Goal: Information Seeking & Learning: Learn about a topic

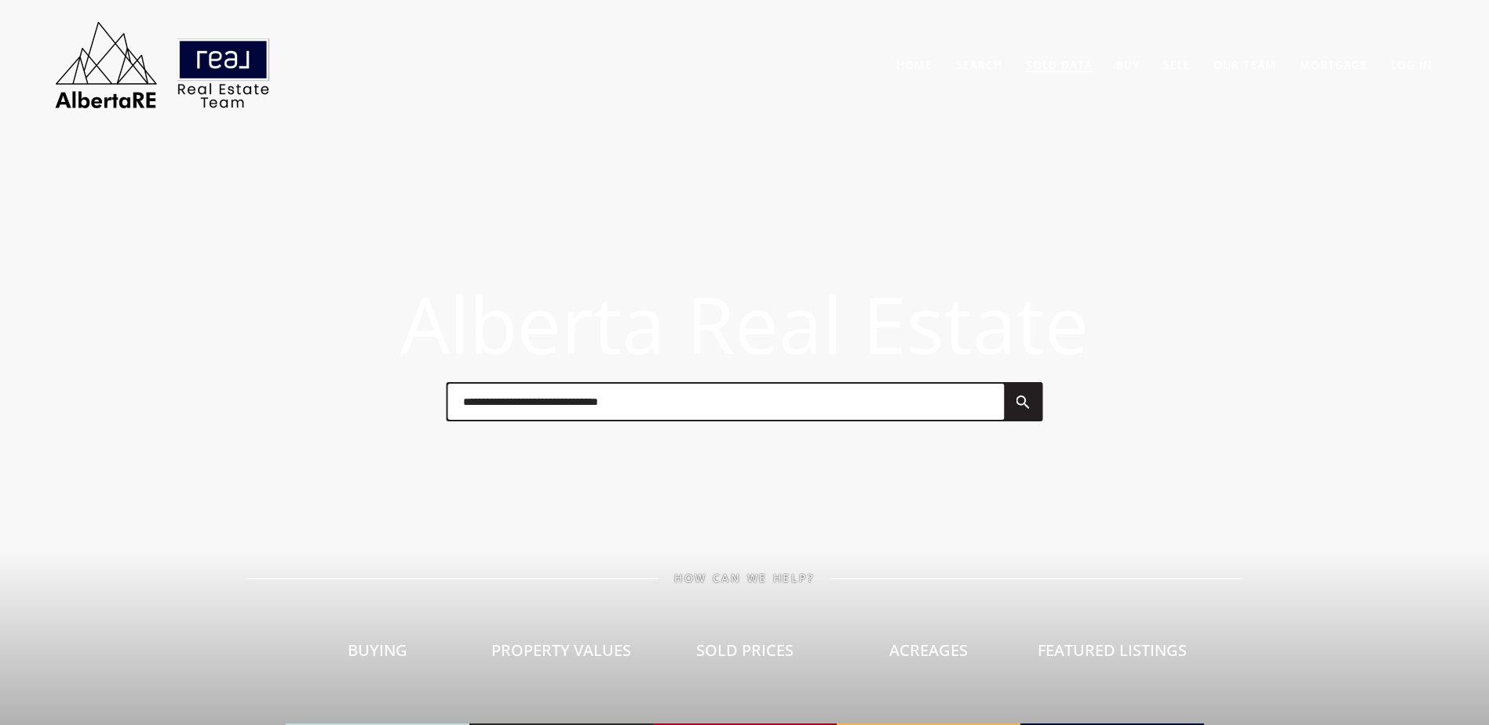
click at [1051, 57] on link "Sold Data" at bounding box center [1059, 64] width 67 height 15
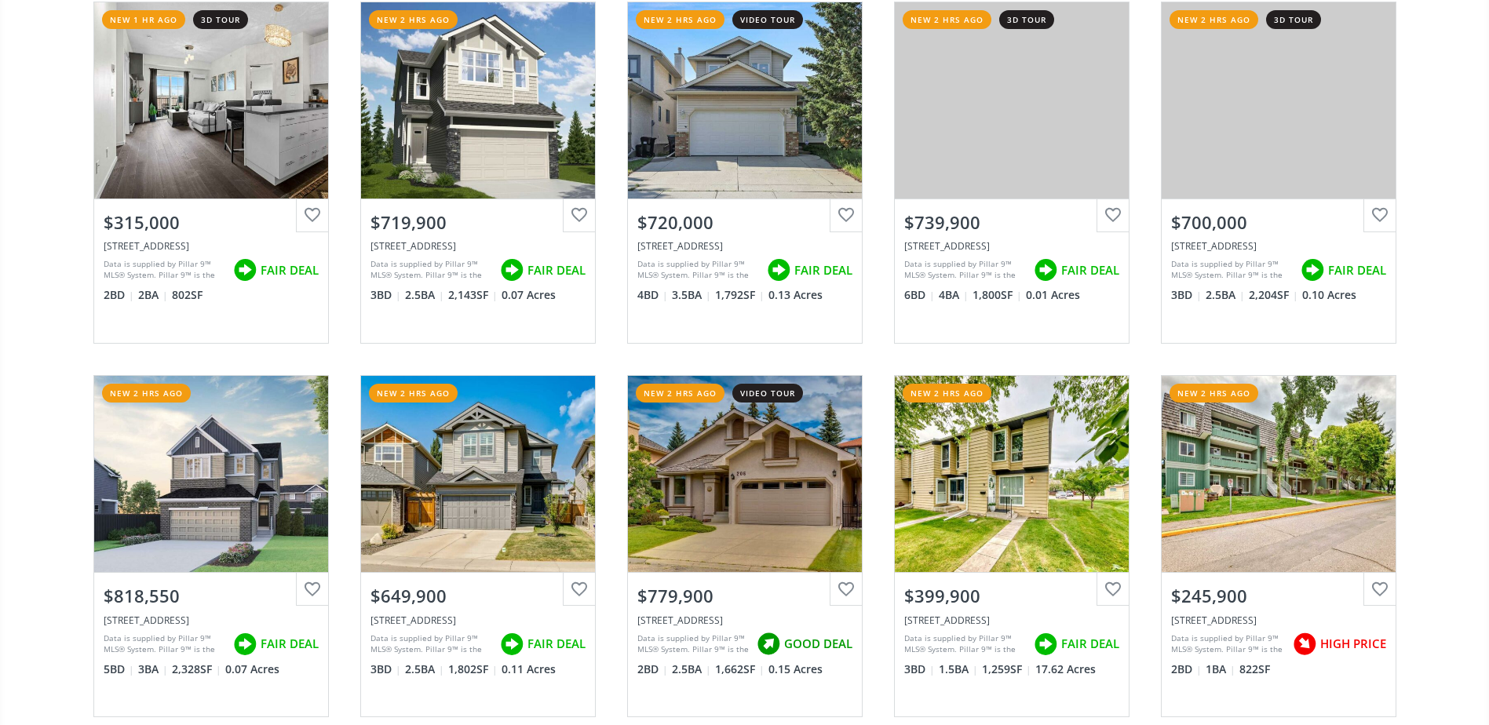
scroll to position [1256, 0]
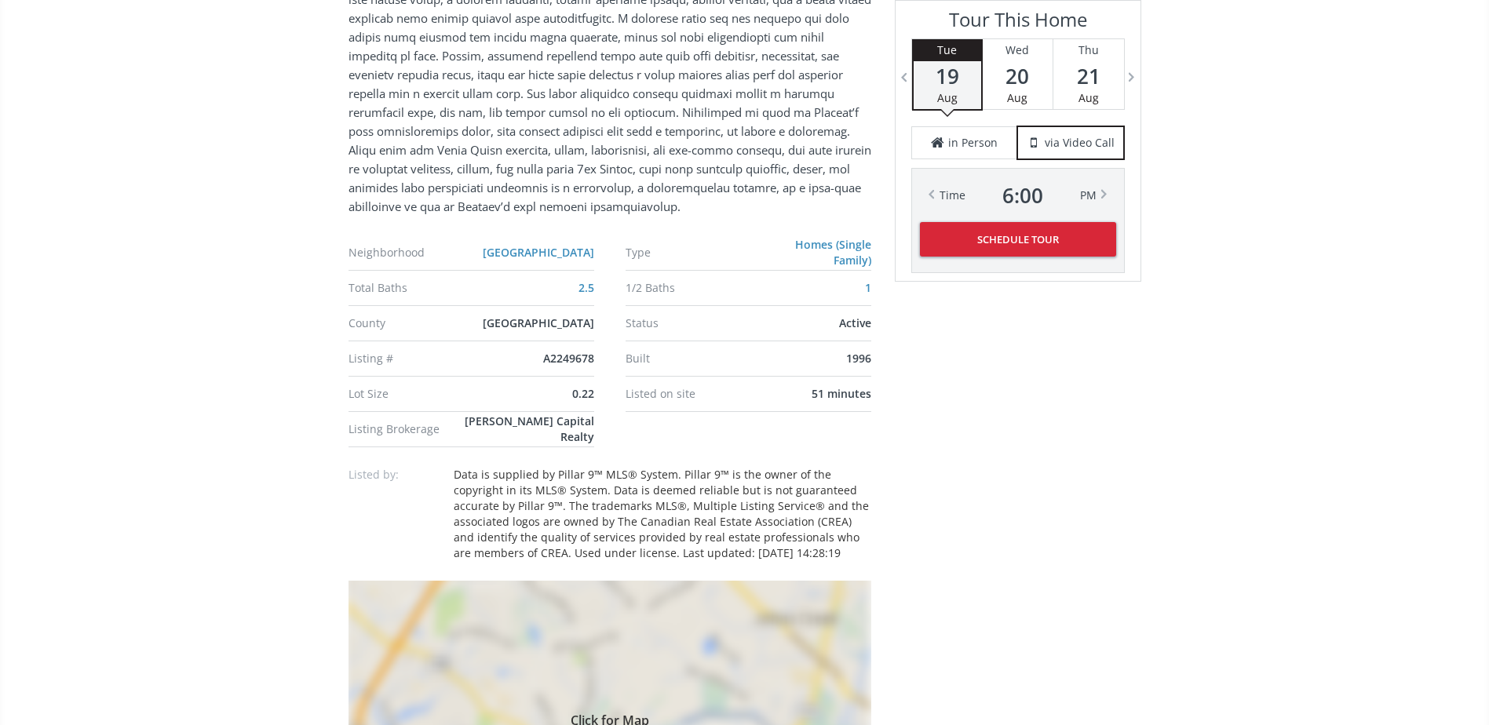
scroll to position [1177, 0]
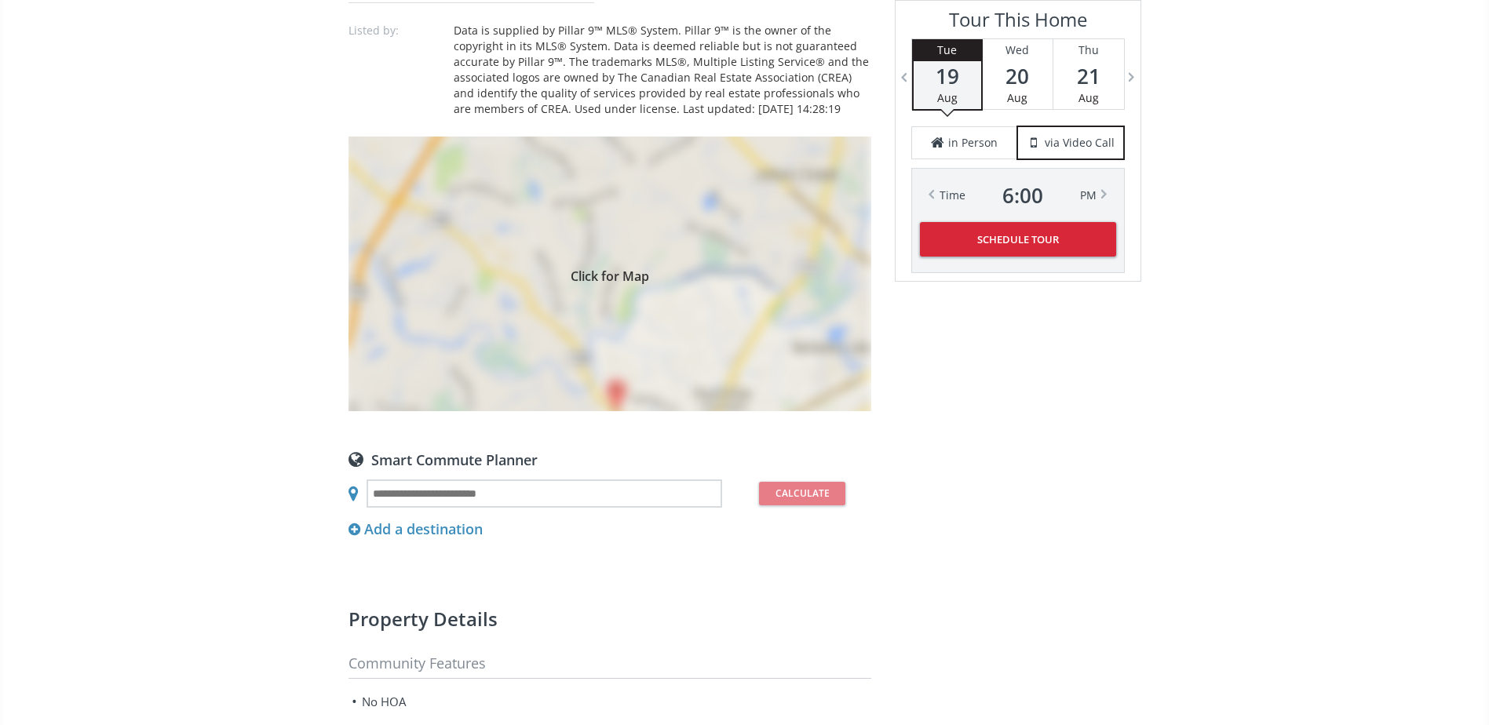
click at [761, 366] on div "Click for Map" at bounding box center [610, 274] width 523 height 275
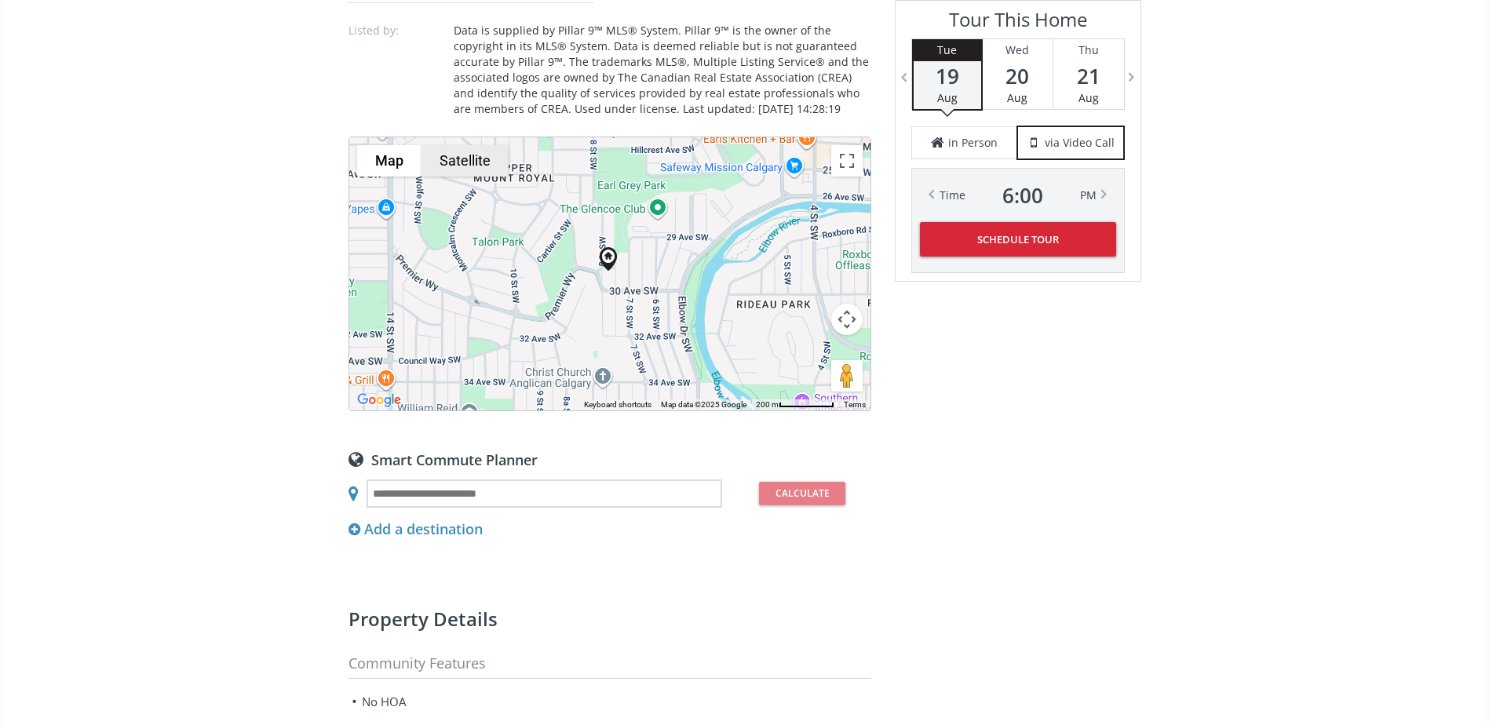
click at [486, 160] on button "Satellite" at bounding box center [465, 160] width 87 height 31
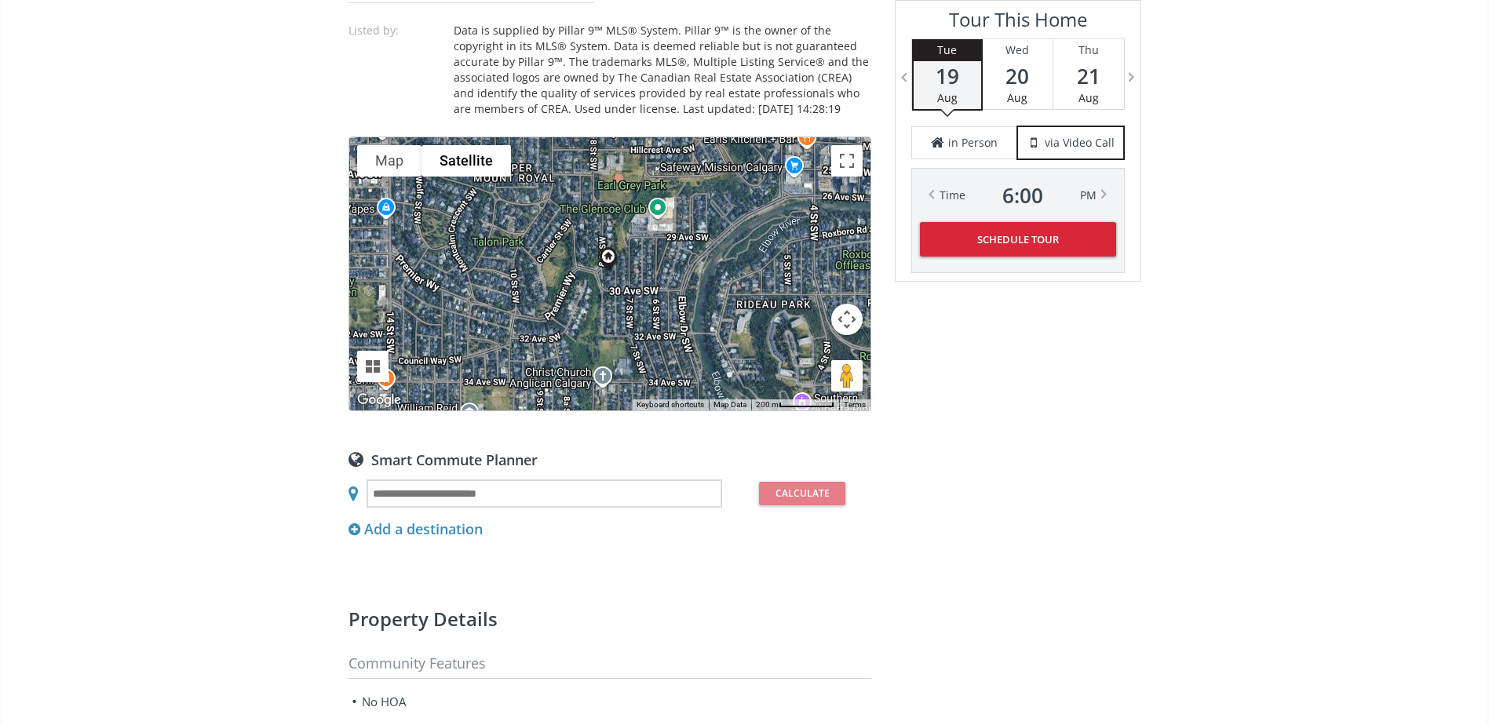
click at [849, 323] on button "Map camera controls" at bounding box center [846, 319] width 31 height 31
click at [802, 283] on button "Zoom in" at bounding box center [807, 280] width 31 height 31
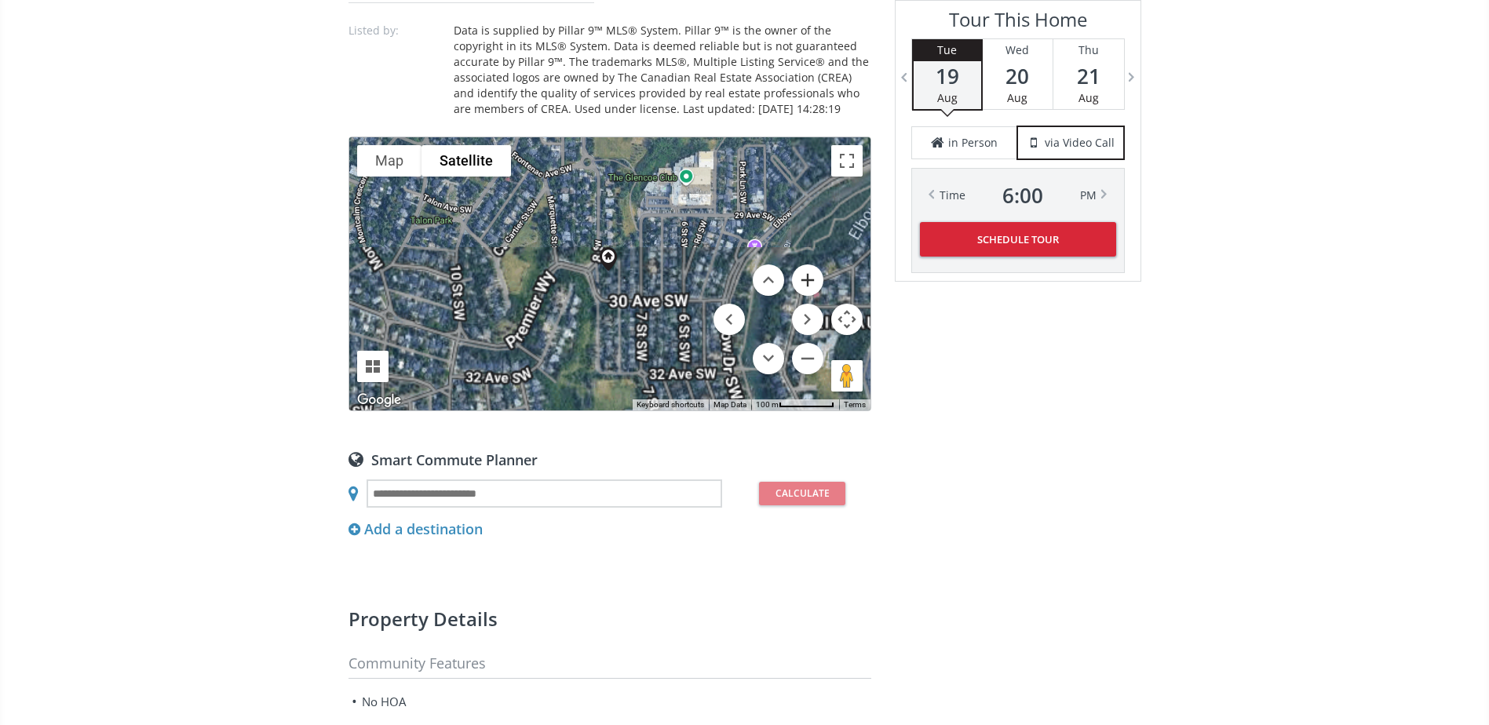
click at [802, 283] on button "Zoom in" at bounding box center [807, 280] width 31 height 31
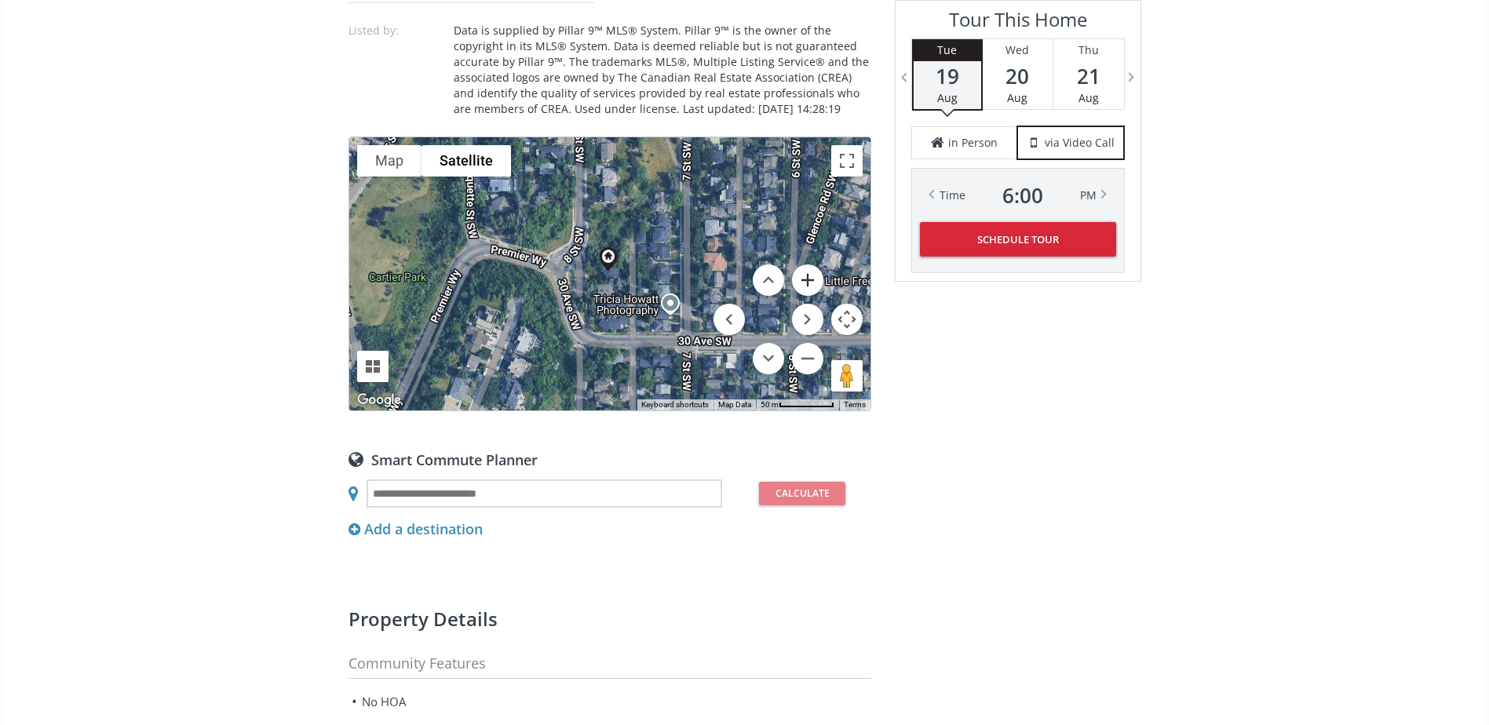
click at [806, 280] on button "Zoom in" at bounding box center [807, 280] width 31 height 31
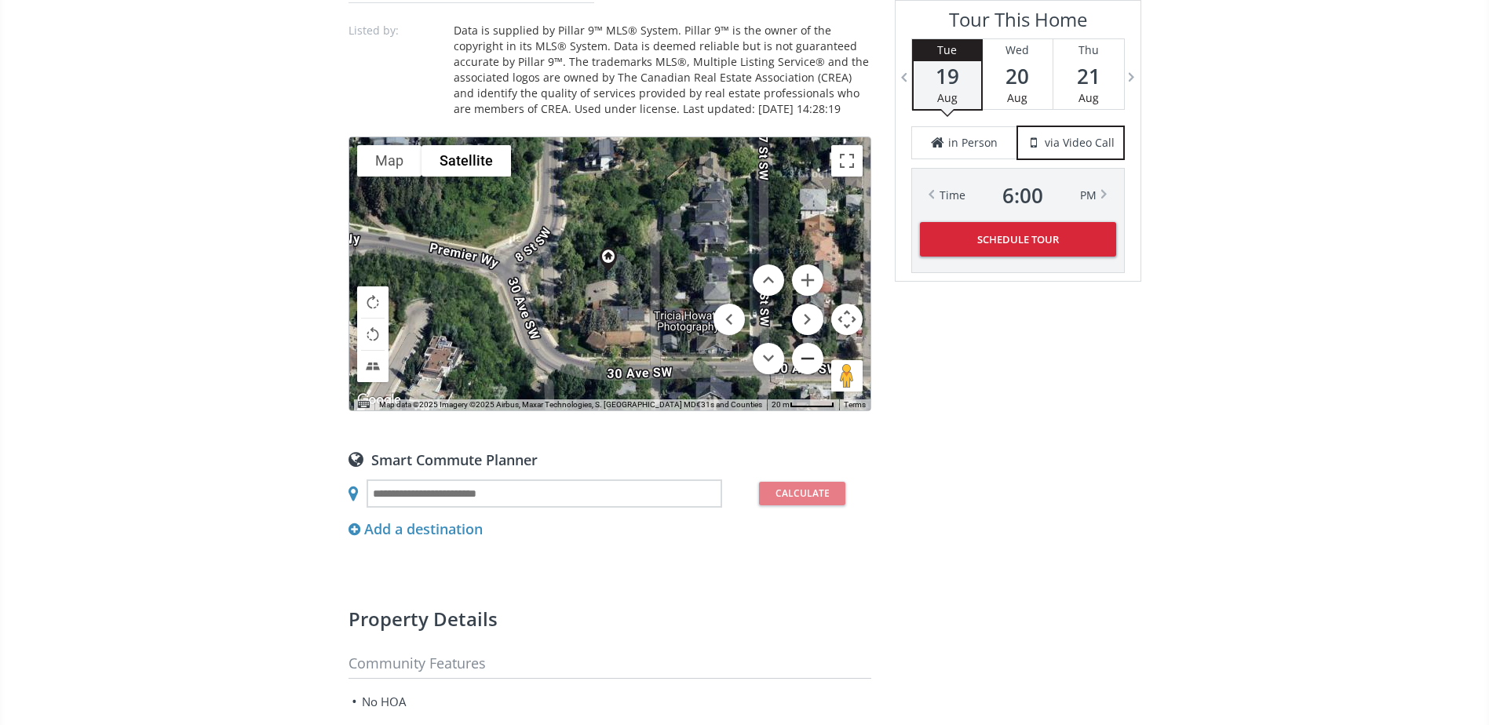
click at [809, 365] on button "Zoom out" at bounding box center [807, 358] width 31 height 31
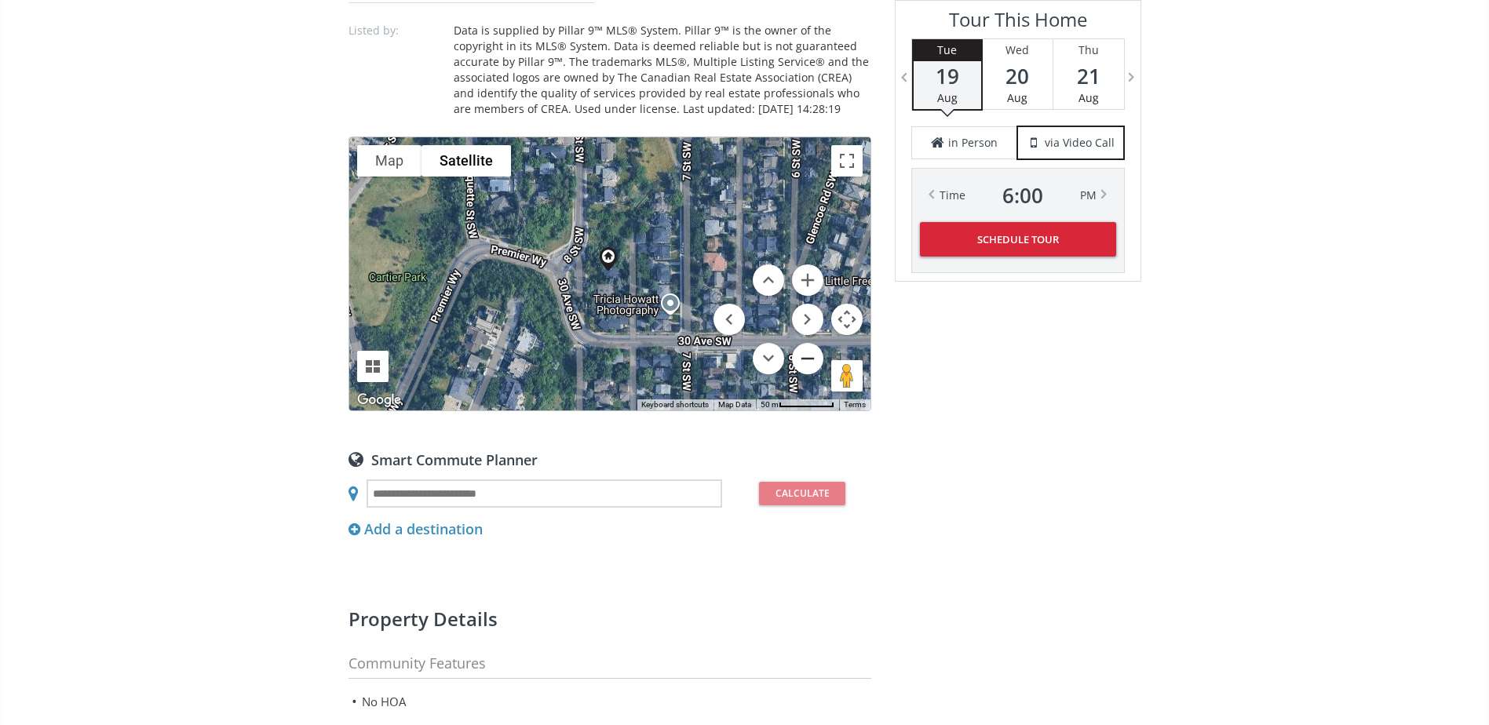
click at [809, 365] on button "Zoom out" at bounding box center [807, 358] width 31 height 31
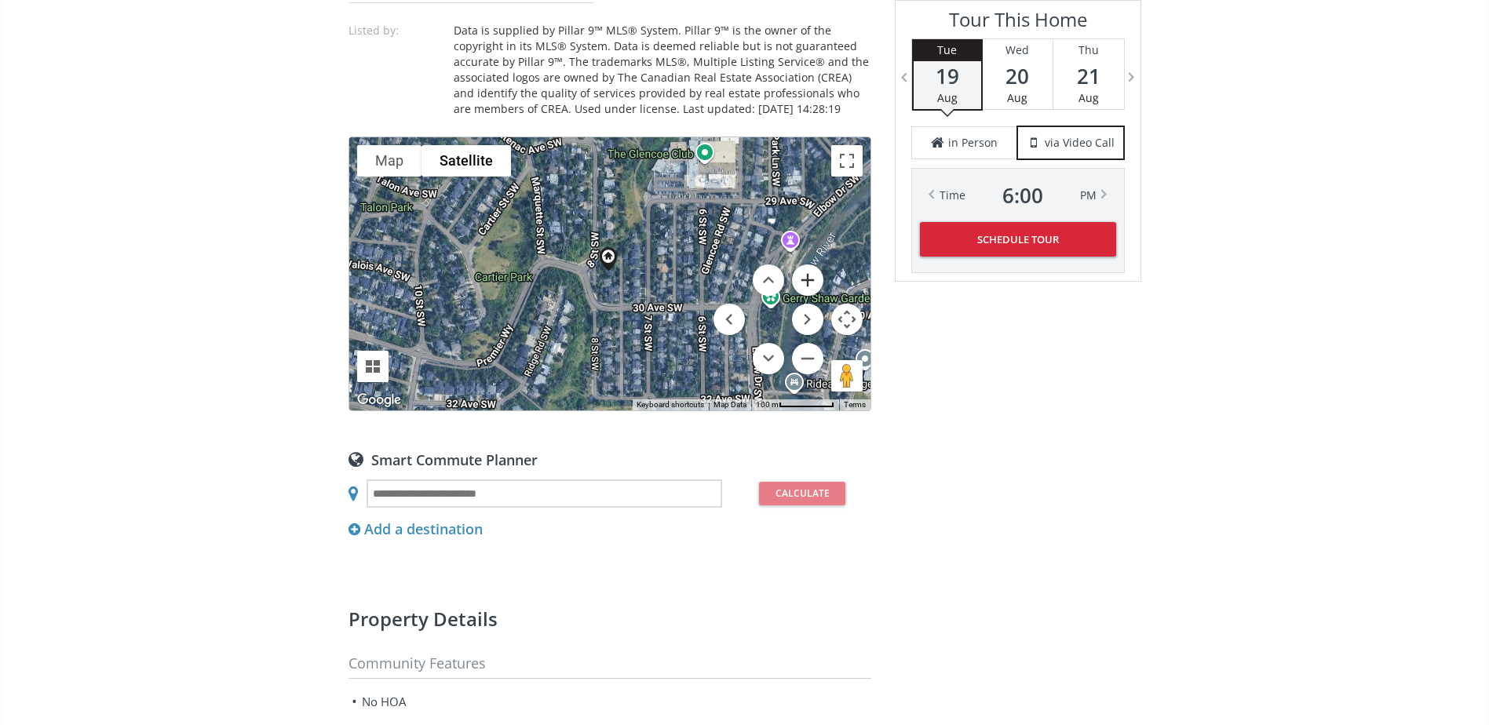
click at [816, 278] on button "Zoom in" at bounding box center [807, 280] width 31 height 31
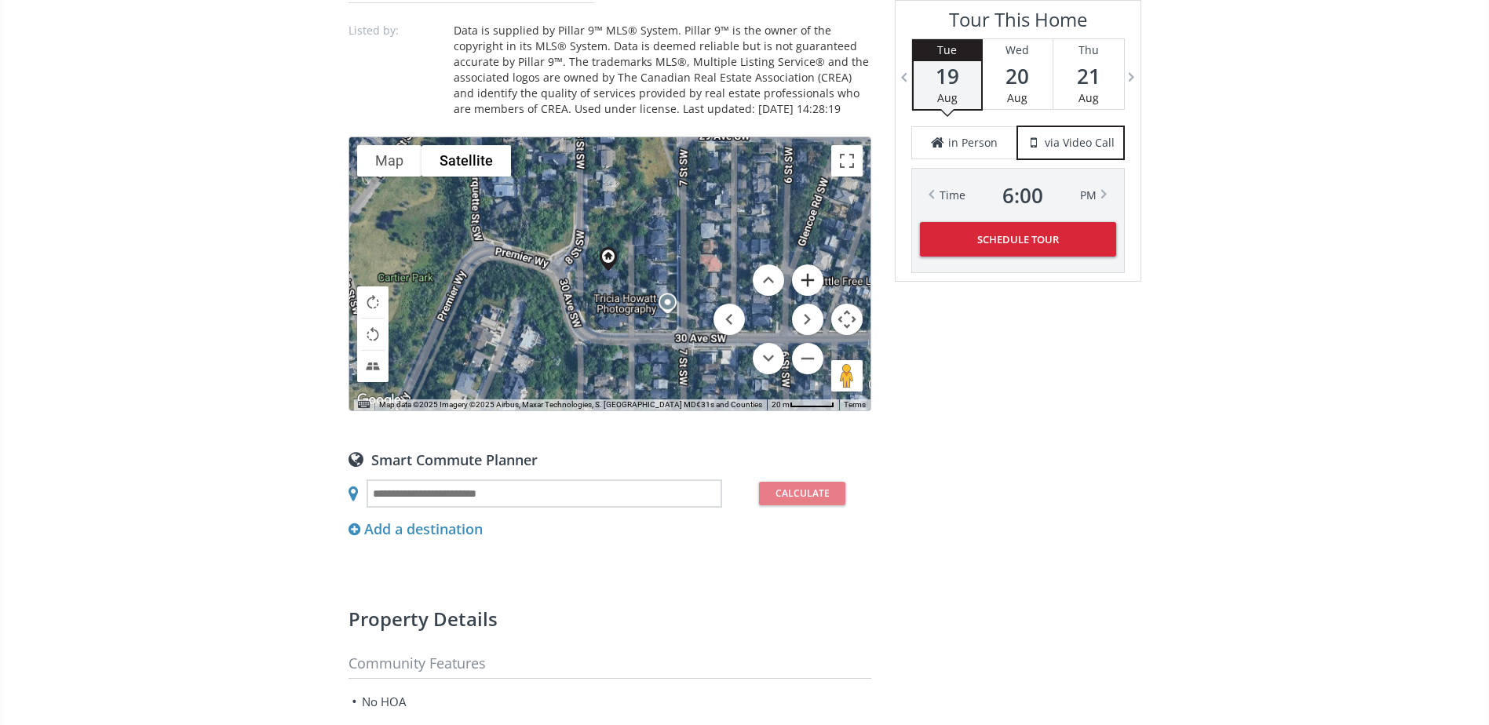
click at [816, 278] on button "Zoom in" at bounding box center [807, 280] width 31 height 31
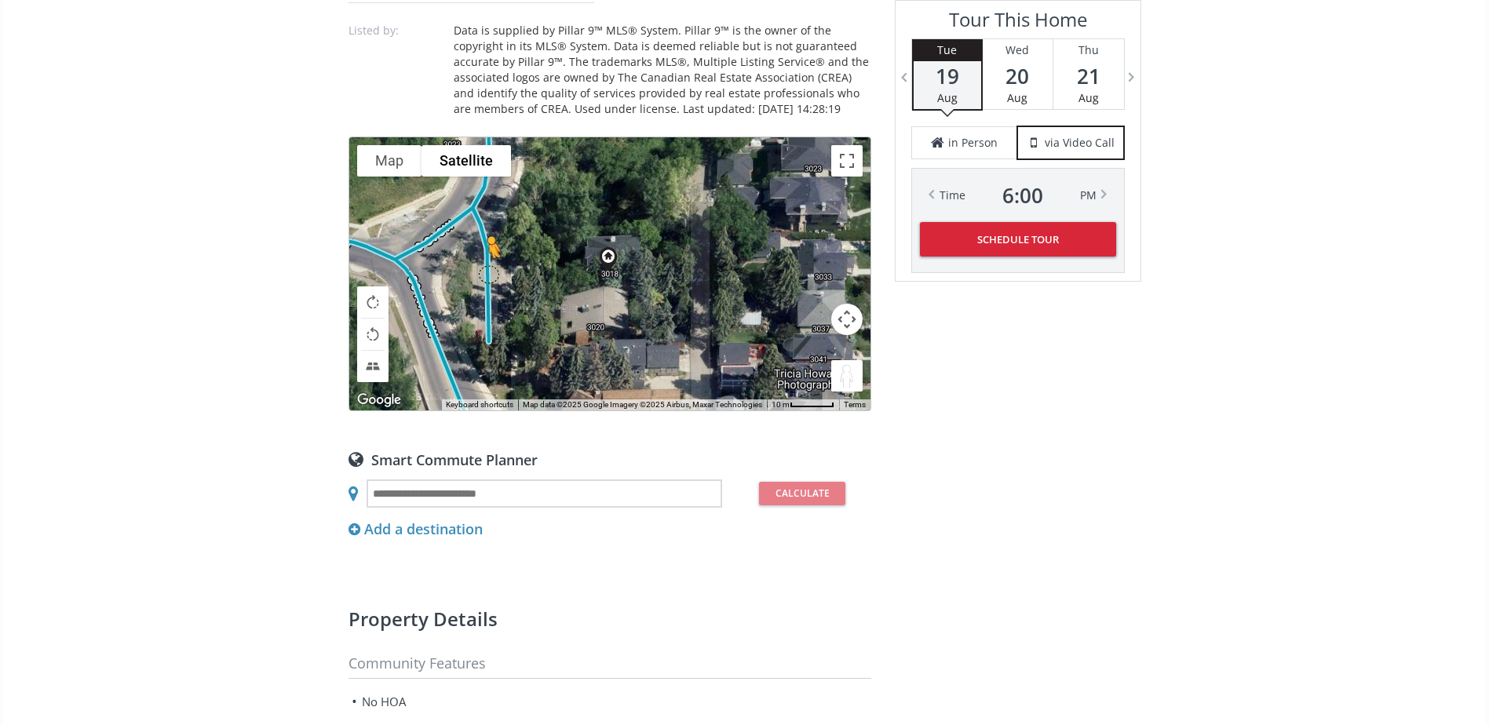
drag, startPoint x: 855, startPoint y: 372, endPoint x: 488, endPoint y: 272, distance: 379.9
click at [488, 272] on div "To navigate, press the arrow keys. To activate drag with keyboard, press Alt + …" at bounding box center [609, 273] width 521 height 273
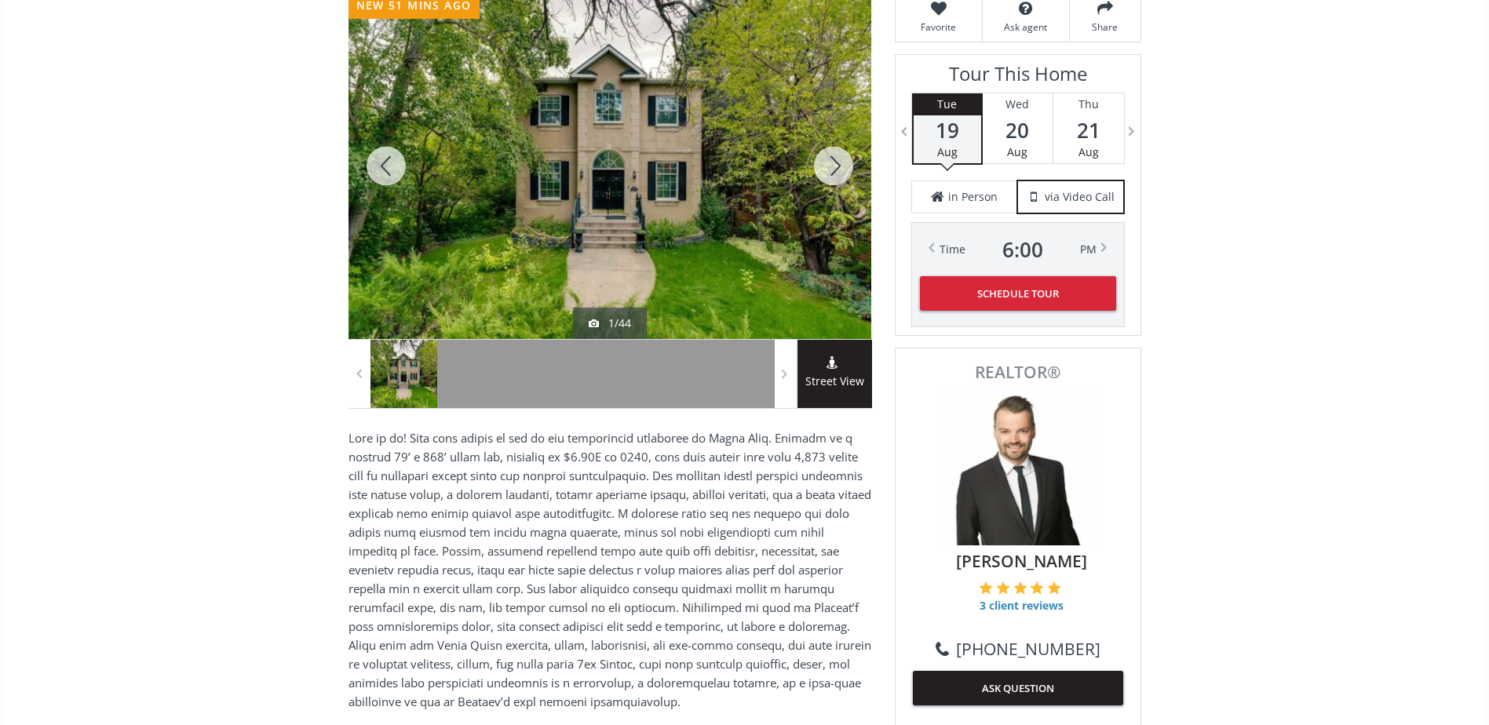
scroll to position [157, 0]
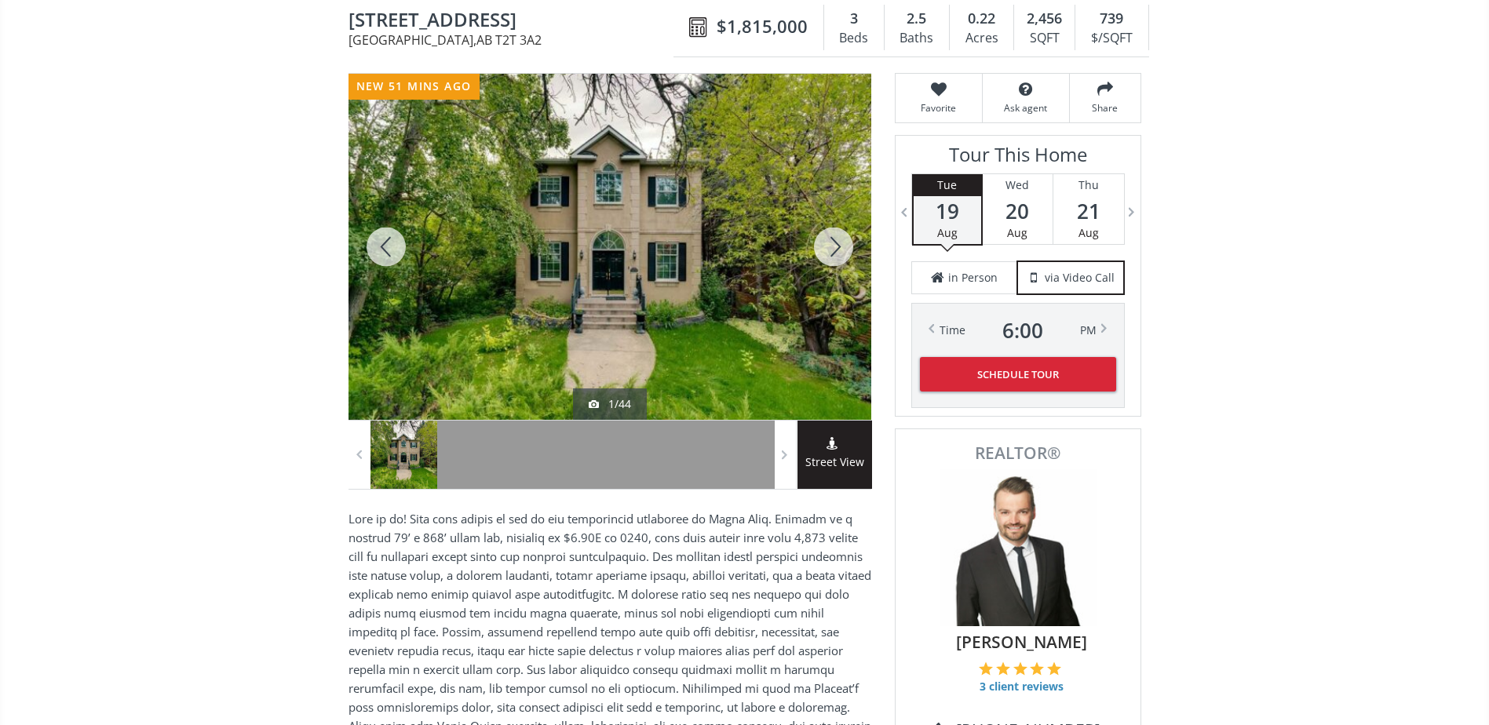
click at [829, 248] on div at bounding box center [833, 247] width 75 height 346
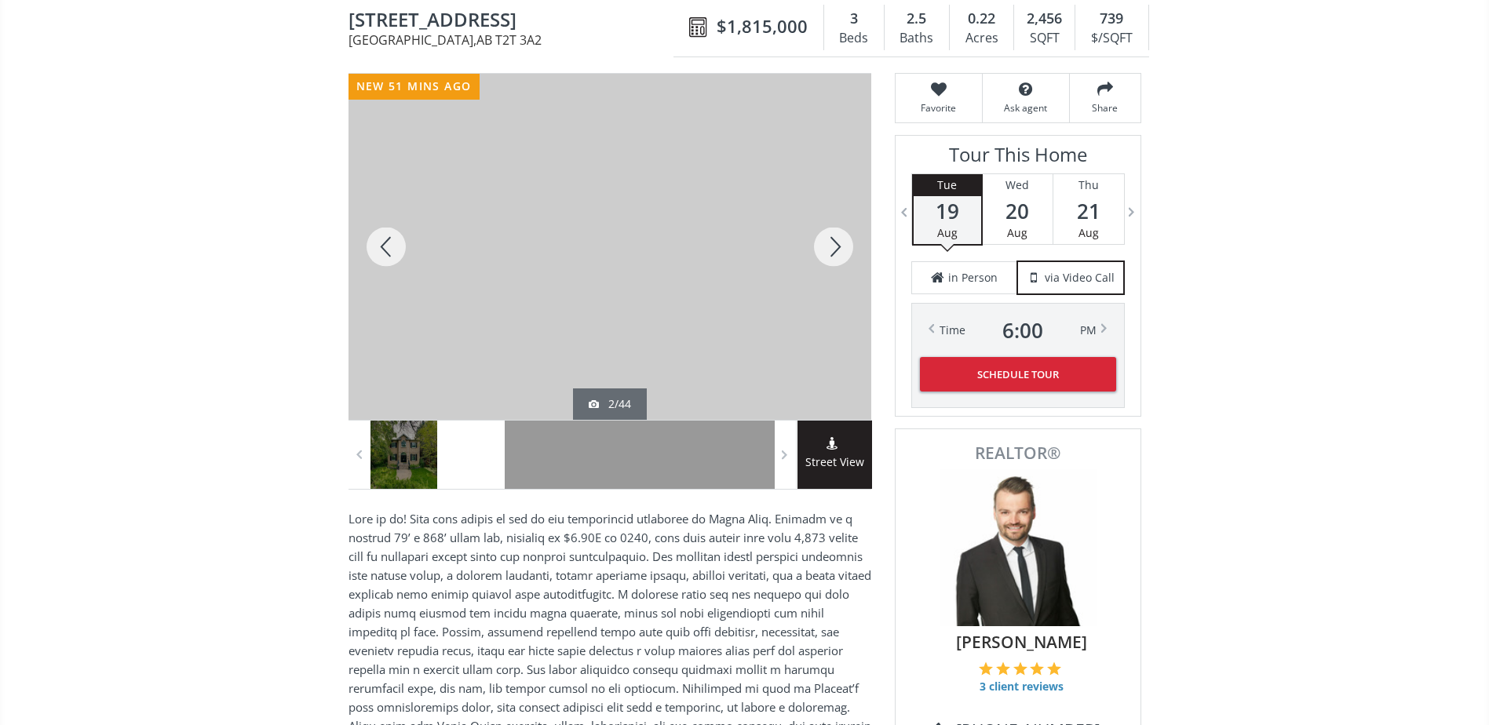
click at [829, 248] on div at bounding box center [833, 247] width 75 height 346
click at [354, 230] on div at bounding box center [386, 247] width 75 height 346
click at [821, 233] on div at bounding box center [833, 247] width 75 height 346
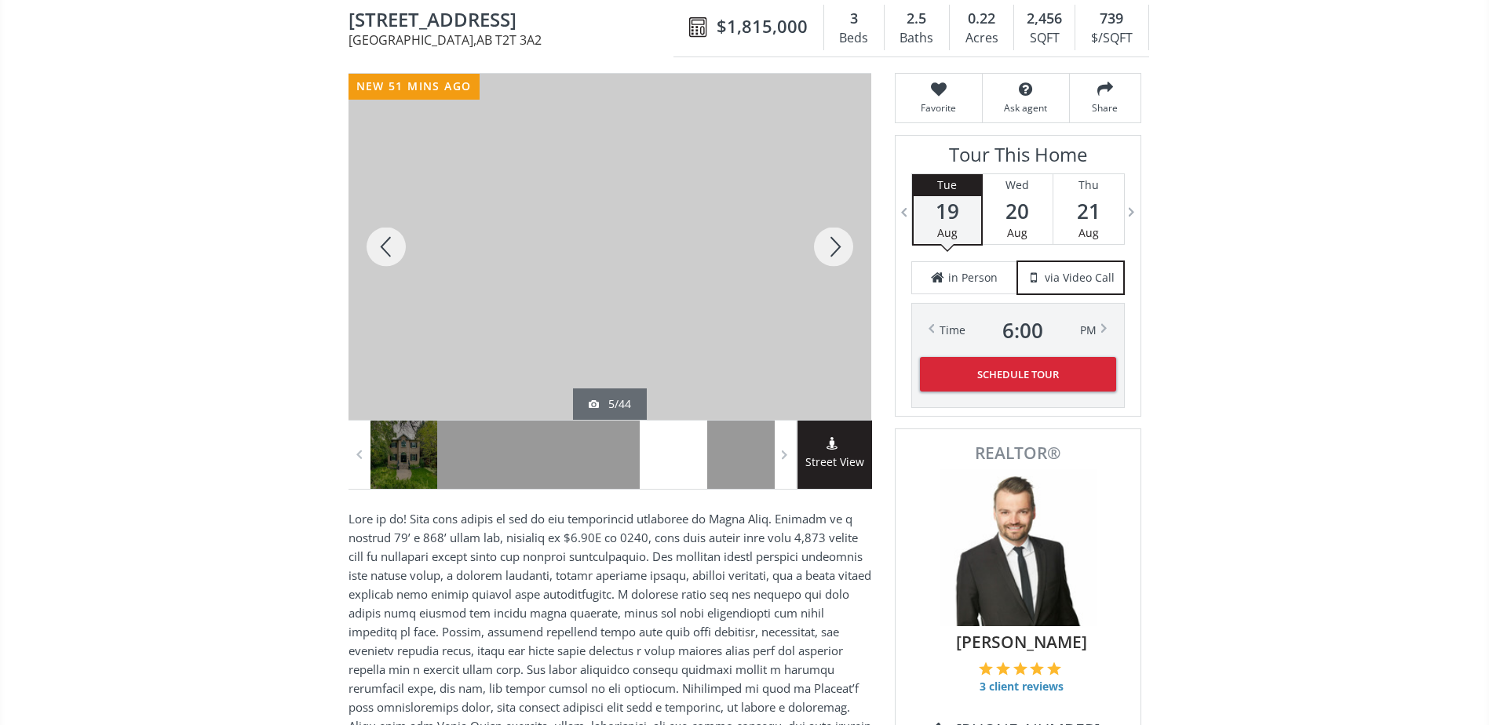
click at [816, 235] on div at bounding box center [833, 247] width 75 height 346
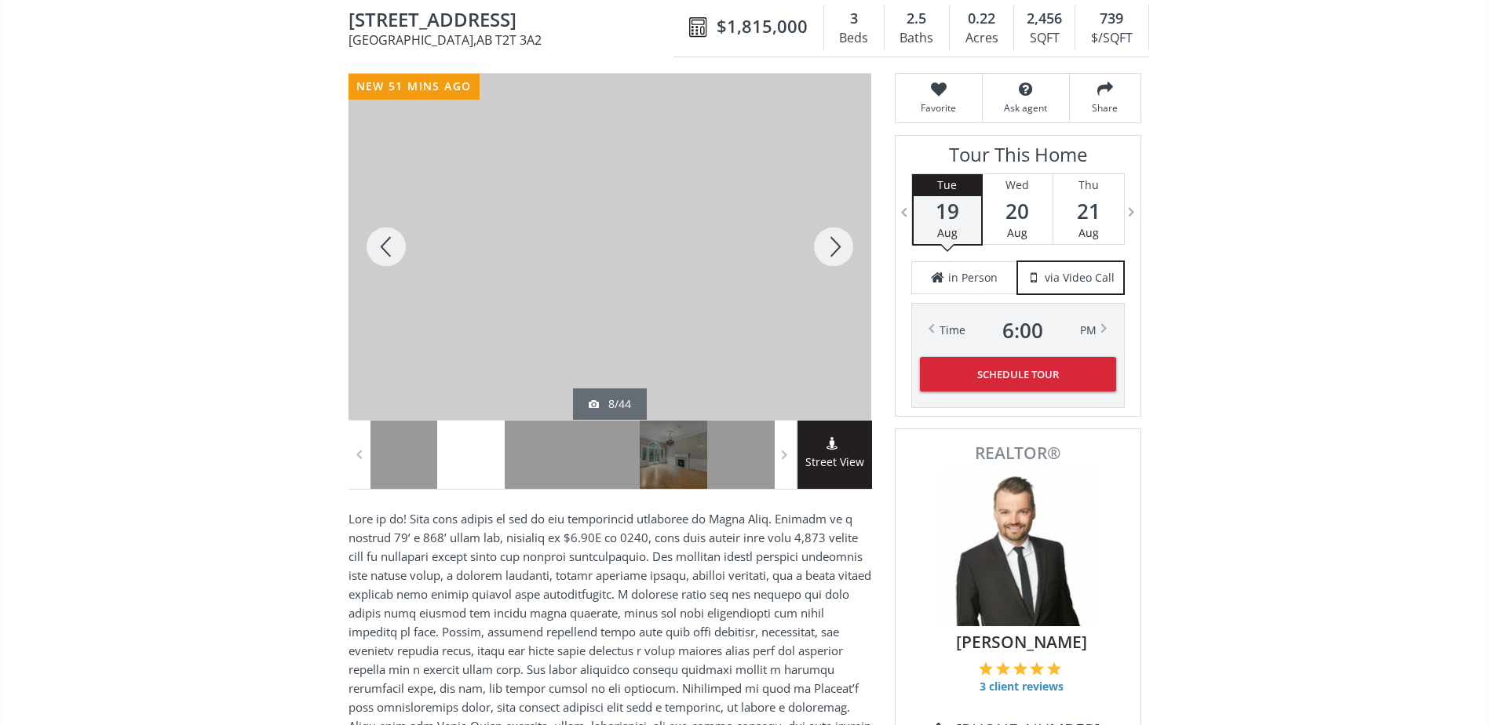
click at [816, 235] on div at bounding box center [833, 247] width 75 height 346
click at [816, 234] on div at bounding box center [833, 247] width 75 height 346
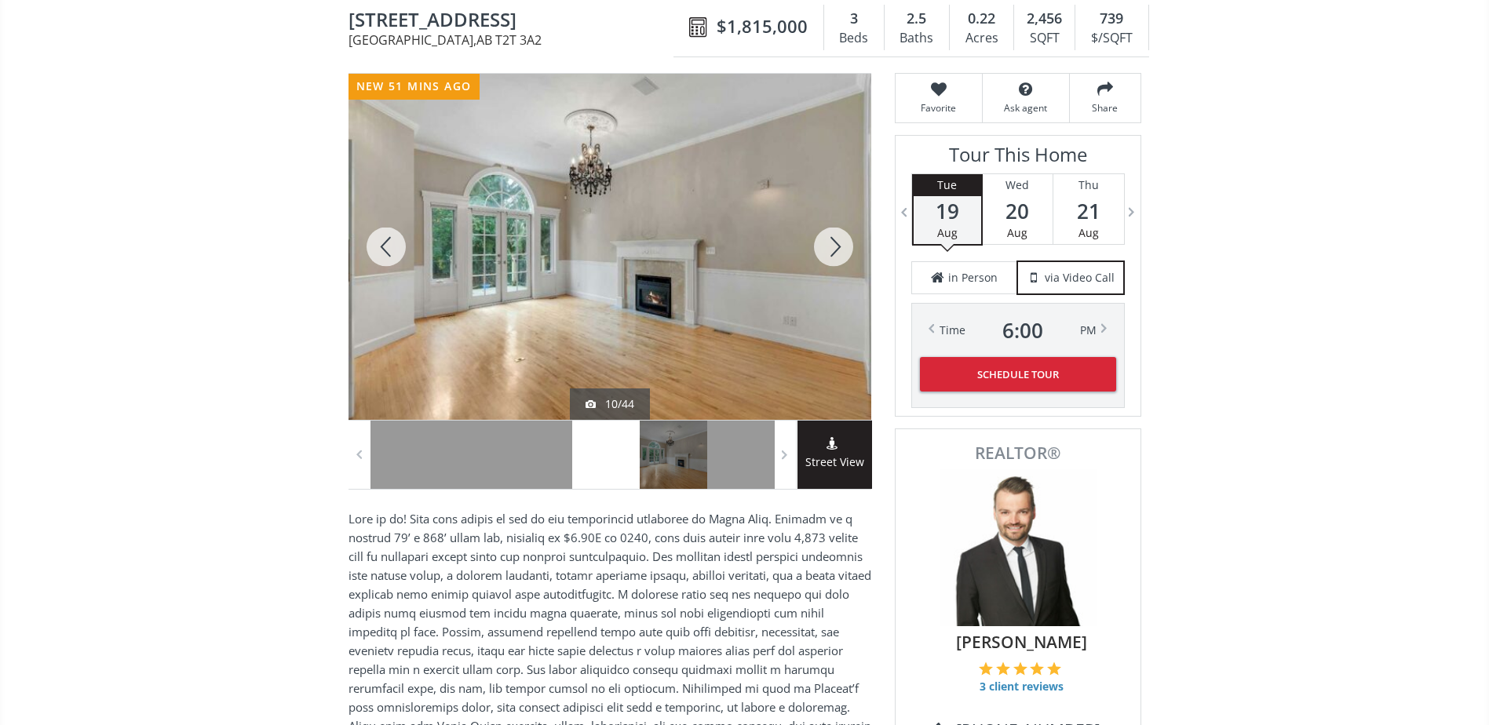
click at [816, 234] on div at bounding box center [833, 247] width 75 height 346
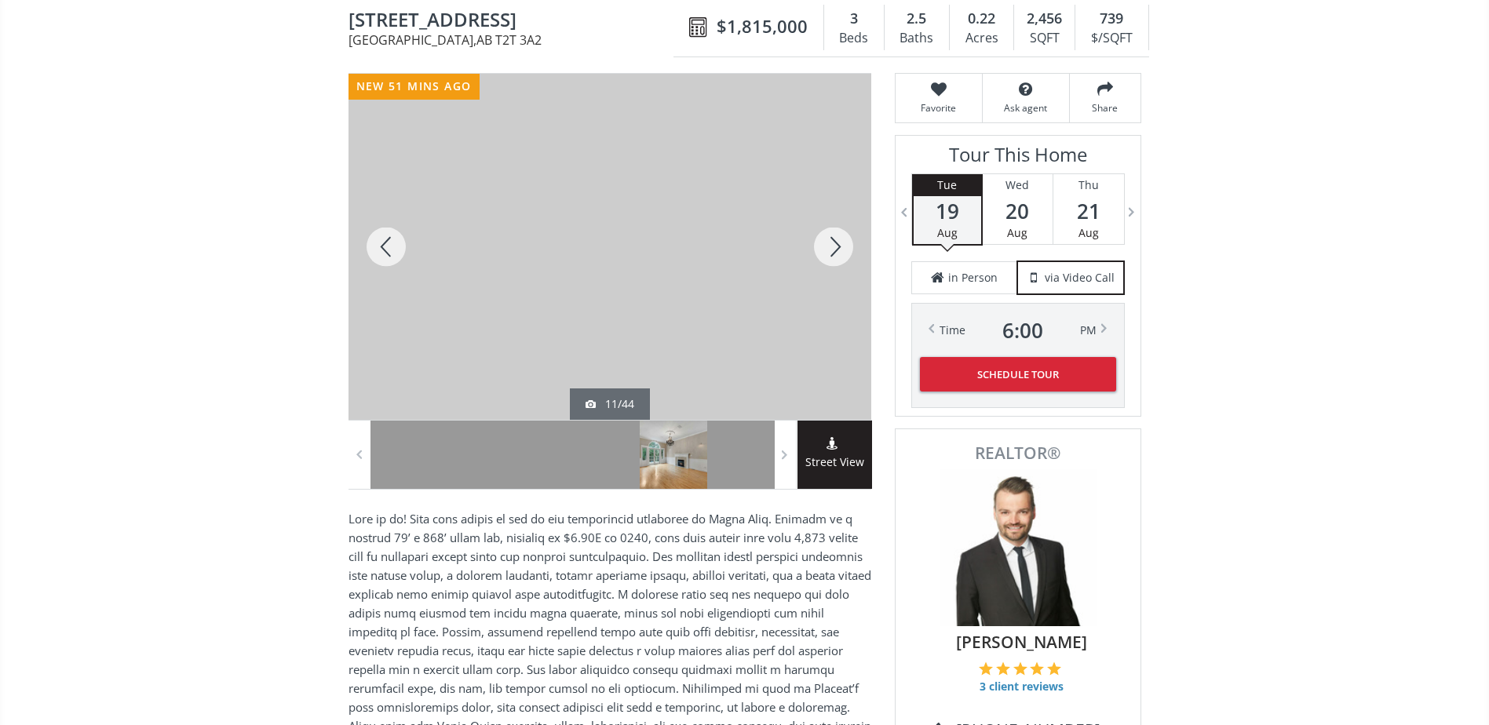
click at [816, 234] on div at bounding box center [833, 247] width 75 height 346
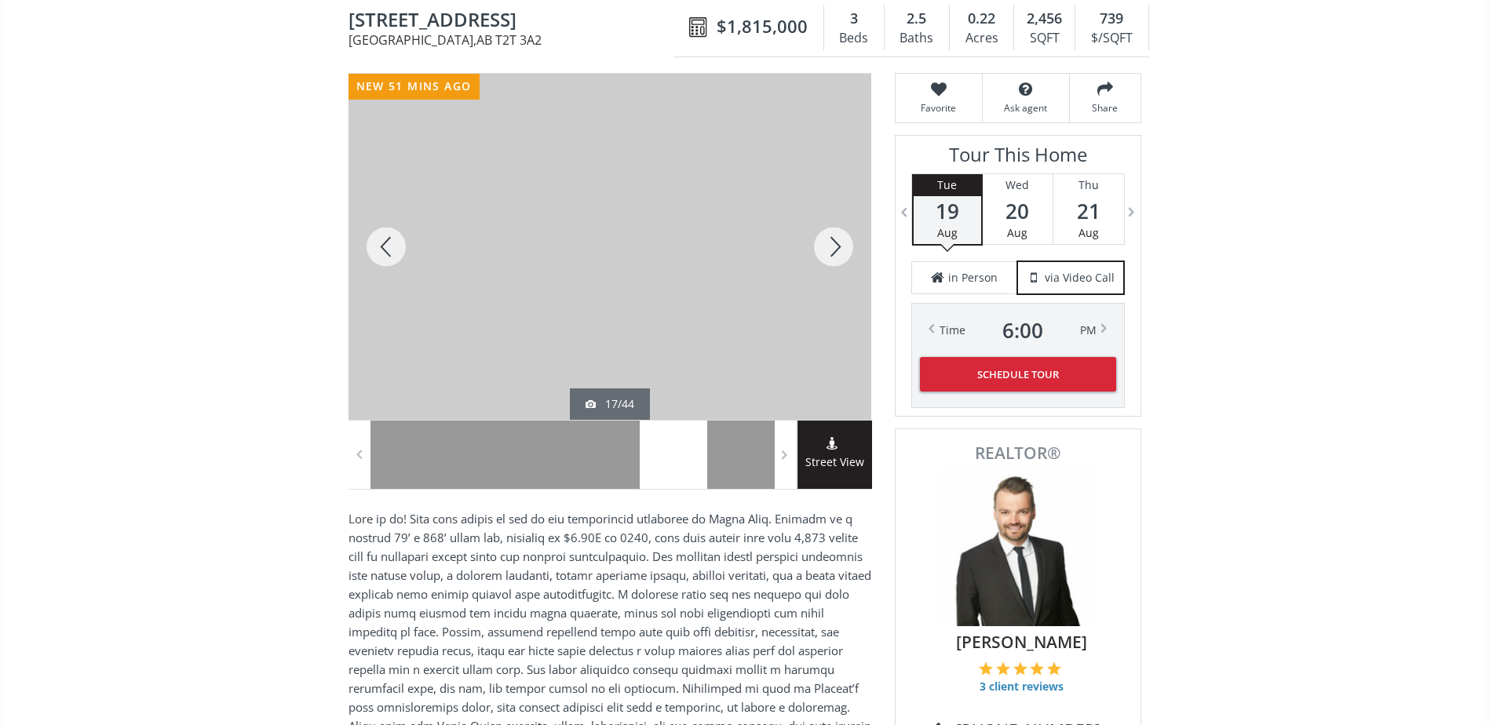
click at [816, 234] on div at bounding box center [833, 247] width 75 height 346
click at [827, 253] on div at bounding box center [833, 247] width 75 height 346
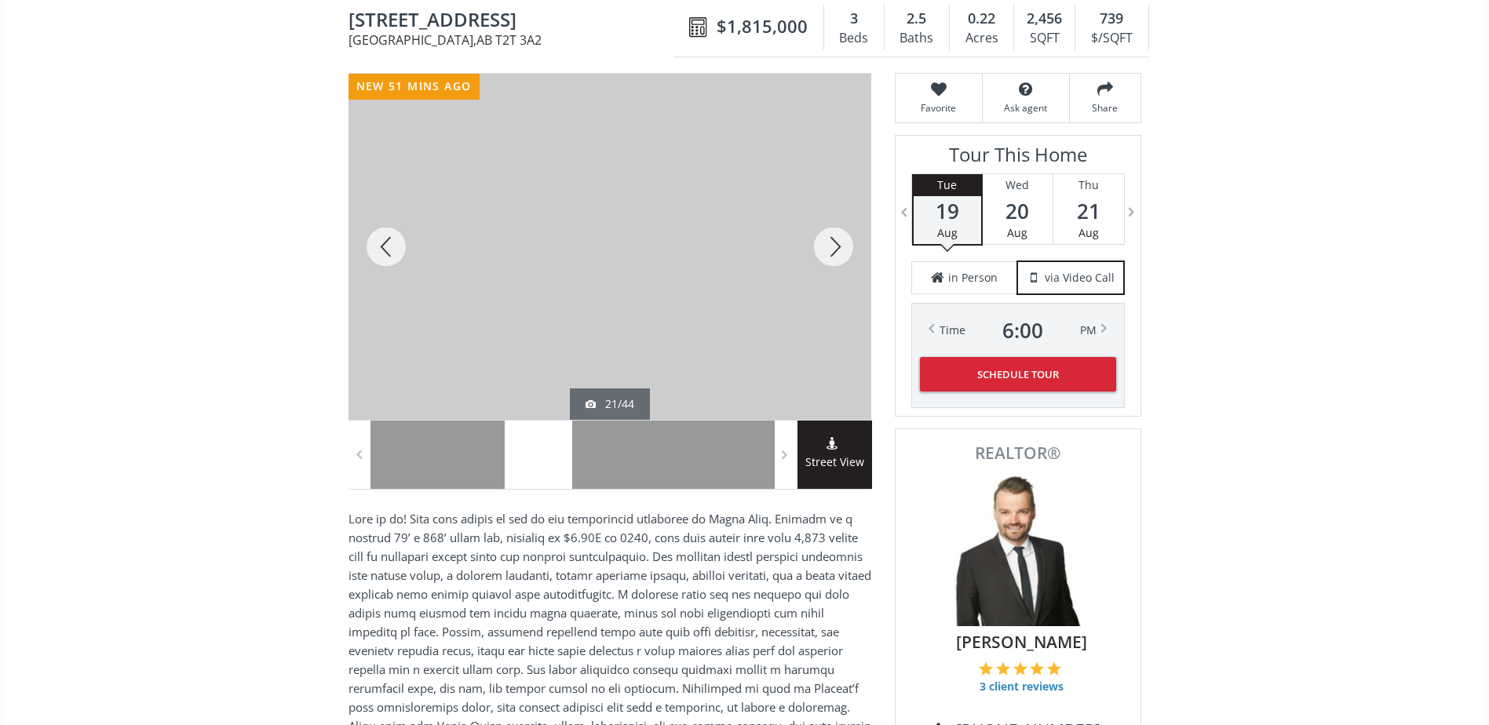
click at [827, 253] on div at bounding box center [833, 247] width 75 height 346
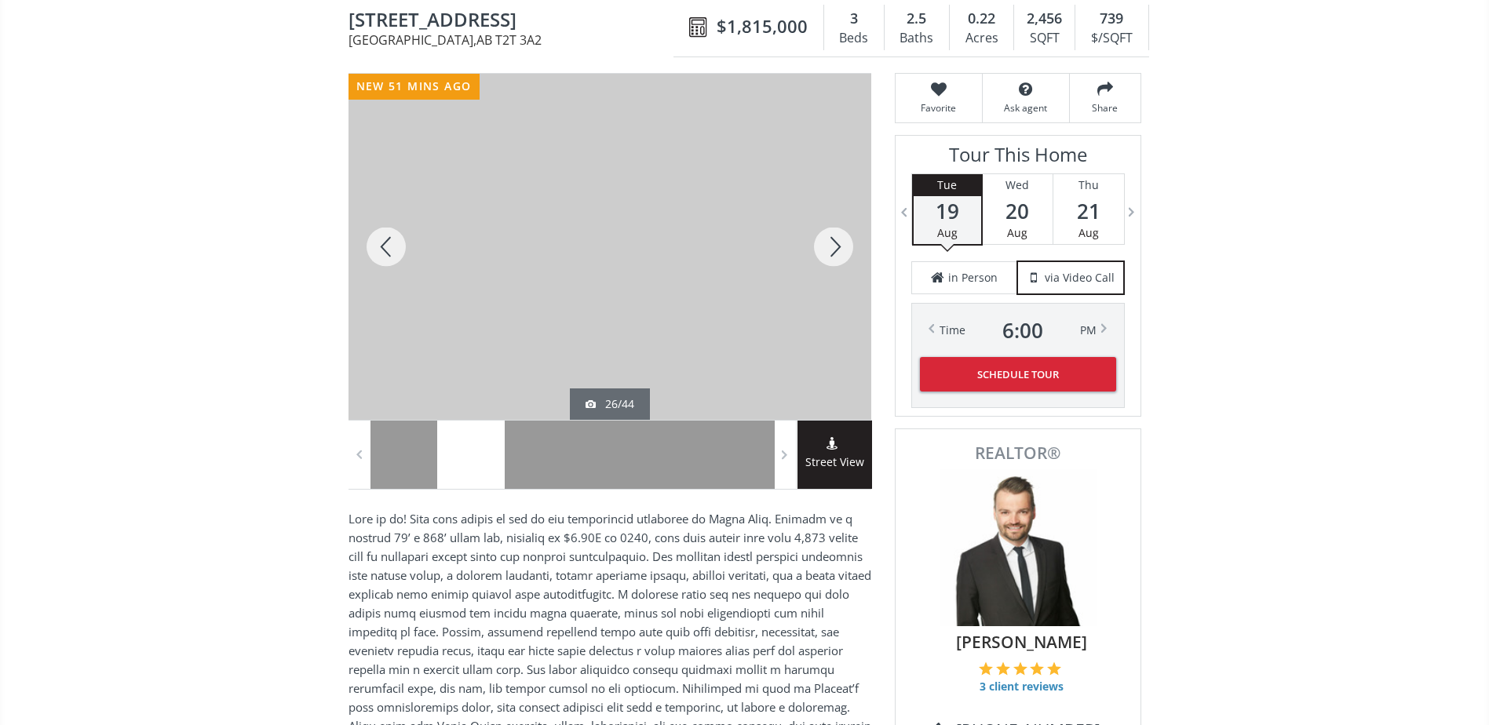
click at [827, 253] on div at bounding box center [833, 247] width 75 height 346
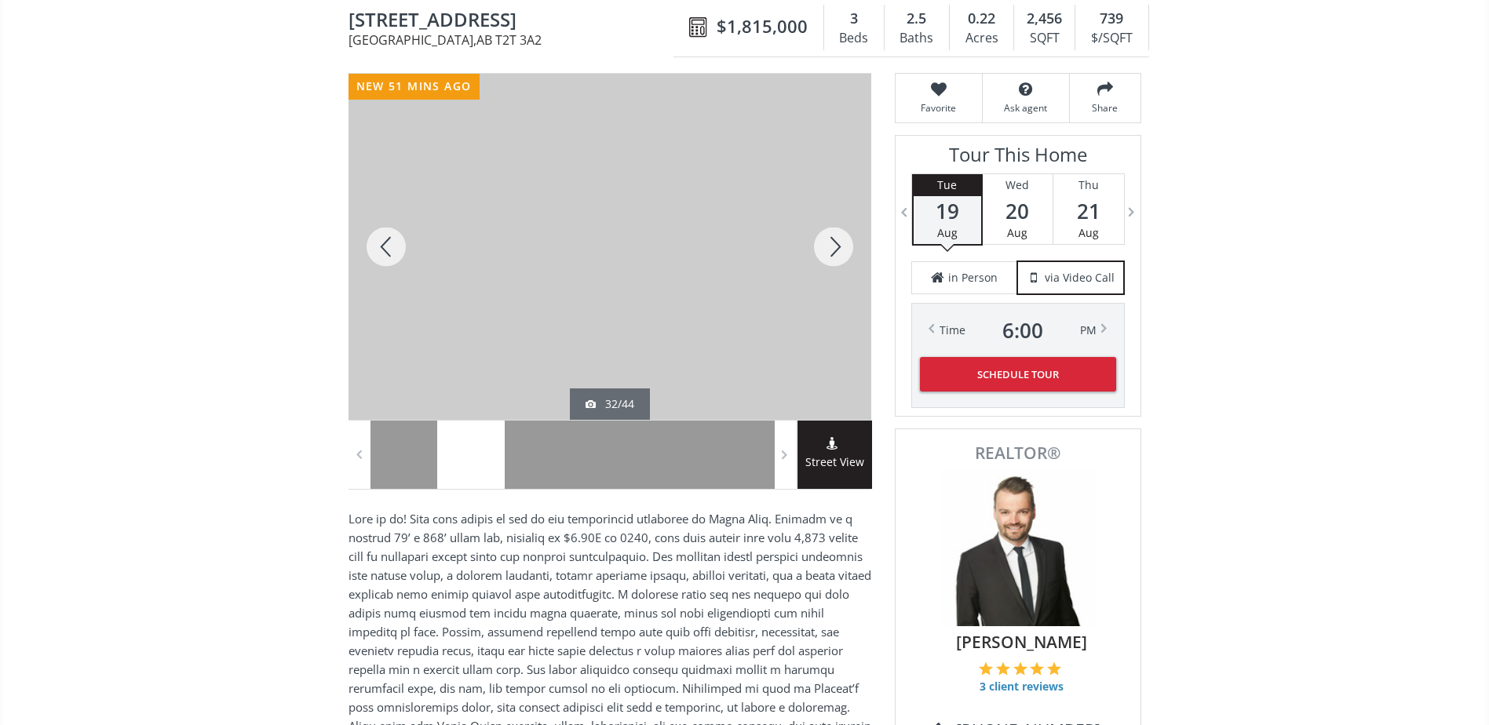
click at [827, 253] on div at bounding box center [833, 247] width 75 height 346
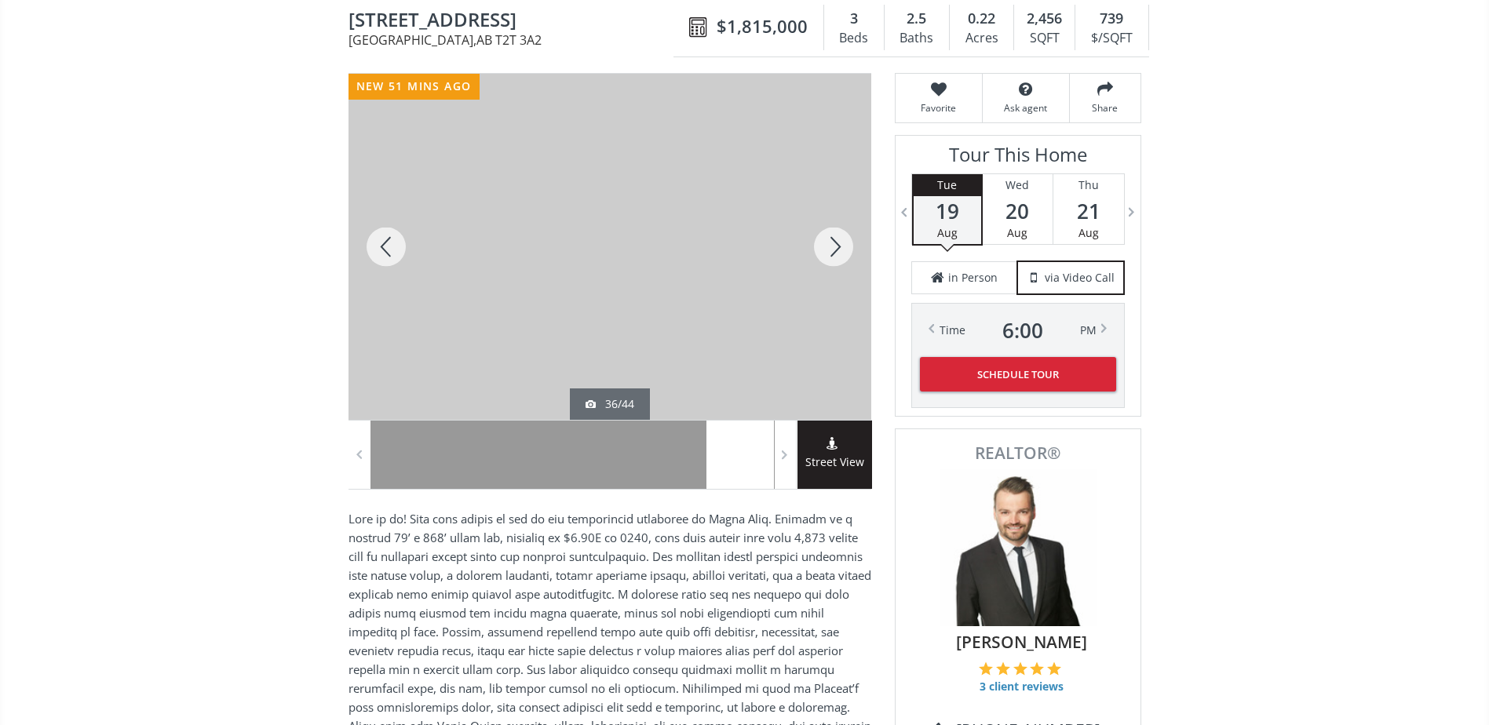
click at [827, 253] on div at bounding box center [833, 247] width 75 height 346
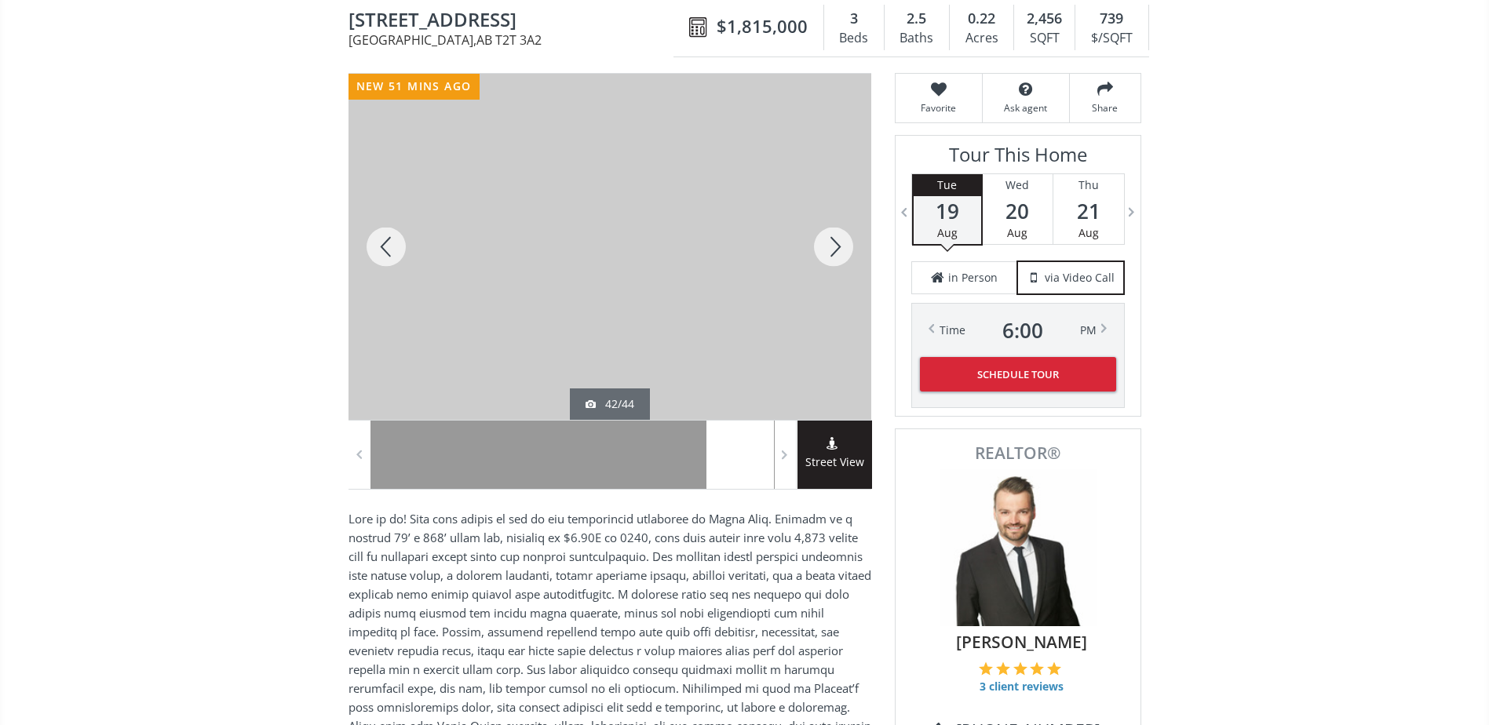
click at [827, 253] on div at bounding box center [833, 247] width 75 height 346
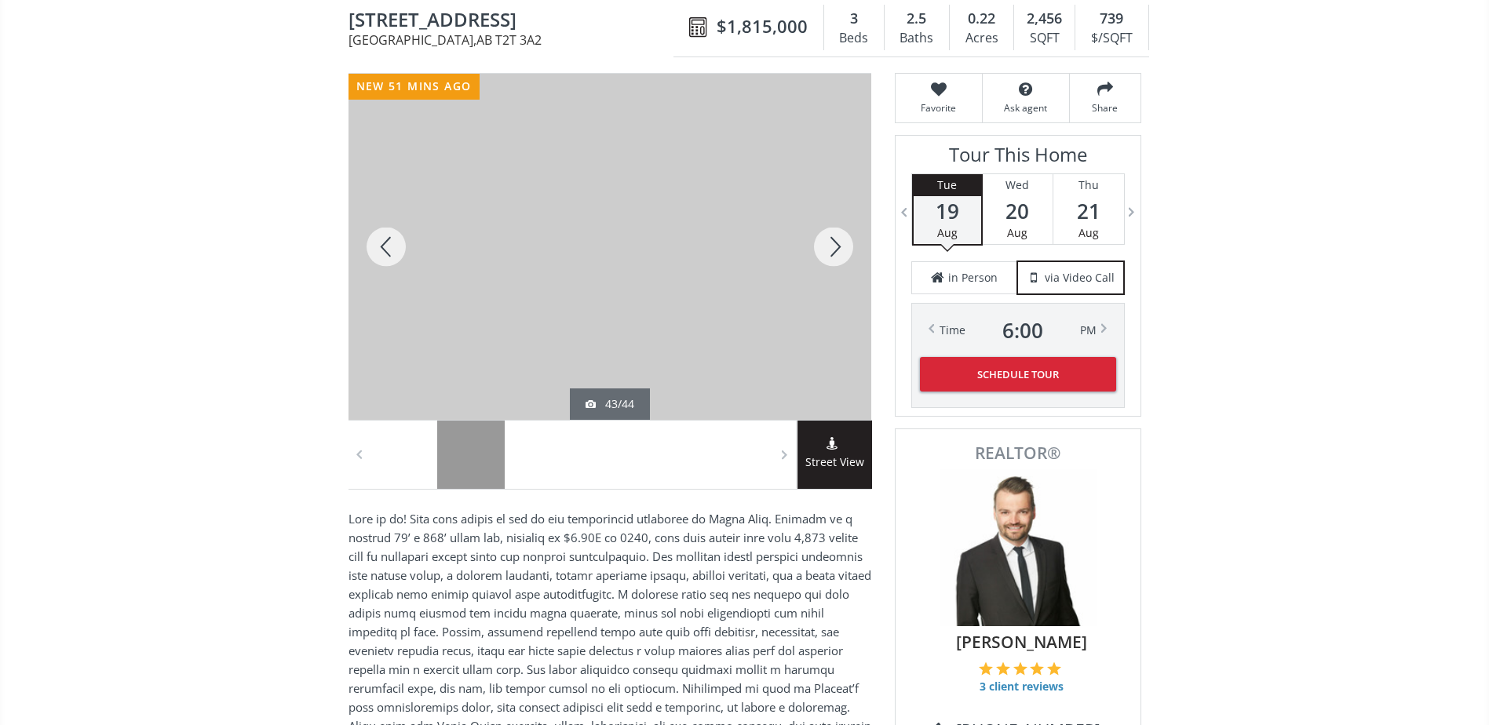
click at [827, 253] on div at bounding box center [833, 247] width 75 height 346
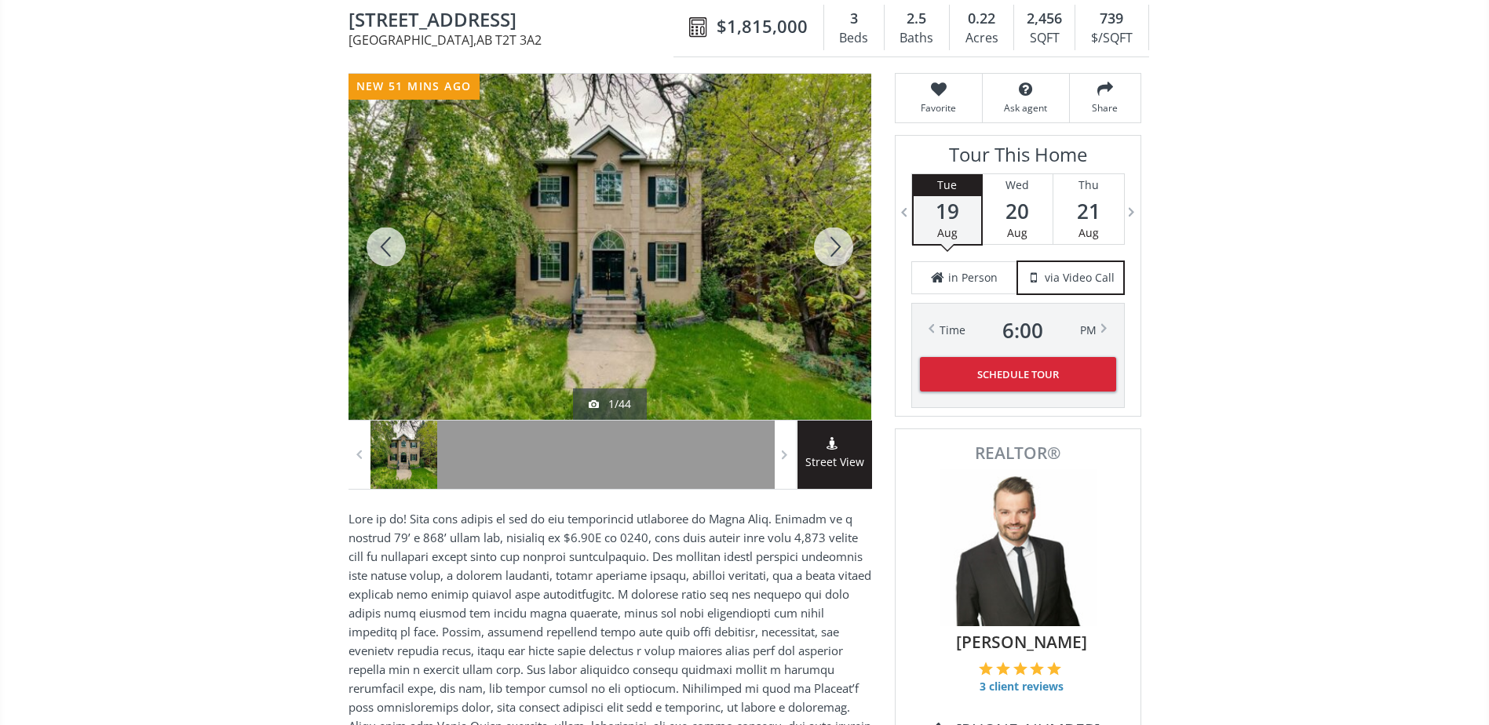
click at [832, 254] on div at bounding box center [833, 247] width 75 height 346
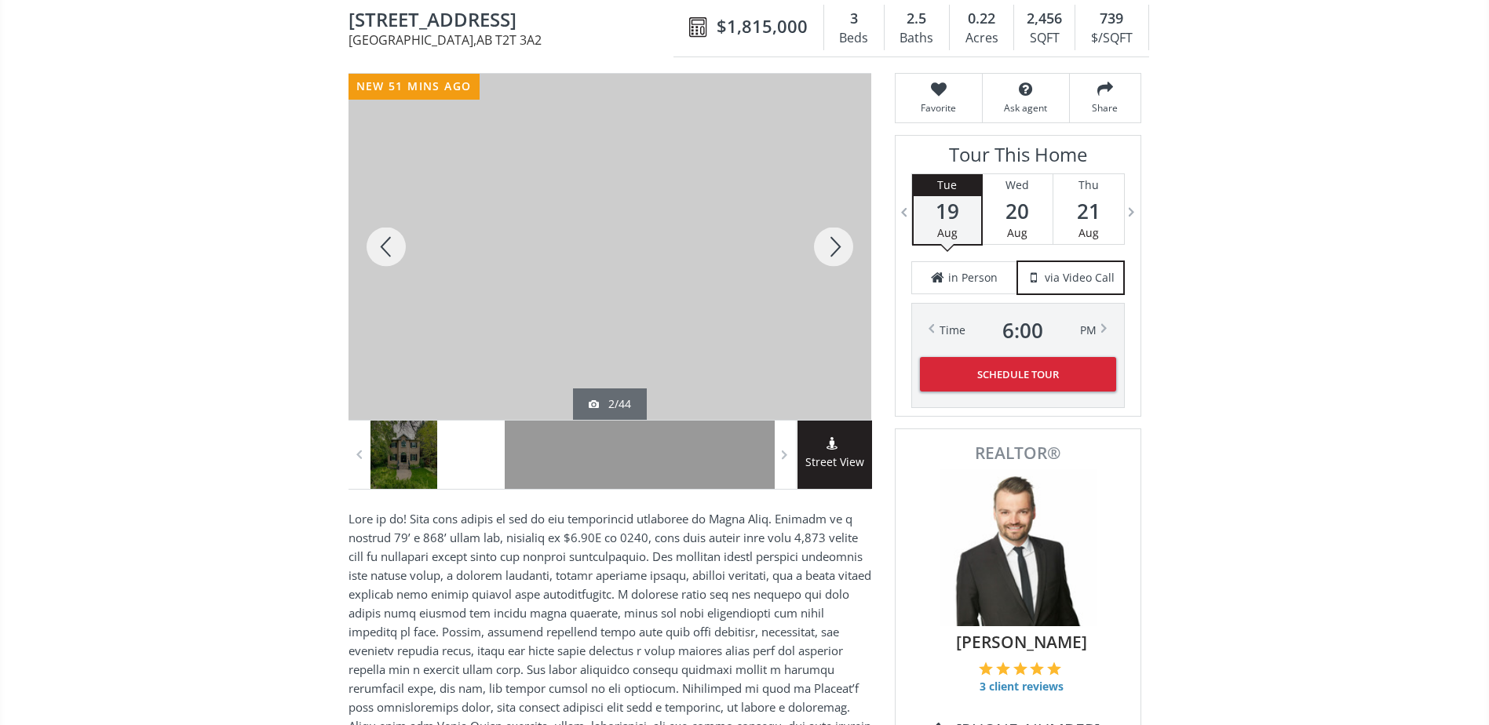
click at [816, 436] on div "Street View" at bounding box center [835, 455] width 75 height 68
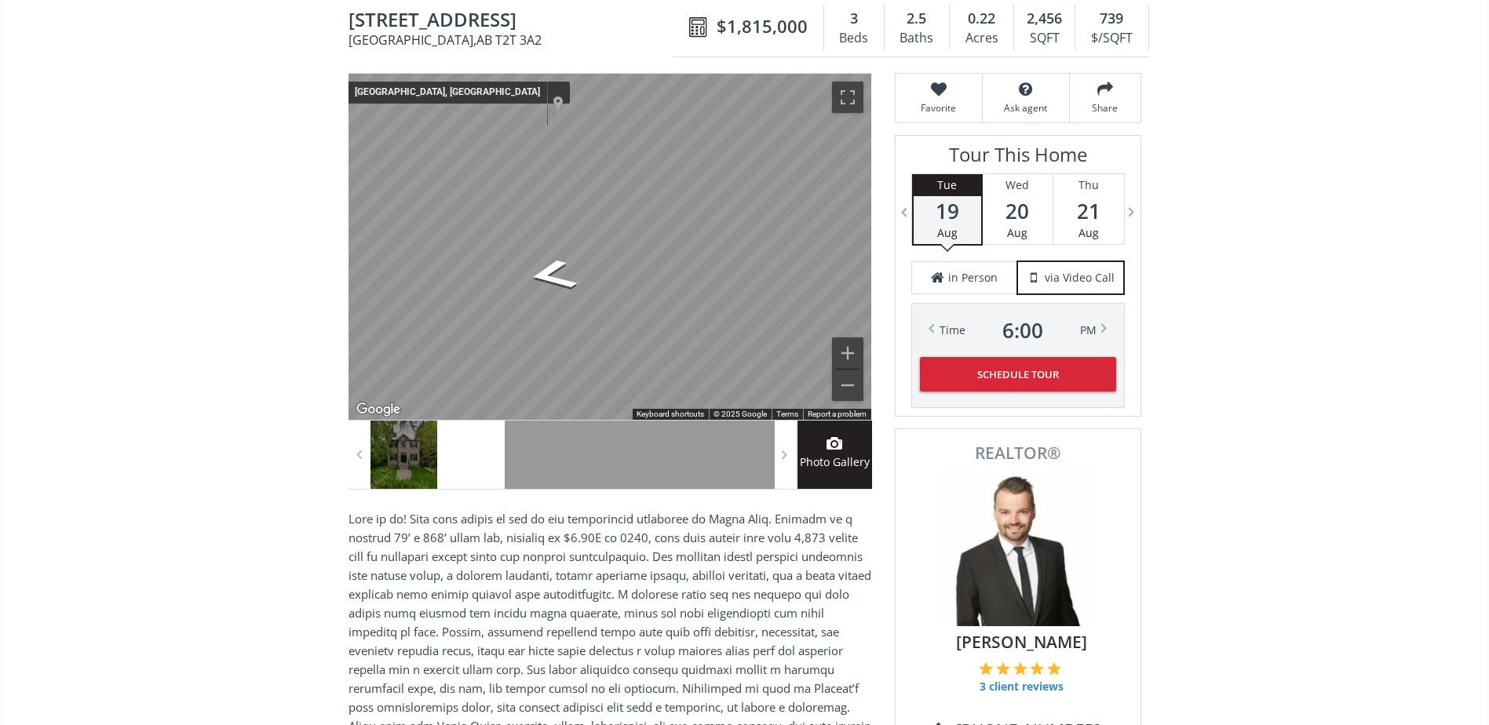
click at [659, 317] on icon "Go South" at bounding box center [664, 316] width 104 height 39
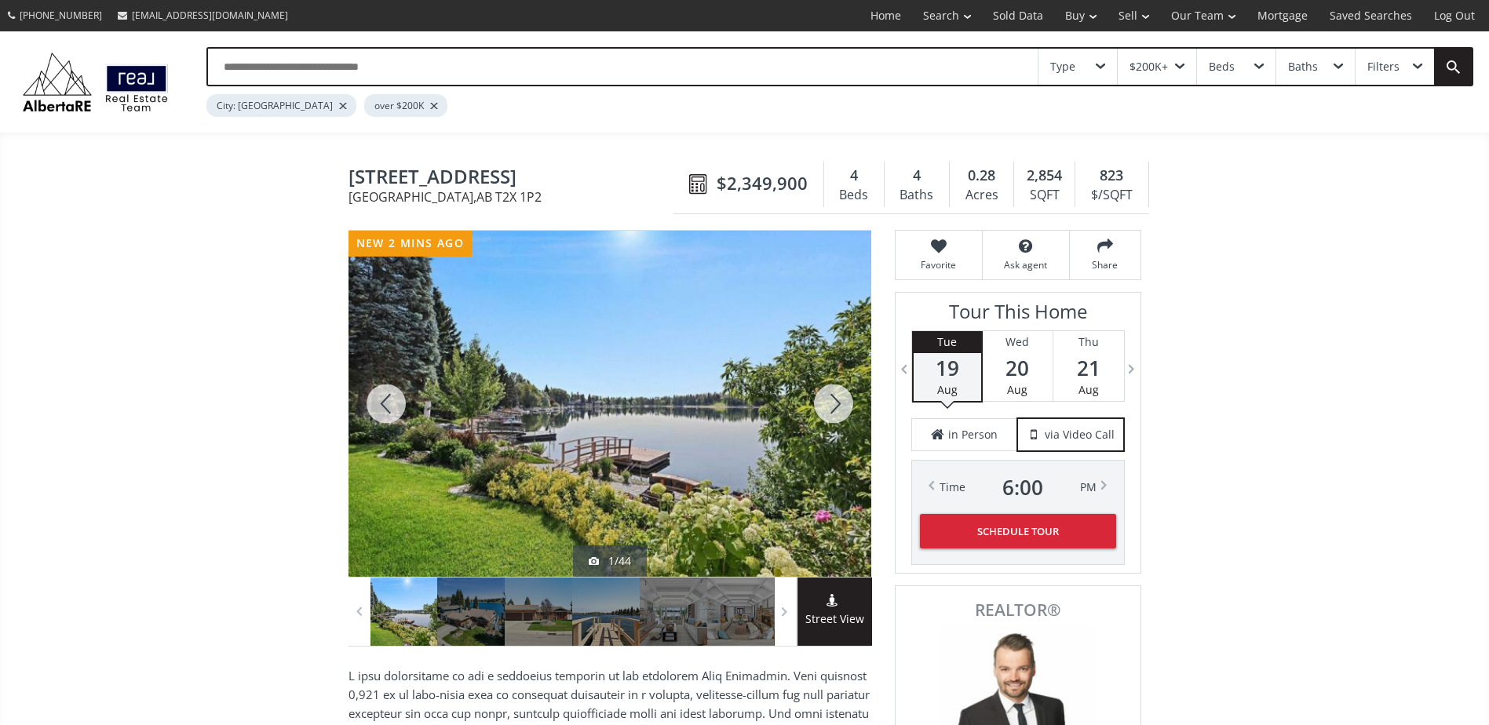
click at [844, 402] on div at bounding box center [833, 404] width 75 height 346
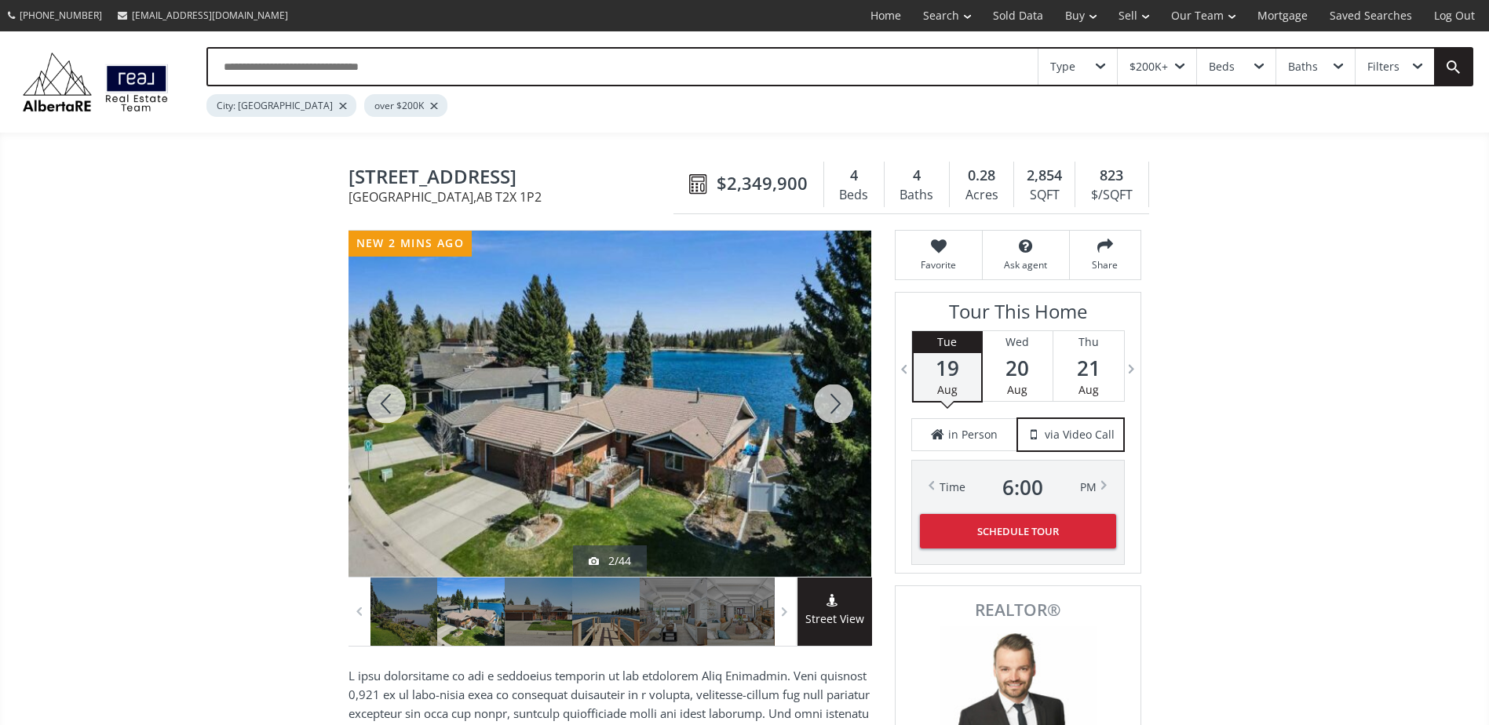
drag, startPoint x: 842, startPoint y: 400, endPoint x: 840, endPoint y: 392, distance: 9.0
click at [841, 395] on div at bounding box center [833, 404] width 75 height 346
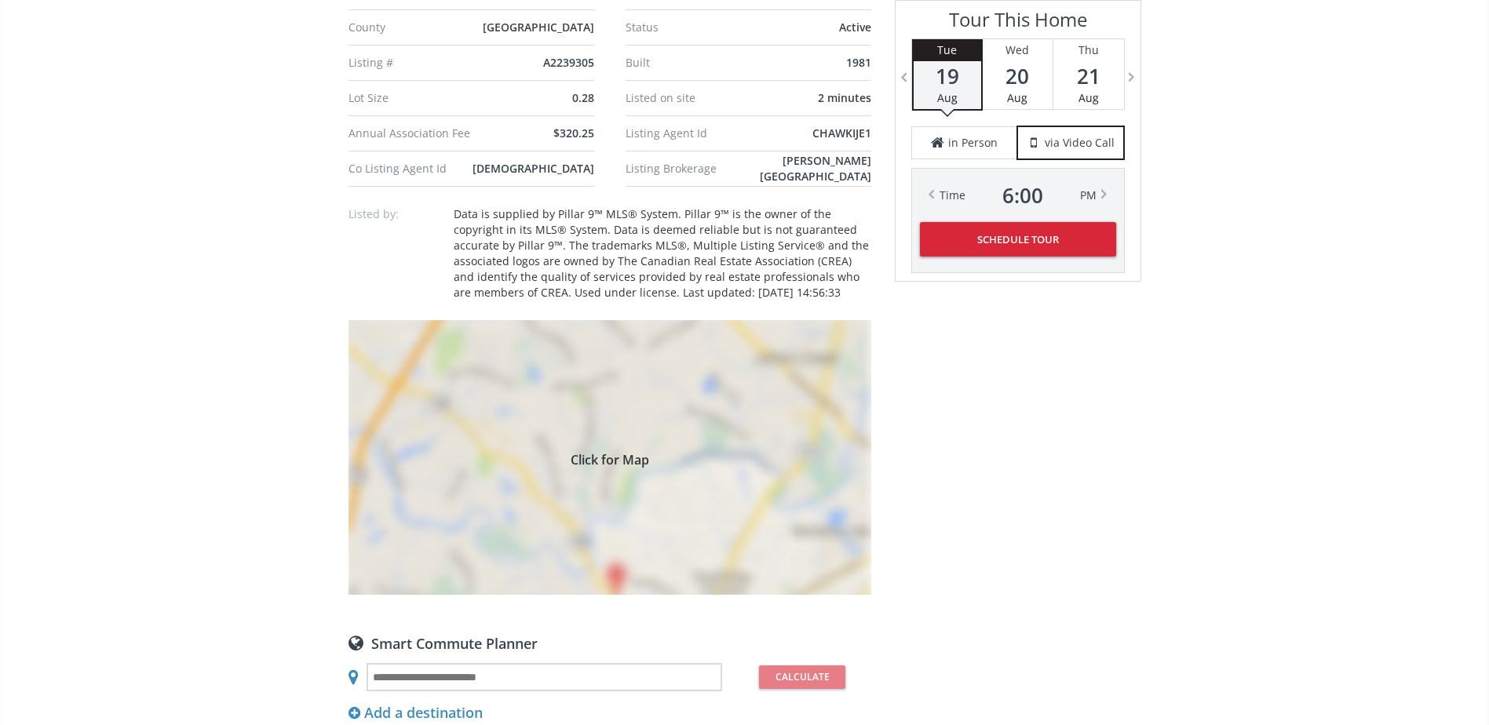
scroll to position [1491, 0]
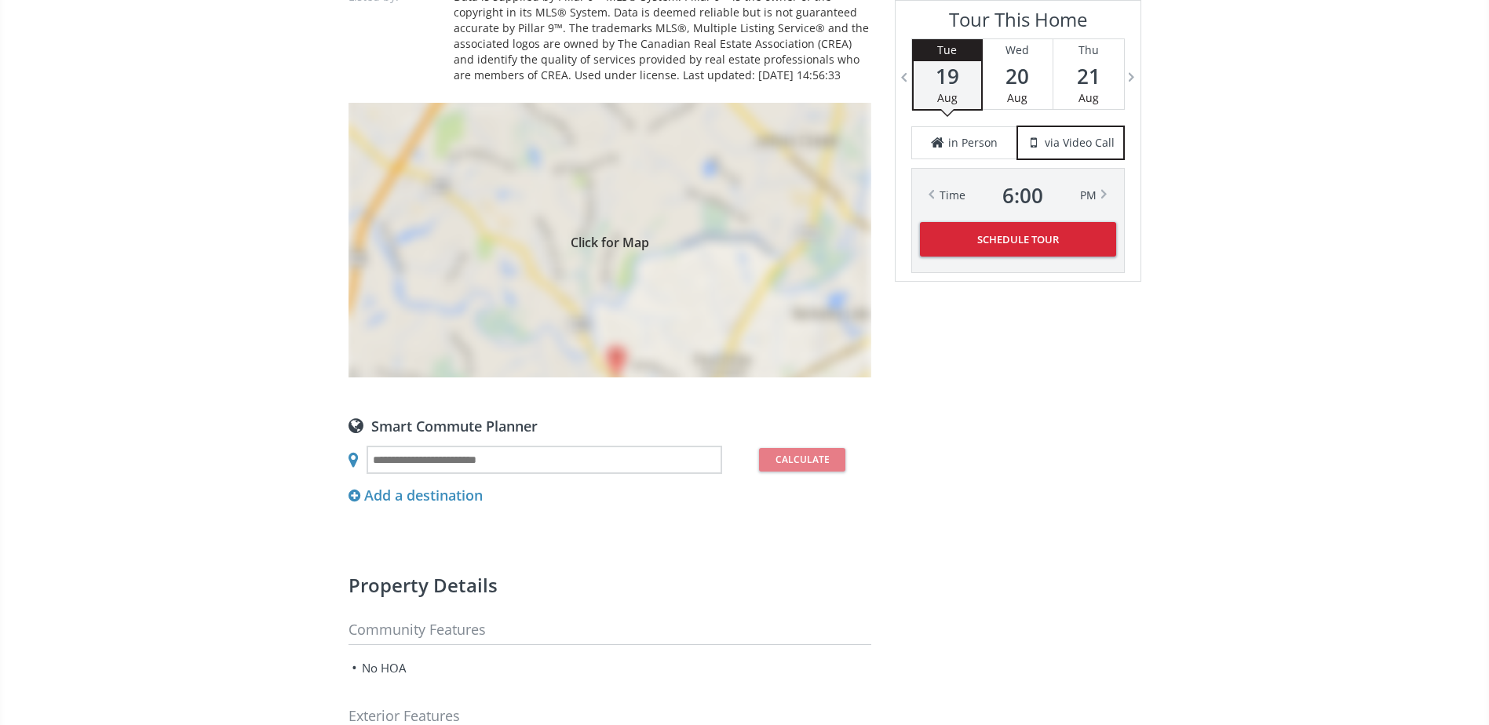
click at [711, 300] on div "Click for Map" at bounding box center [610, 240] width 523 height 275
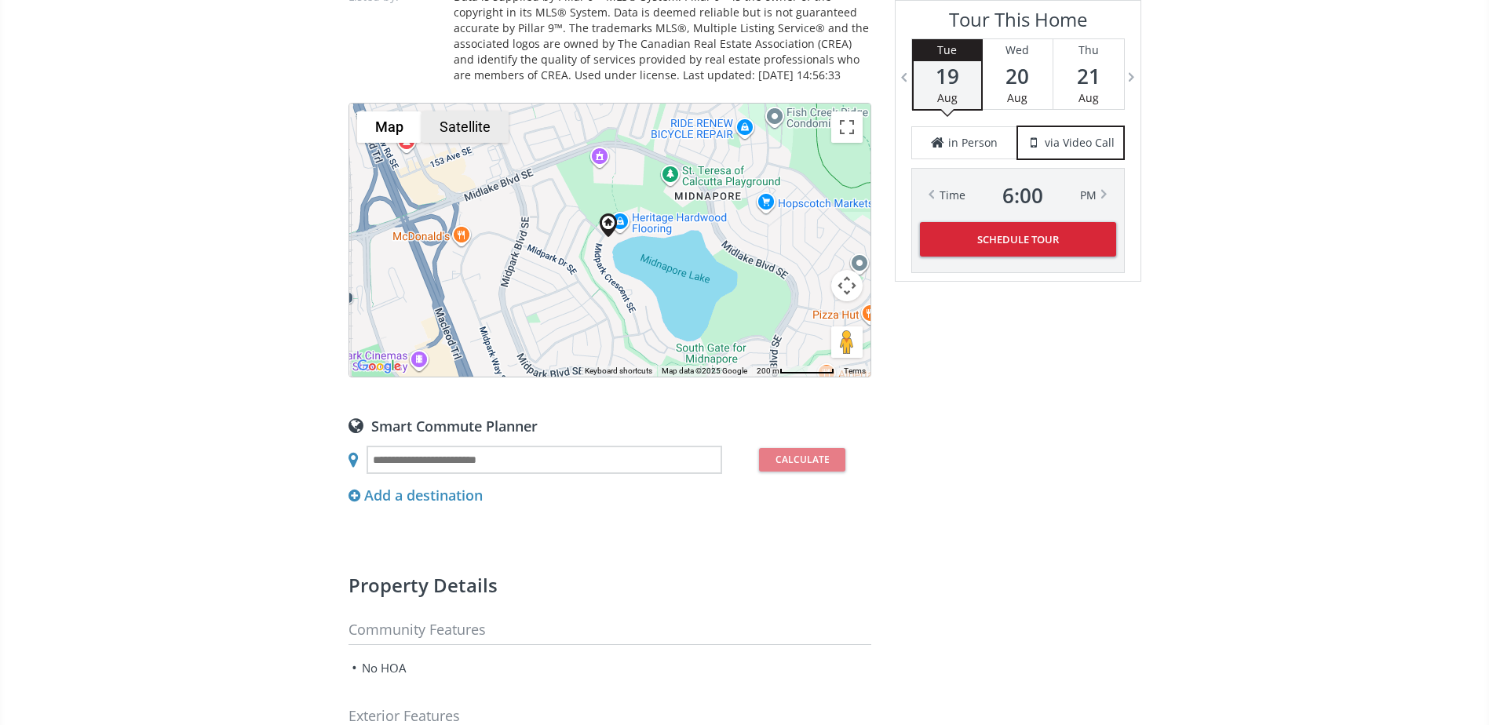
click at [428, 115] on button "Satellite" at bounding box center [465, 126] width 87 height 31
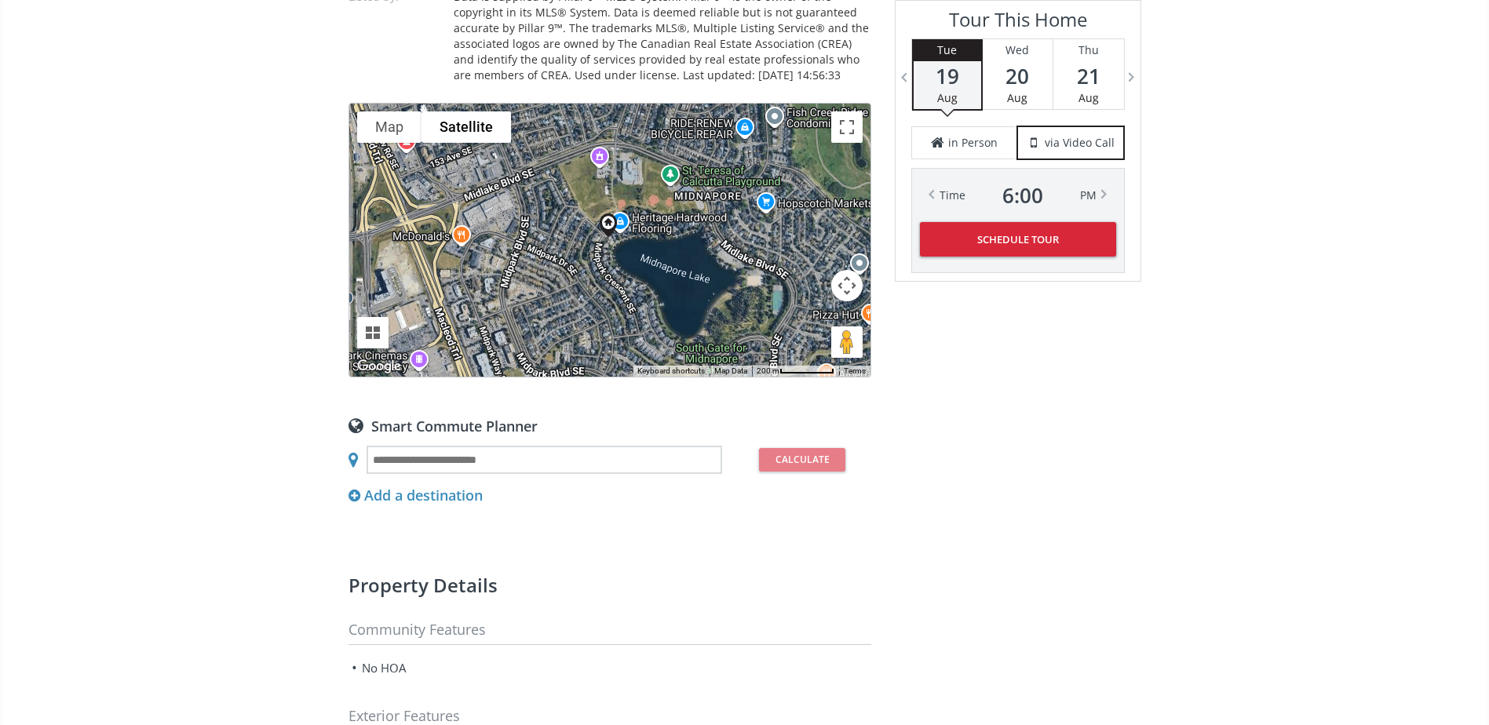
click at [838, 291] on button "Map camera controls" at bounding box center [846, 285] width 31 height 31
click at [812, 323] on button "Zoom out" at bounding box center [807, 324] width 31 height 31
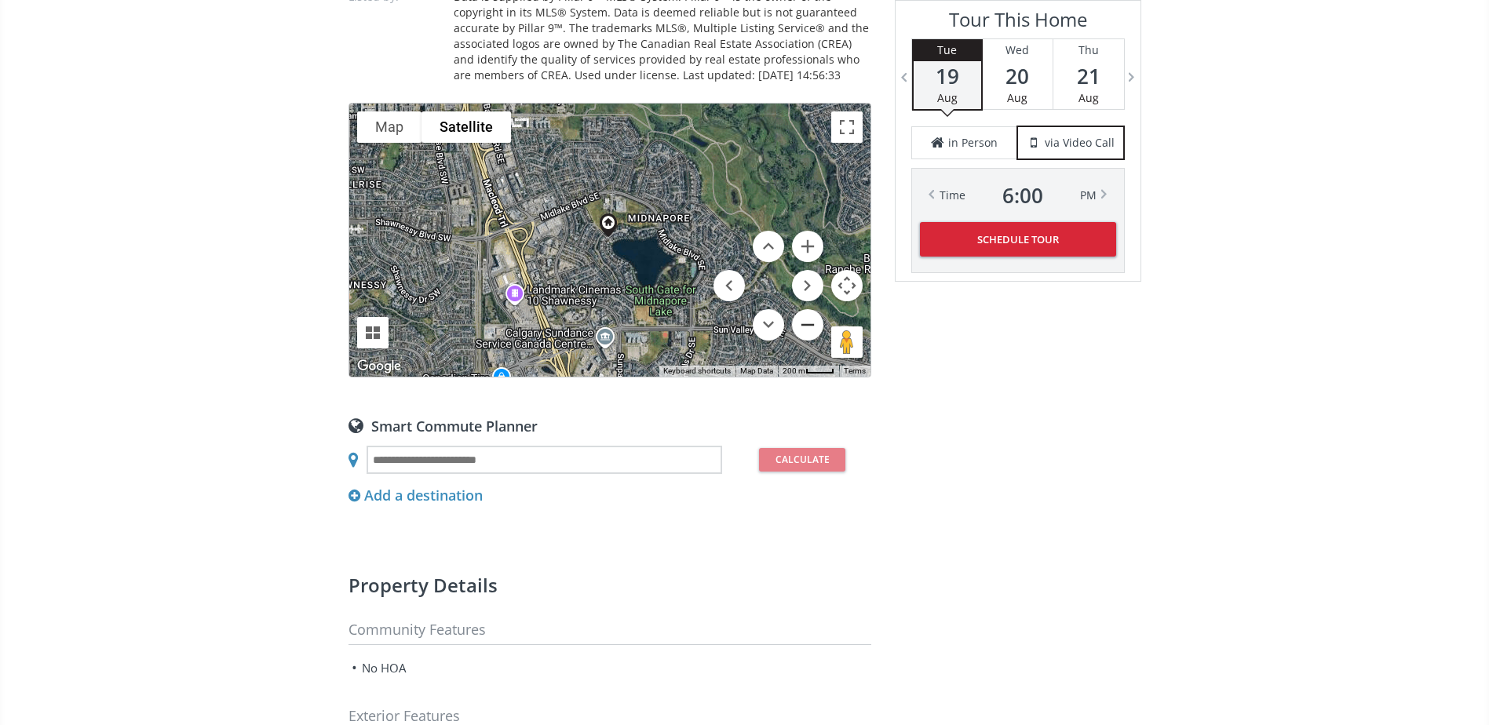
click at [812, 323] on button "Zoom out" at bounding box center [807, 324] width 31 height 31
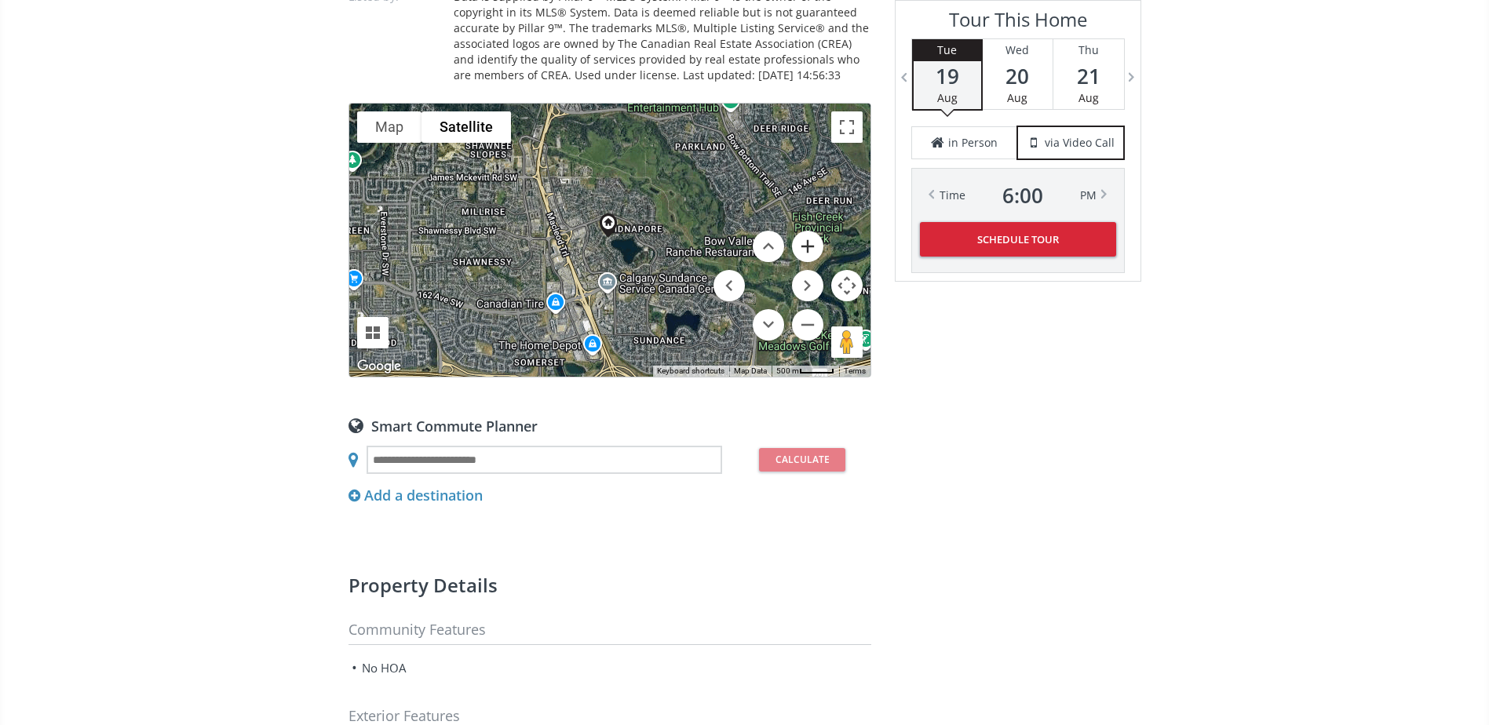
click at [801, 238] on button "Zoom in" at bounding box center [807, 246] width 31 height 31
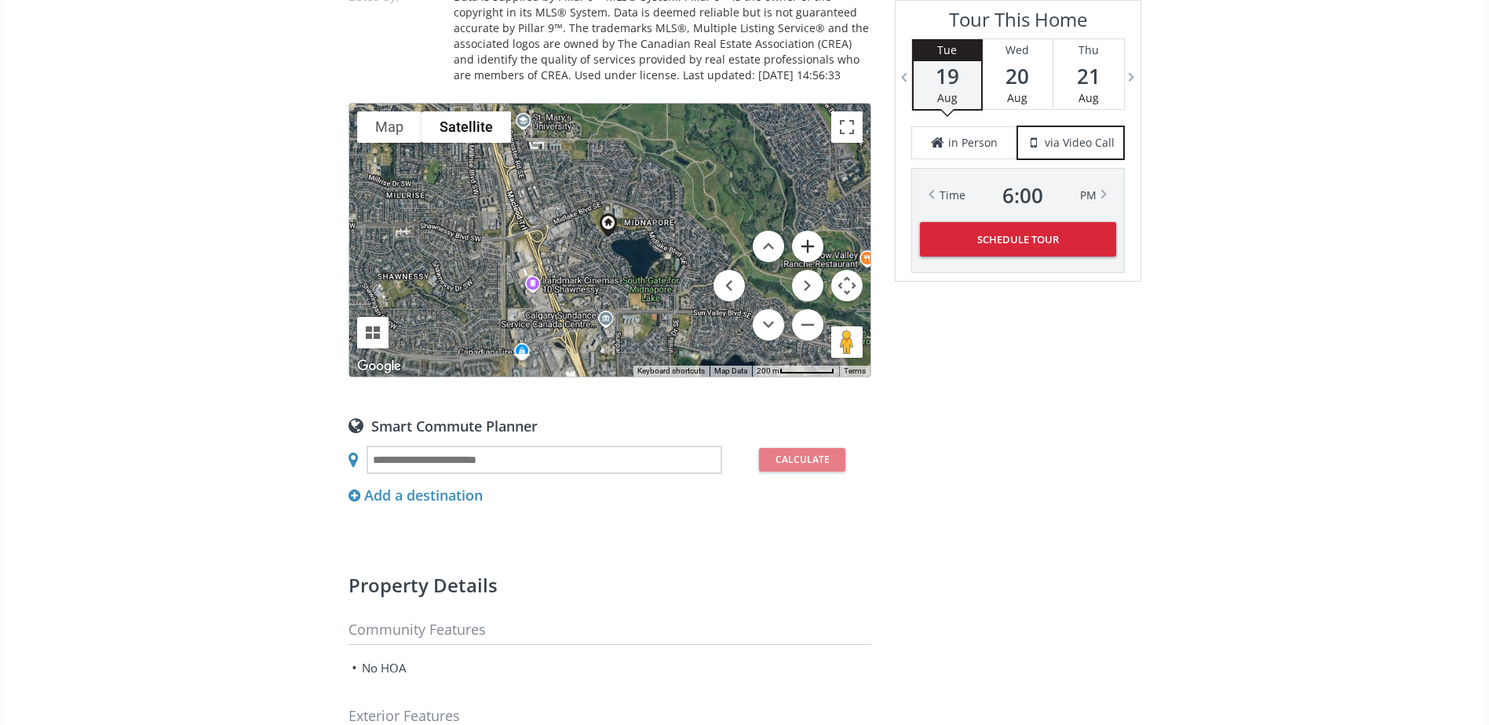
click at [801, 238] on button "Zoom in" at bounding box center [807, 246] width 31 height 31
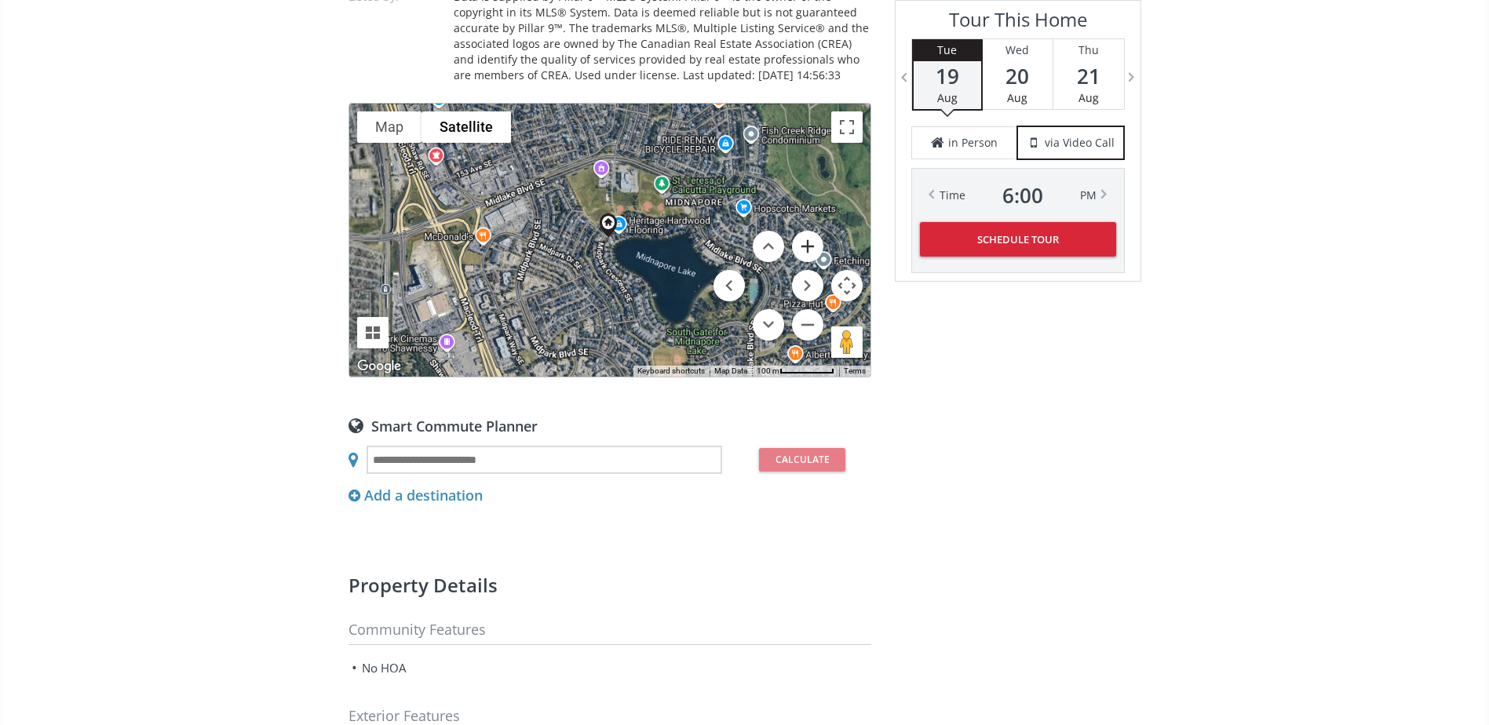
click at [801, 238] on button "Zoom in" at bounding box center [807, 246] width 31 height 31
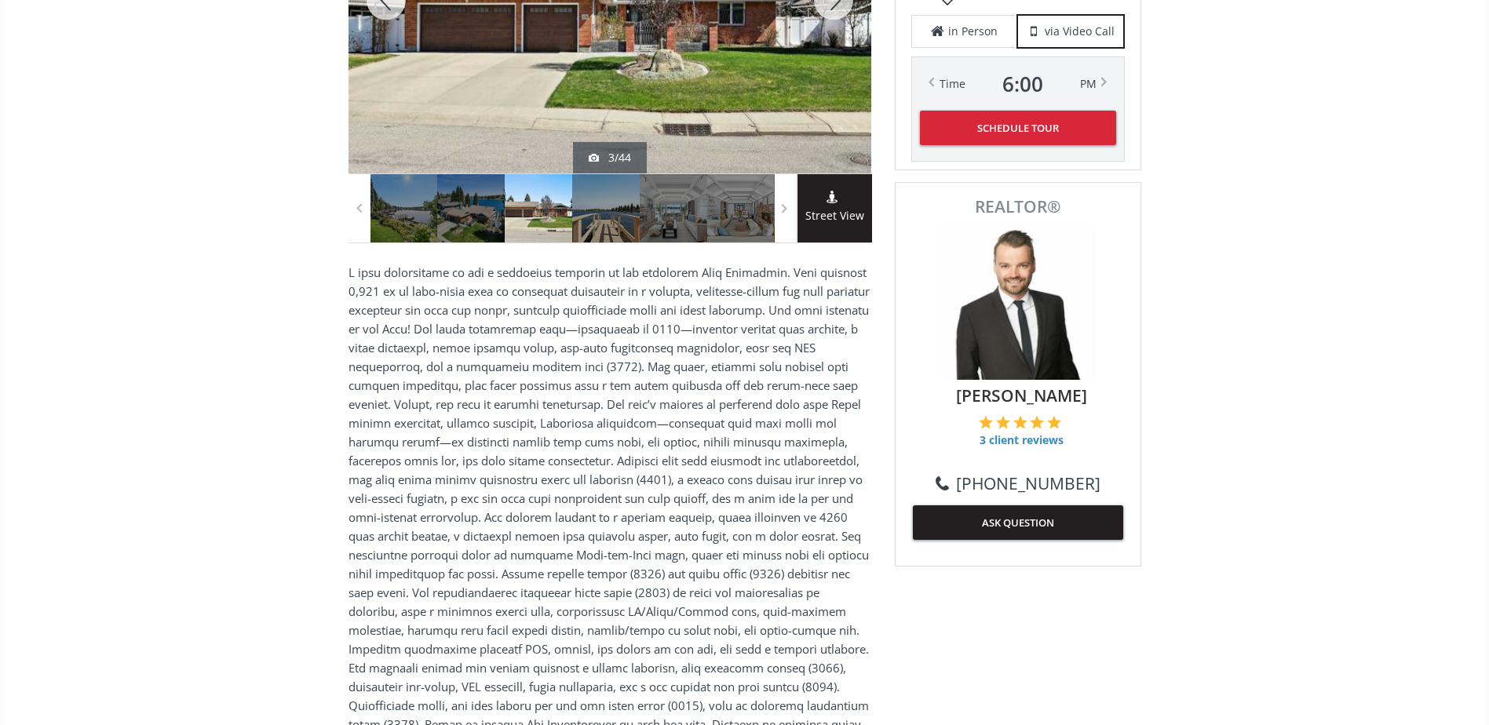
scroll to position [235, 0]
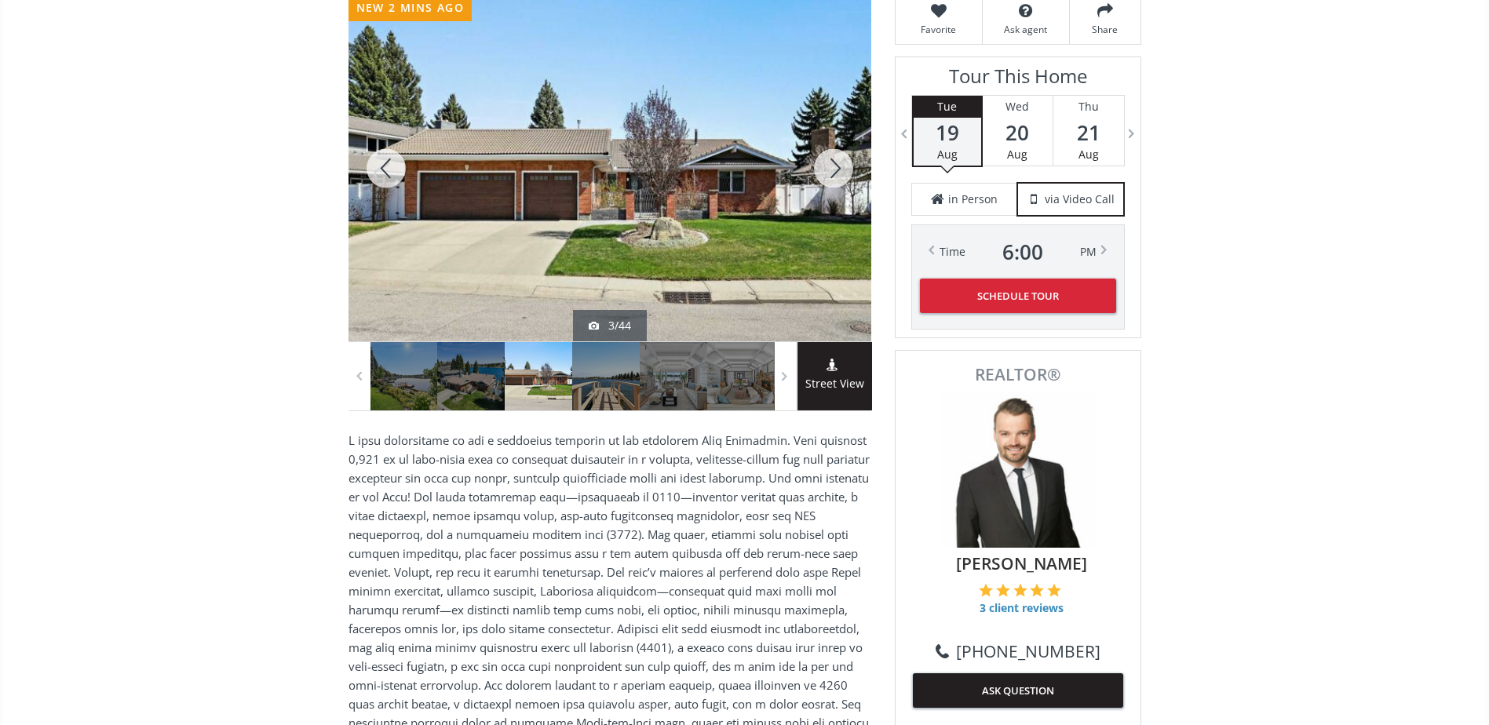
click at [827, 181] on div at bounding box center [833, 168] width 75 height 346
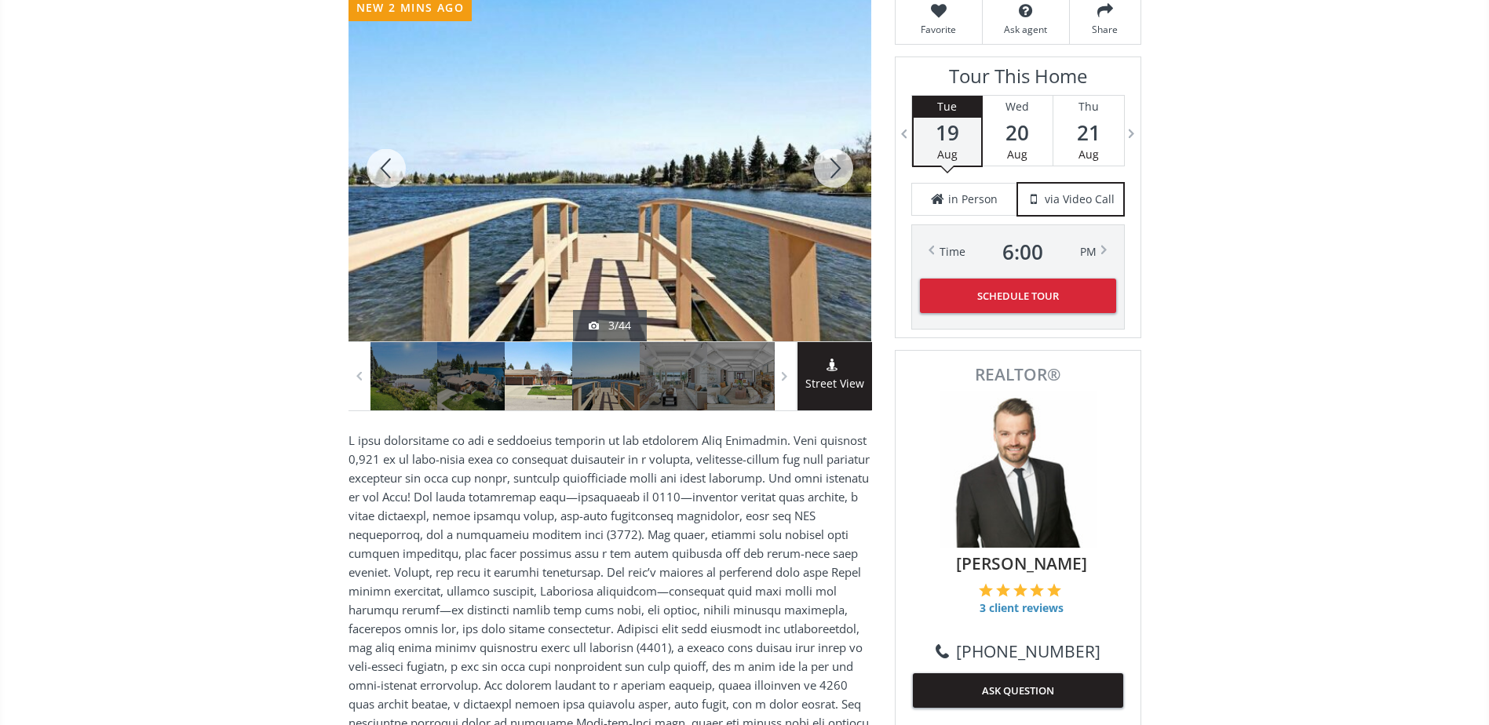
click at [827, 181] on div at bounding box center [833, 168] width 75 height 346
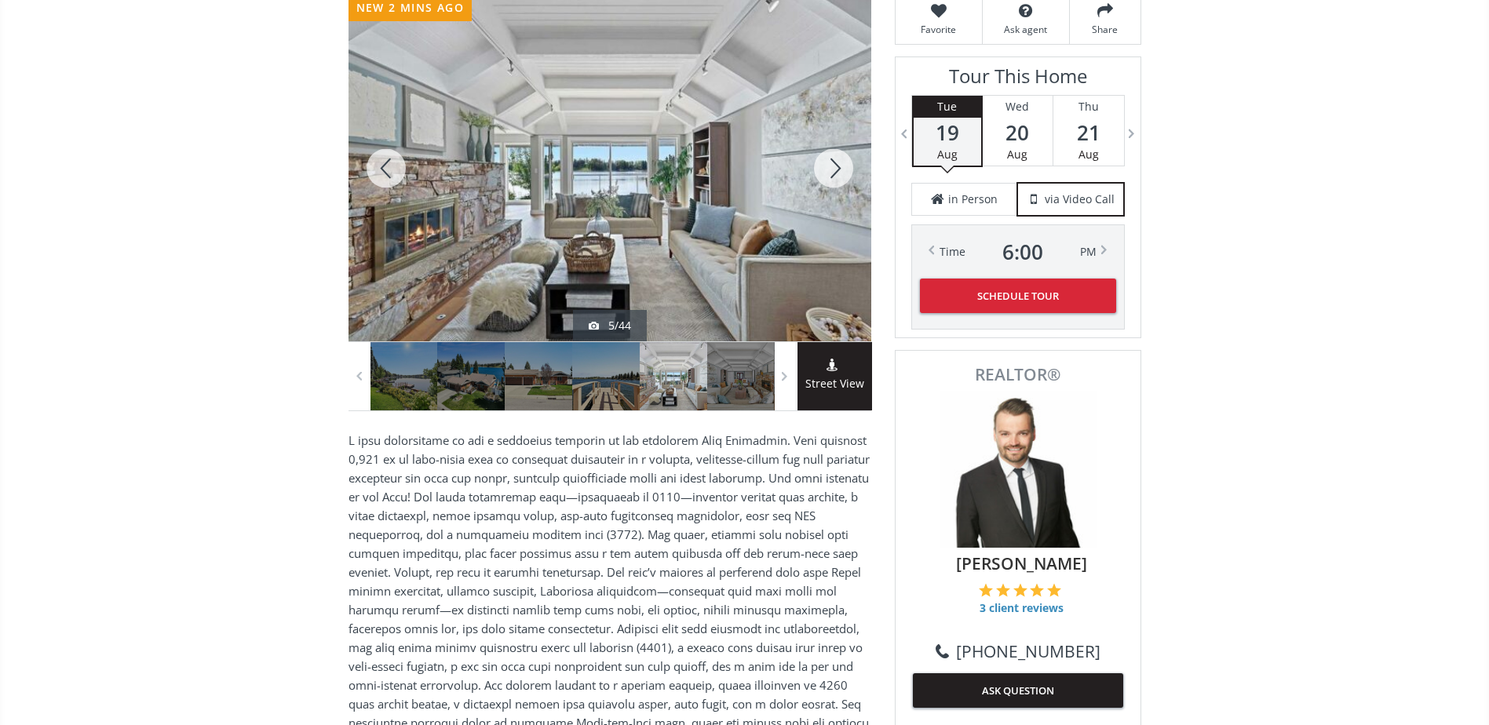
click at [827, 181] on div at bounding box center [833, 168] width 75 height 346
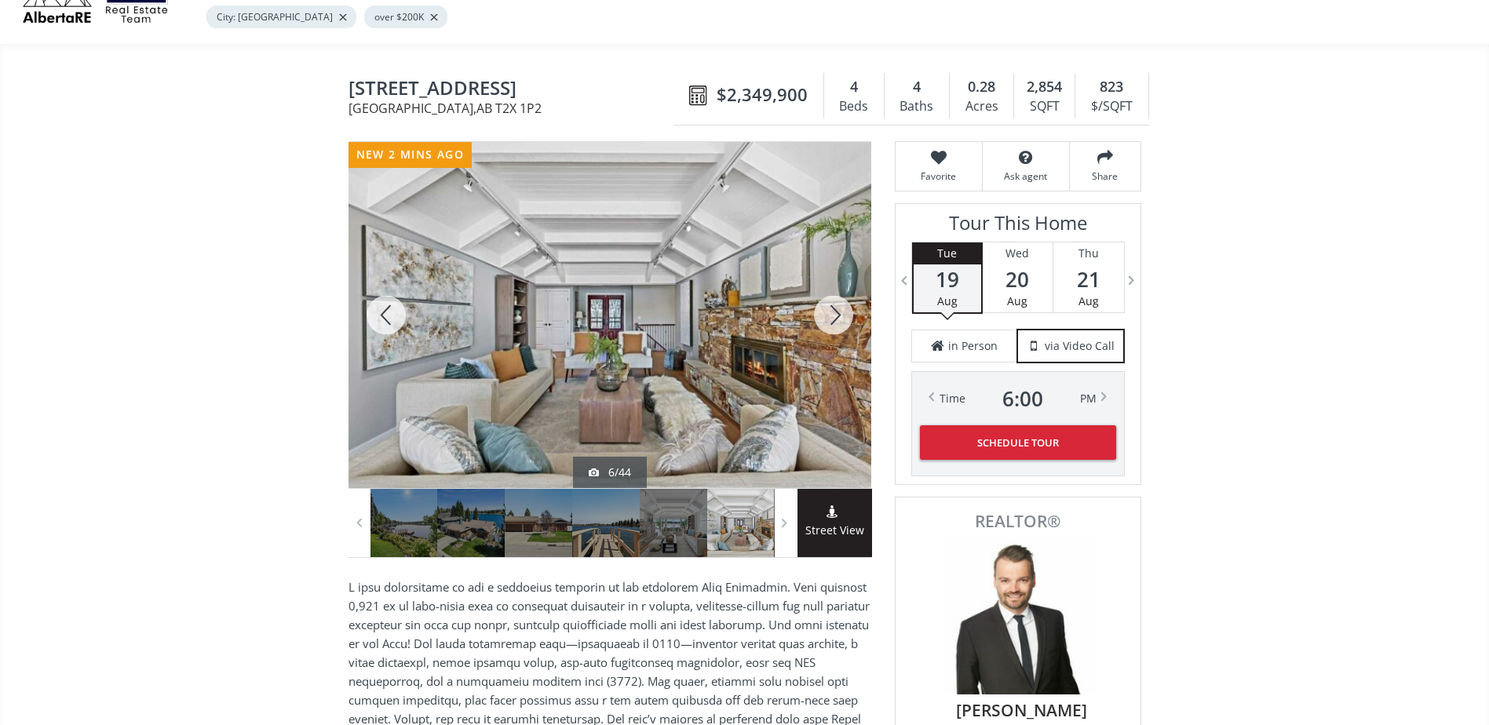
scroll to position [78, 0]
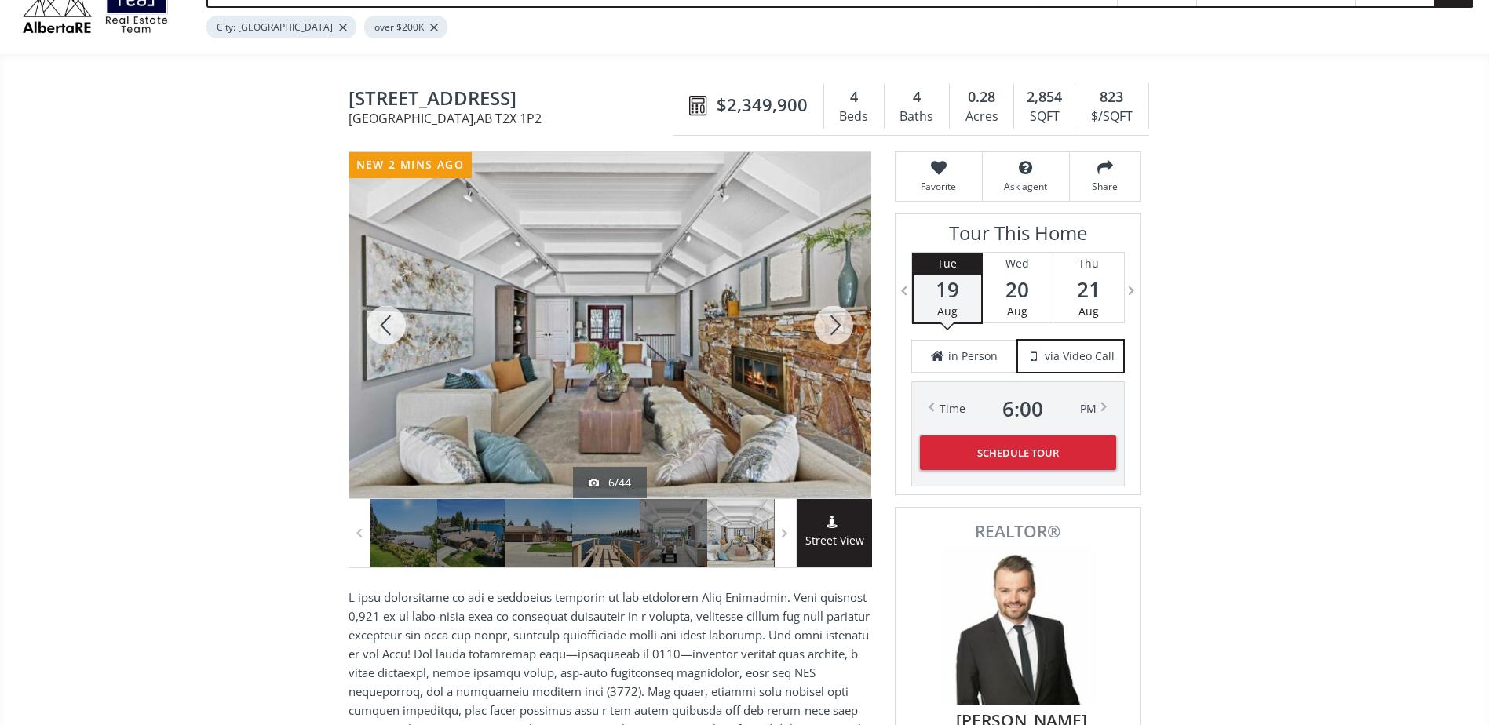
click at [821, 315] on div at bounding box center [833, 325] width 75 height 346
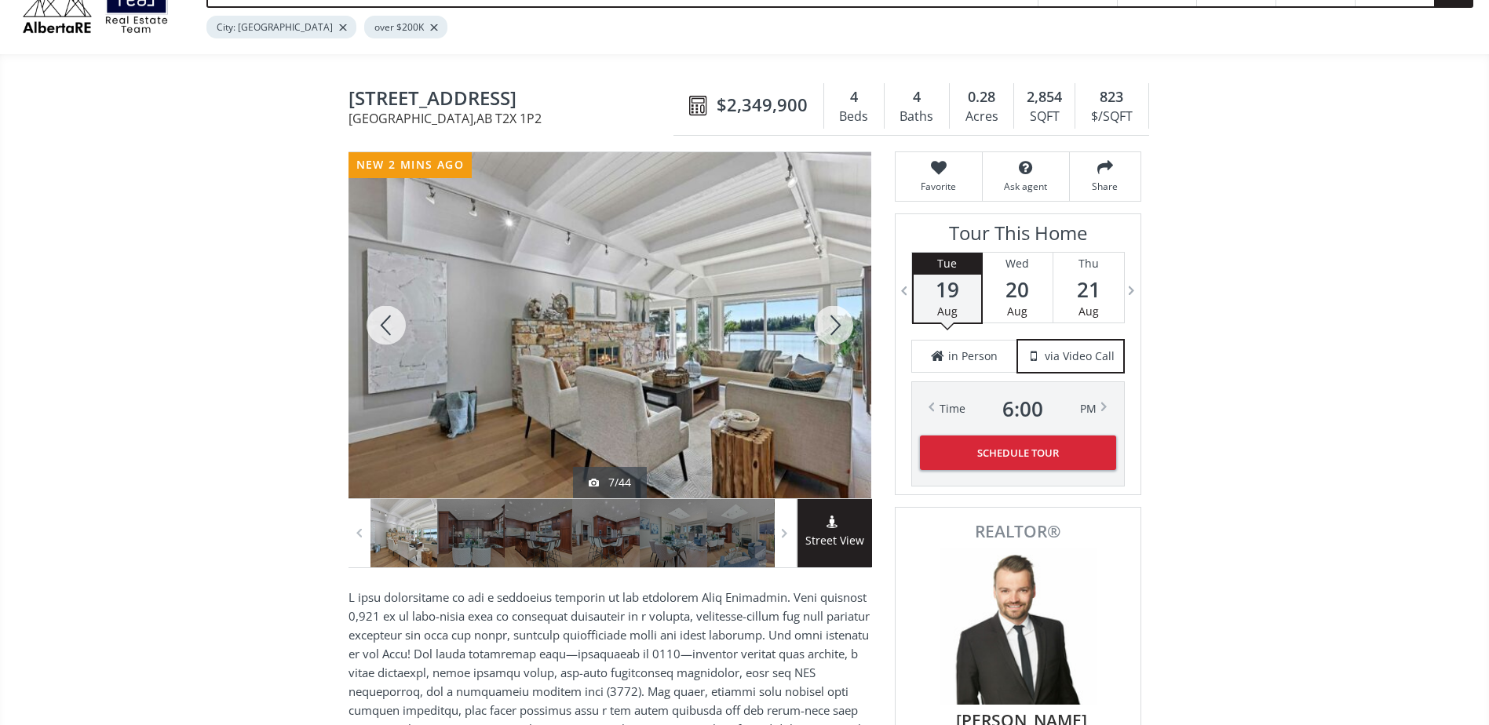
click at [821, 315] on div at bounding box center [833, 325] width 75 height 346
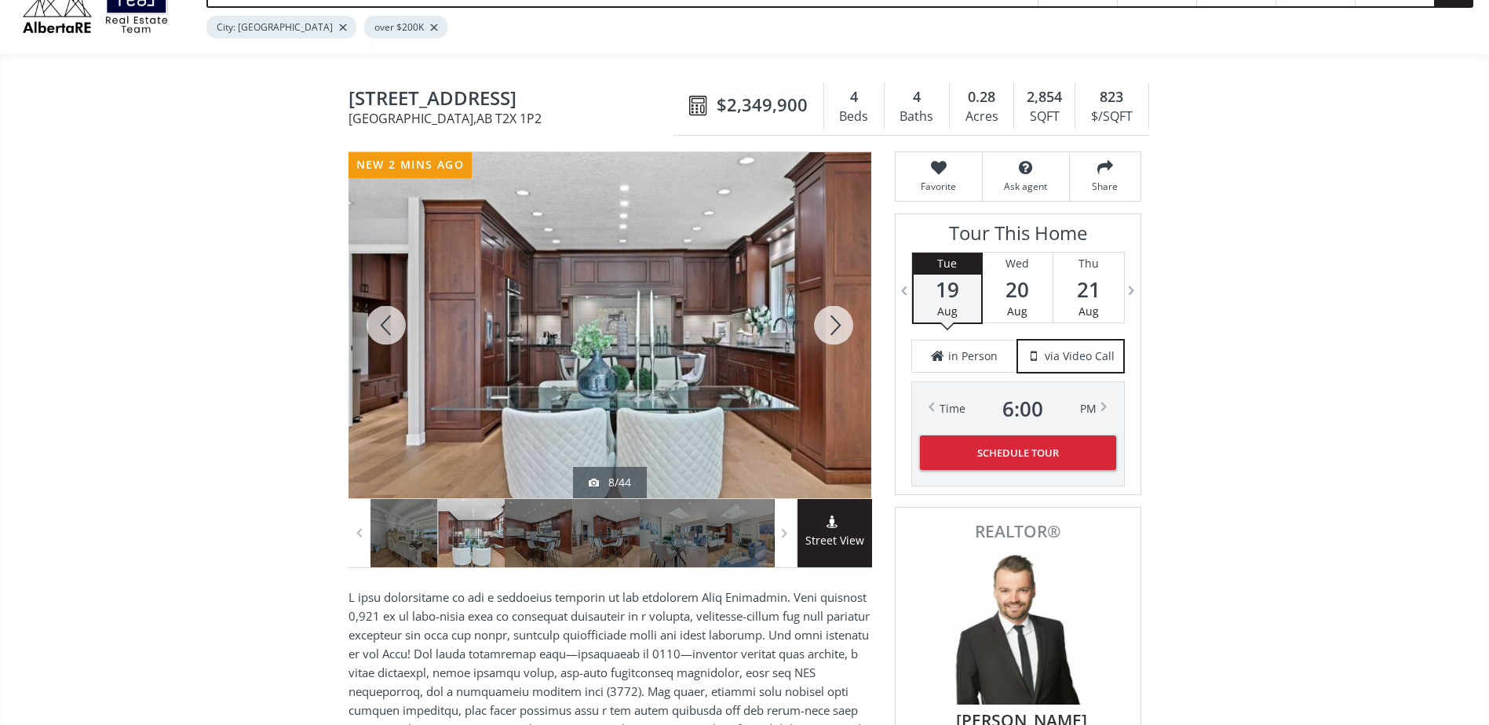
click at [821, 315] on div at bounding box center [833, 325] width 75 height 346
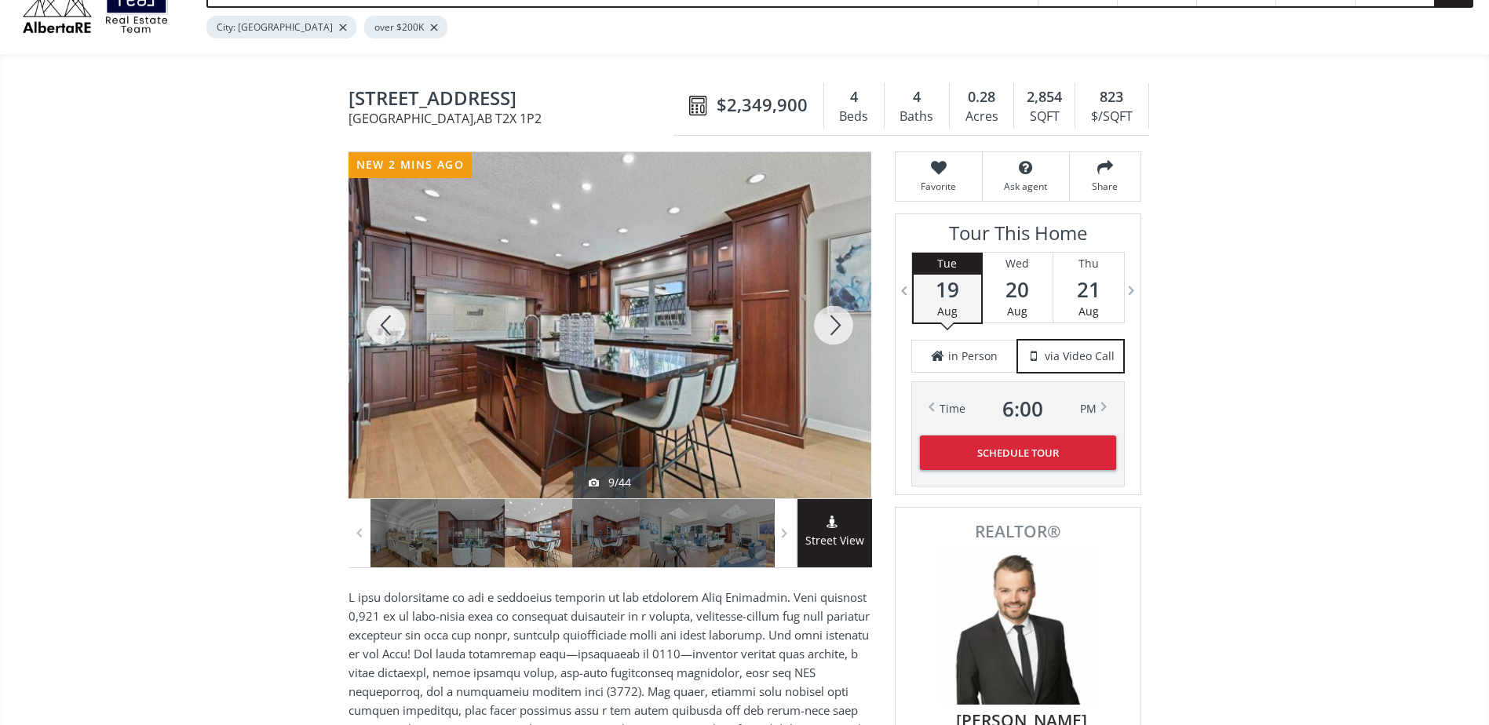
click at [821, 315] on div at bounding box center [833, 325] width 75 height 346
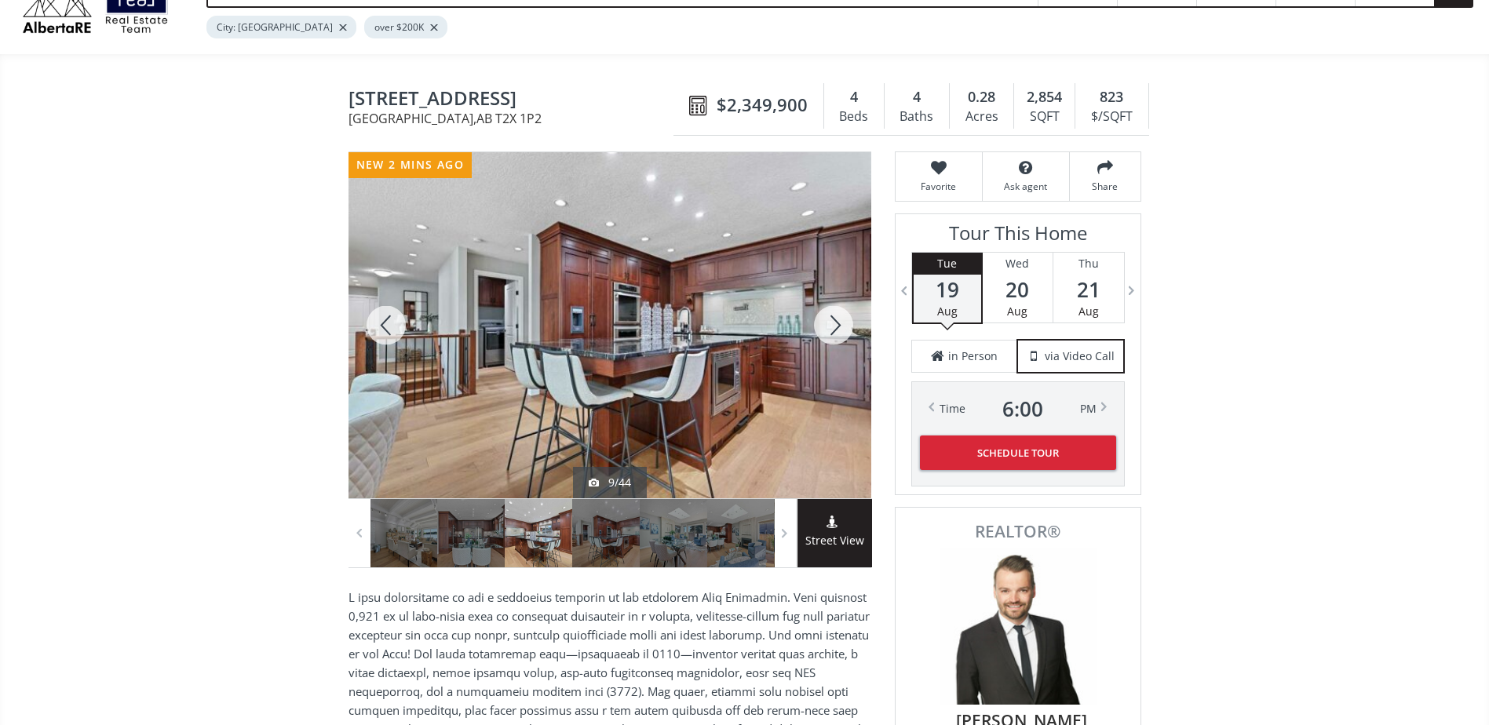
click at [821, 315] on div at bounding box center [833, 325] width 75 height 346
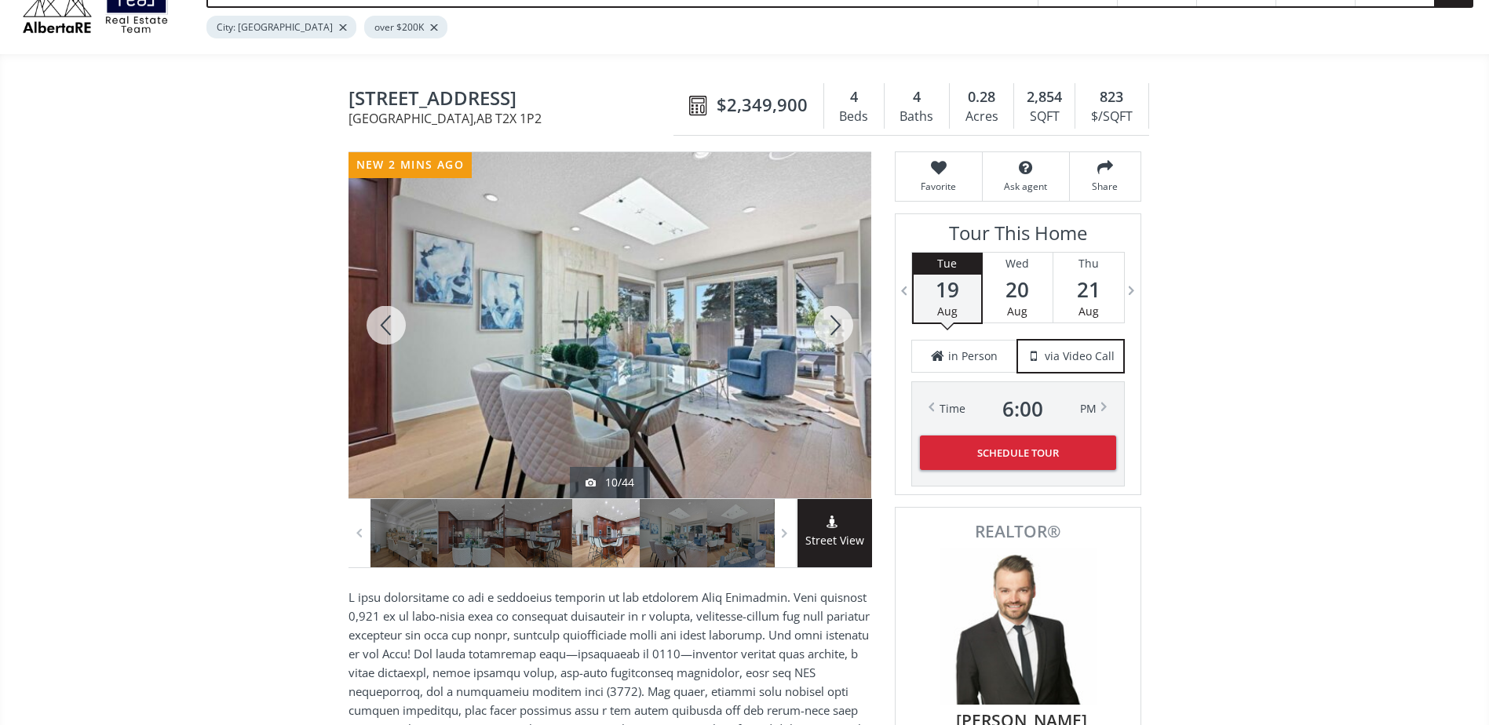
click at [821, 315] on div at bounding box center [833, 325] width 75 height 346
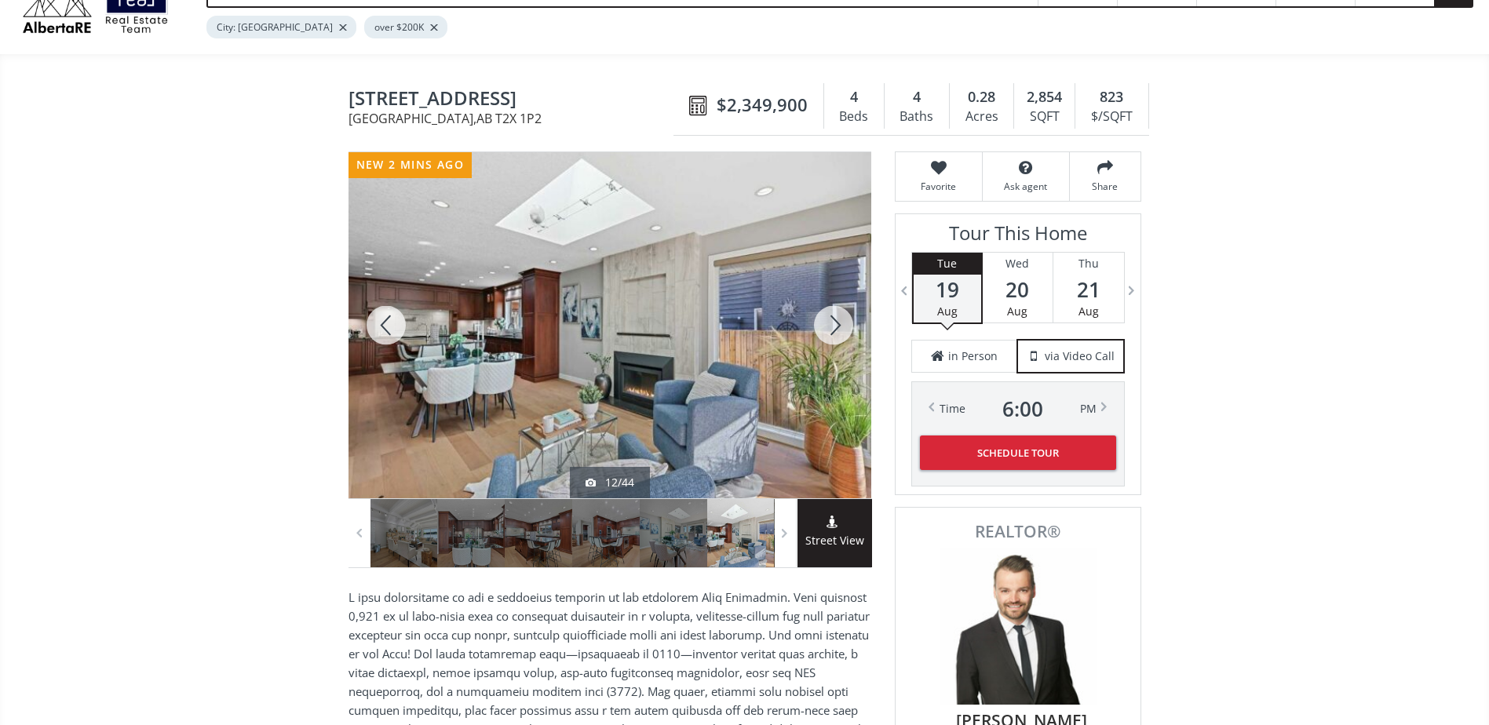
click at [821, 315] on div at bounding box center [833, 325] width 75 height 346
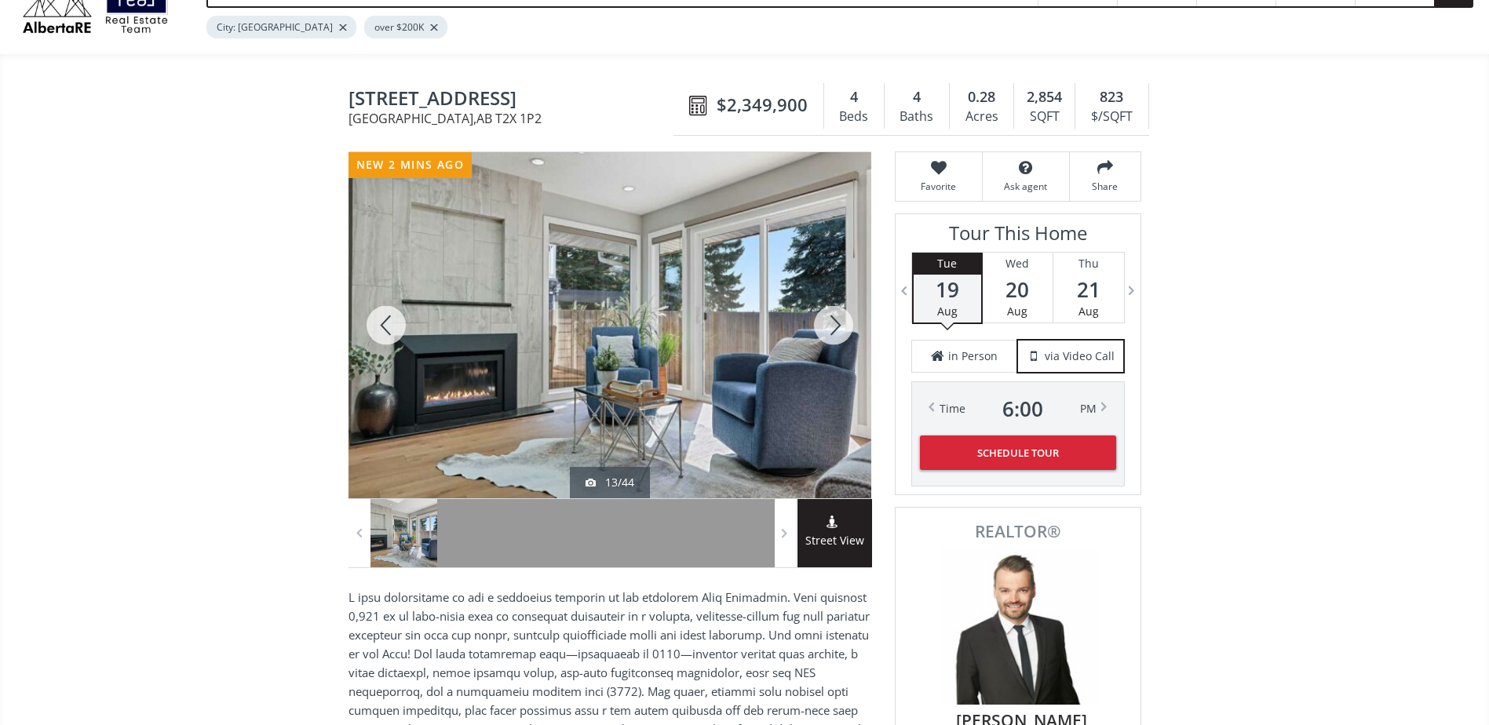
click at [821, 315] on div at bounding box center [833, 325] width 75 height 346
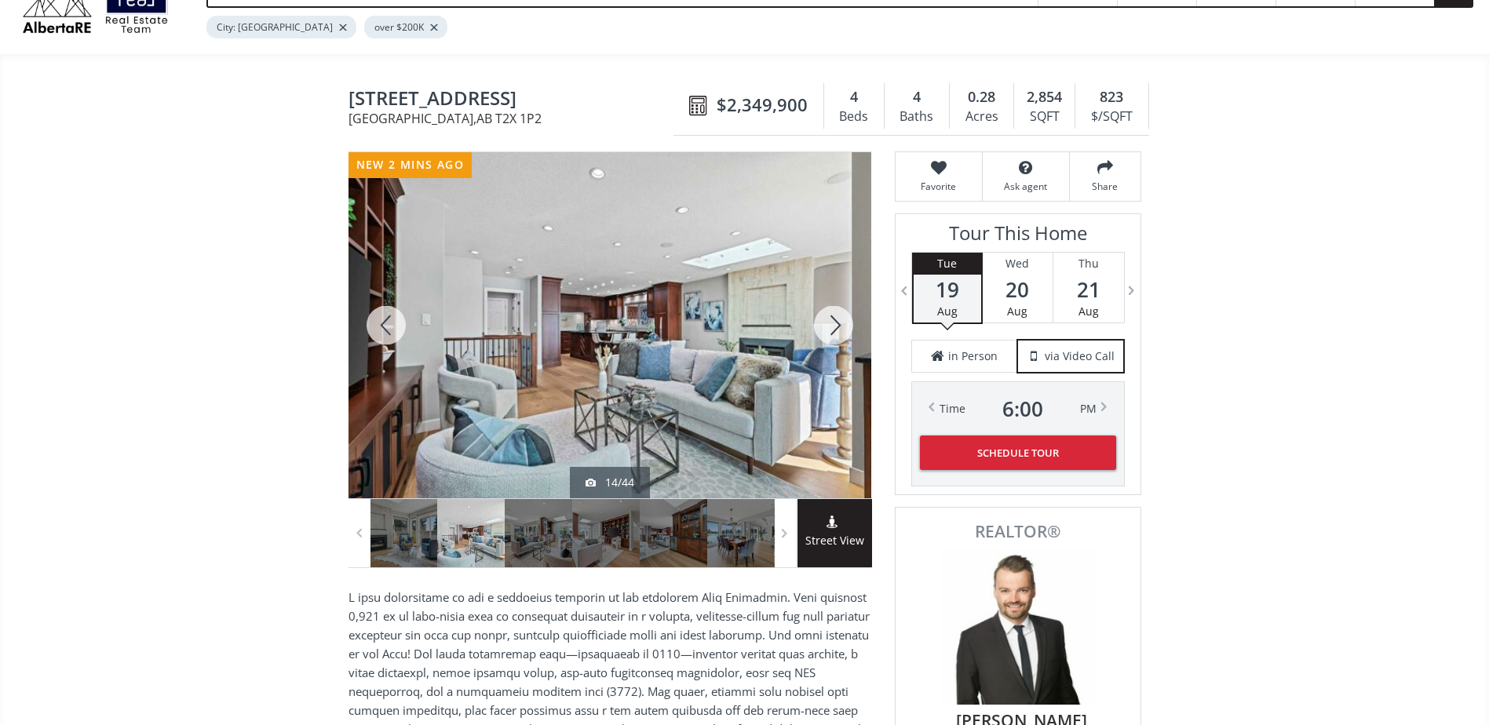
click at [821, 315] on div at bounding box center [833, 325] width 75 height 346
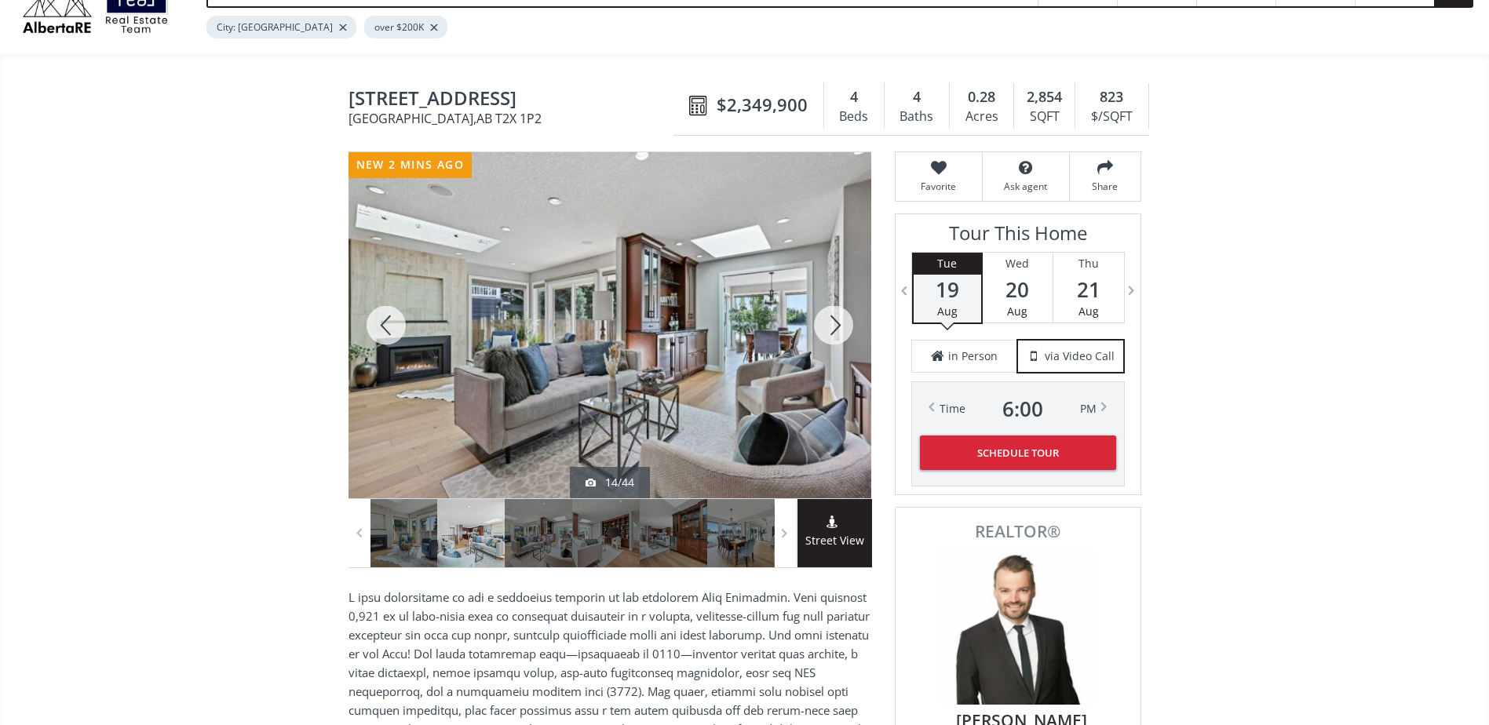
click at [821, 315] on div at bounding box center [833, 325] width 75 height 346
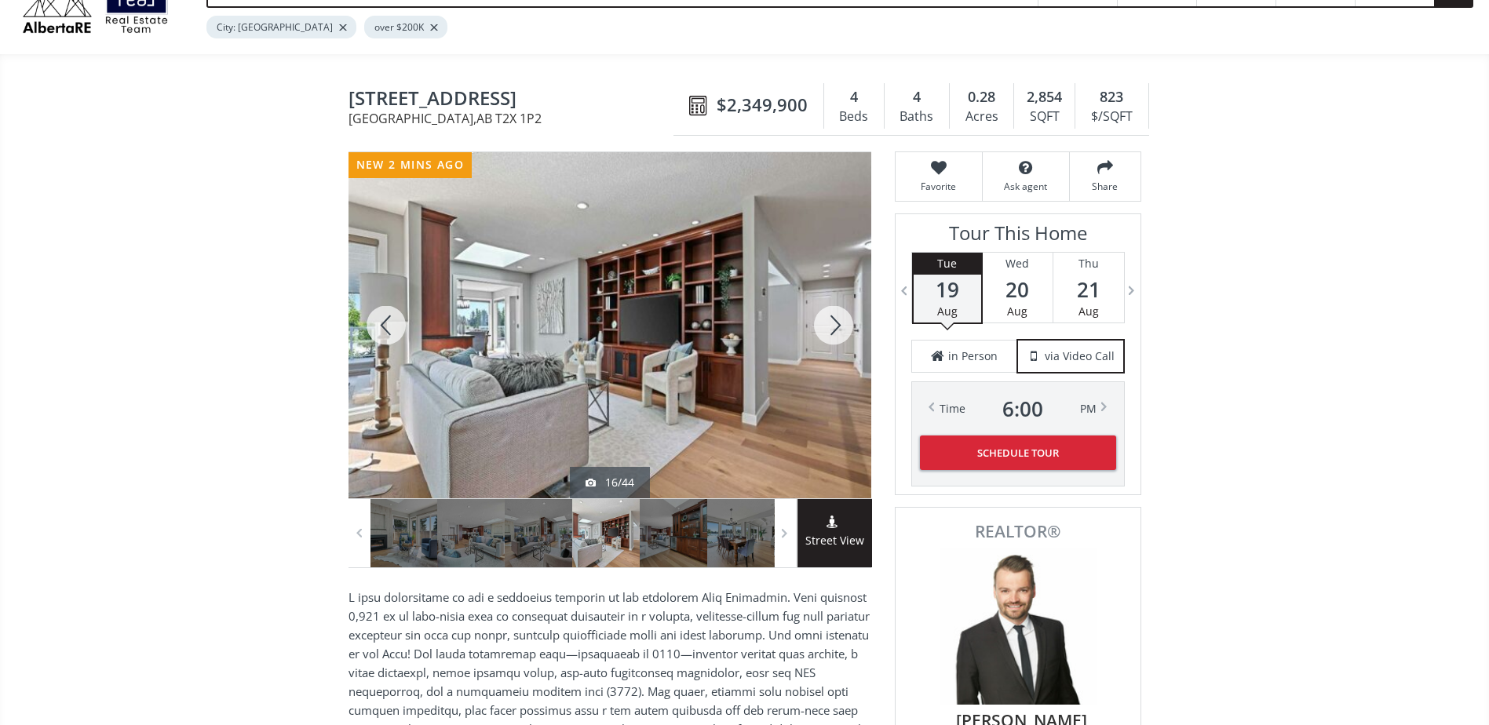
click at [821, 313] on div at bounding box center [833, 325] width 75 height 346
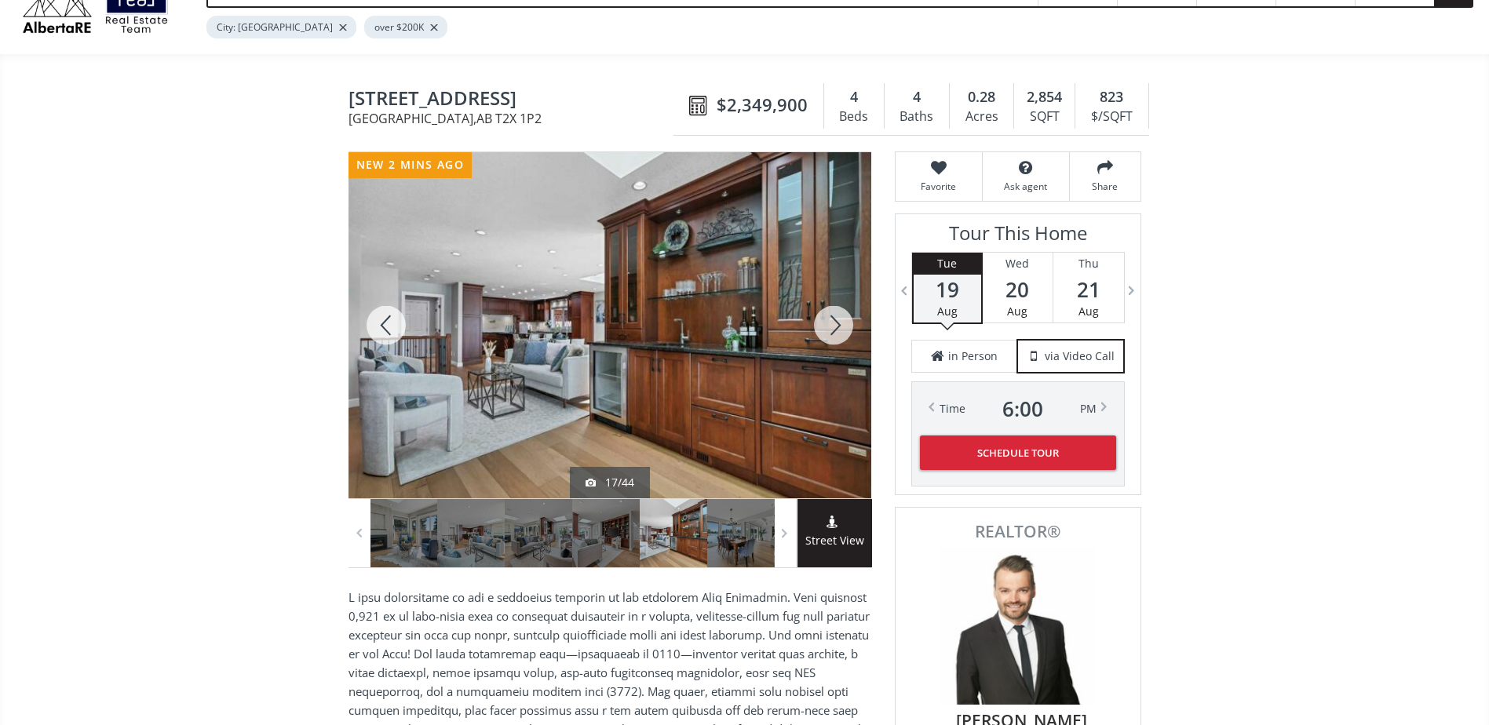
click at [821, 313] on div at bounding box center [833, 325] width 75 height 346
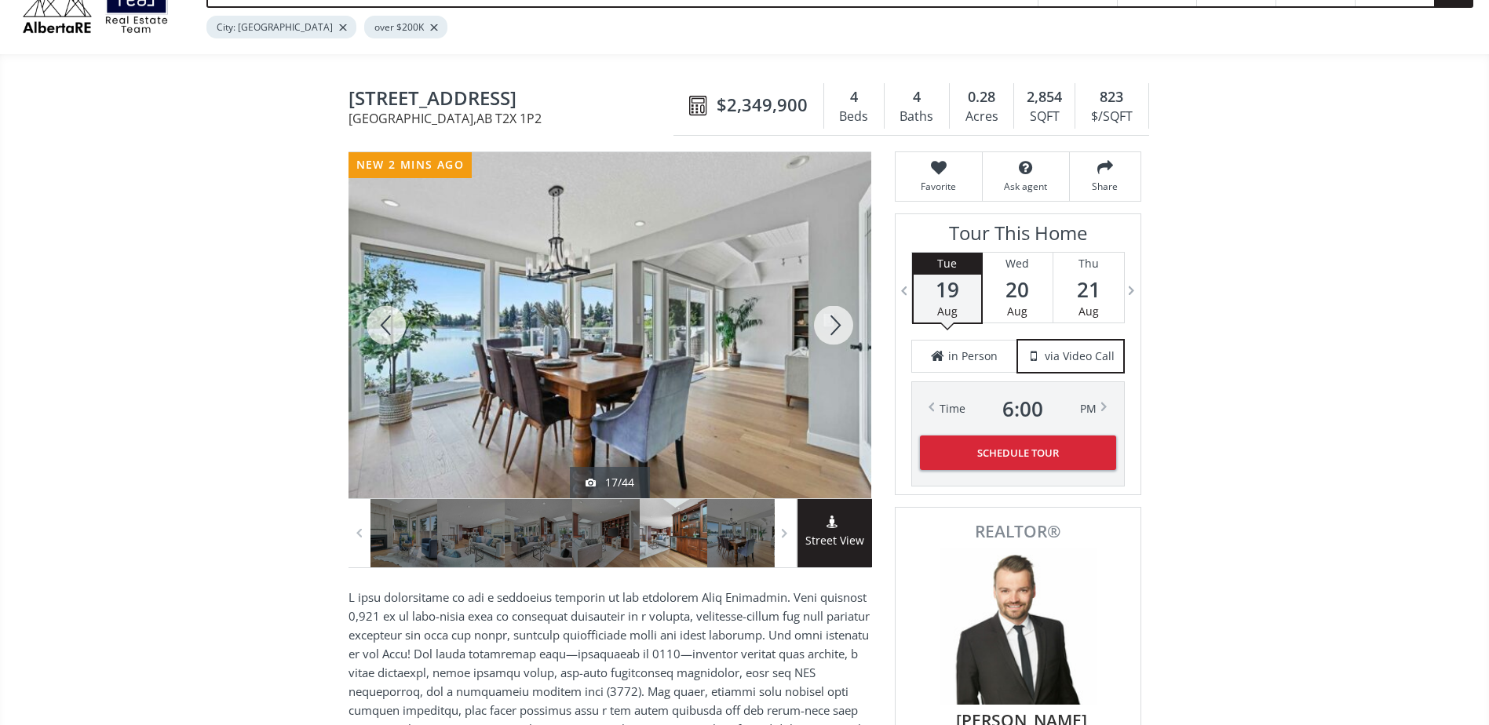
click at [821, 313] on div at bounding box center [833, 325] width 75 height 346
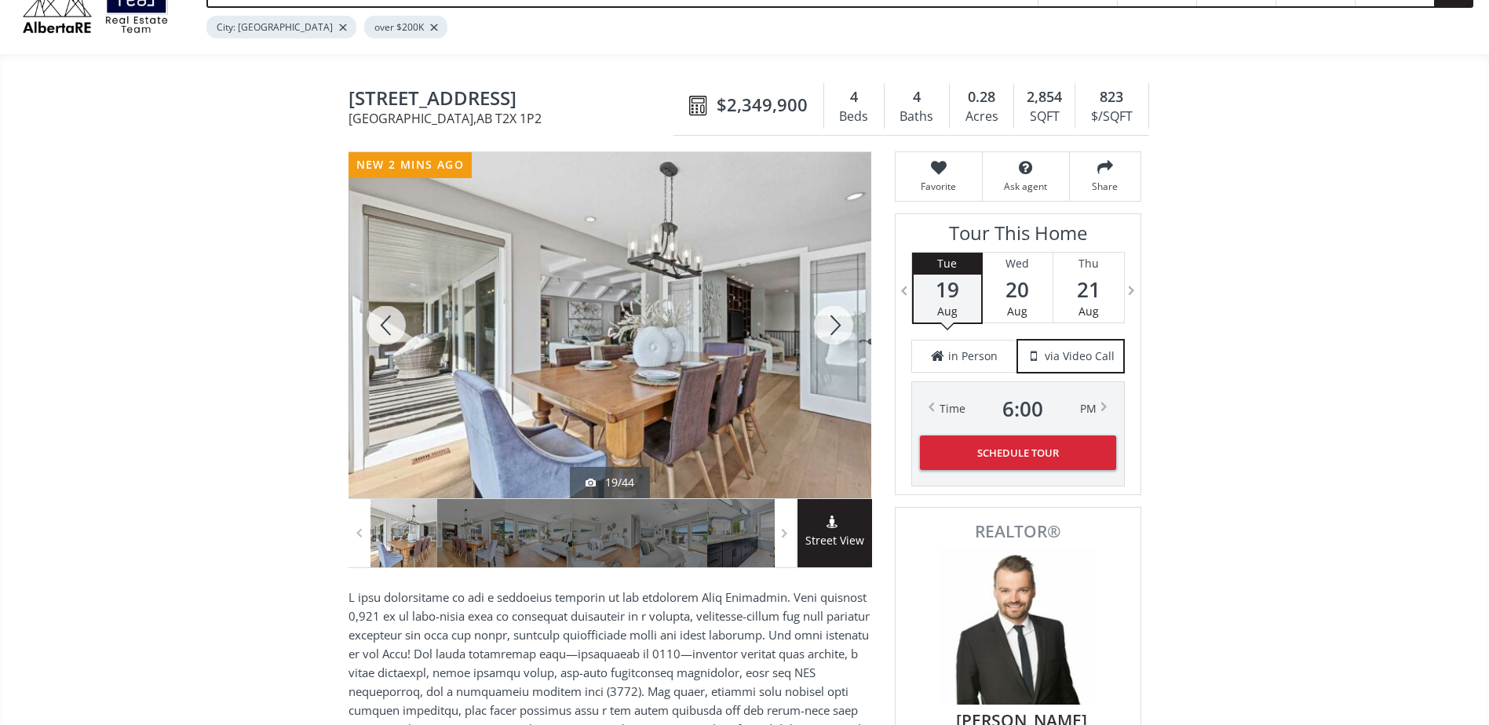
click at [387, 320] on div at bounding box center [386, 325] width 75 height 346
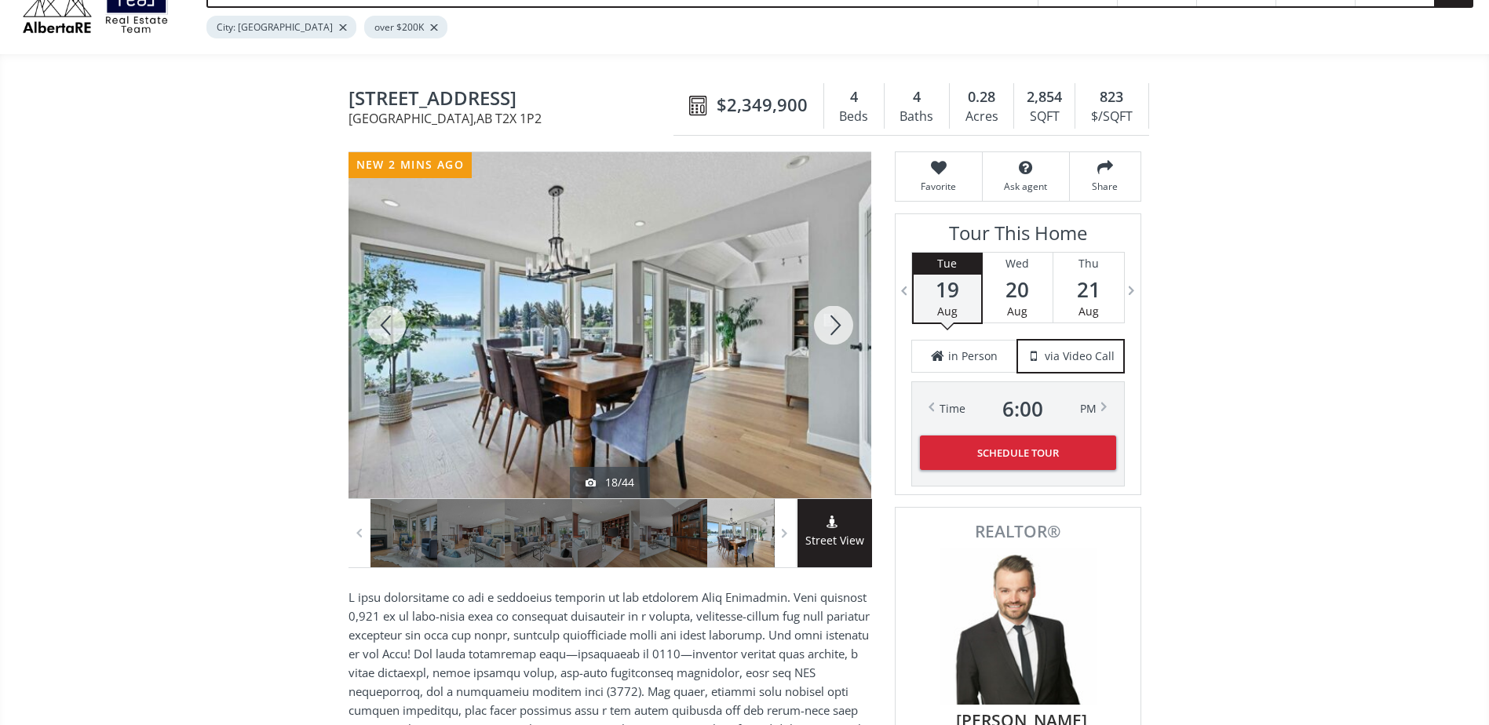
click at [837, 322] on div at bounding box center [833, 325] width 75 height 346
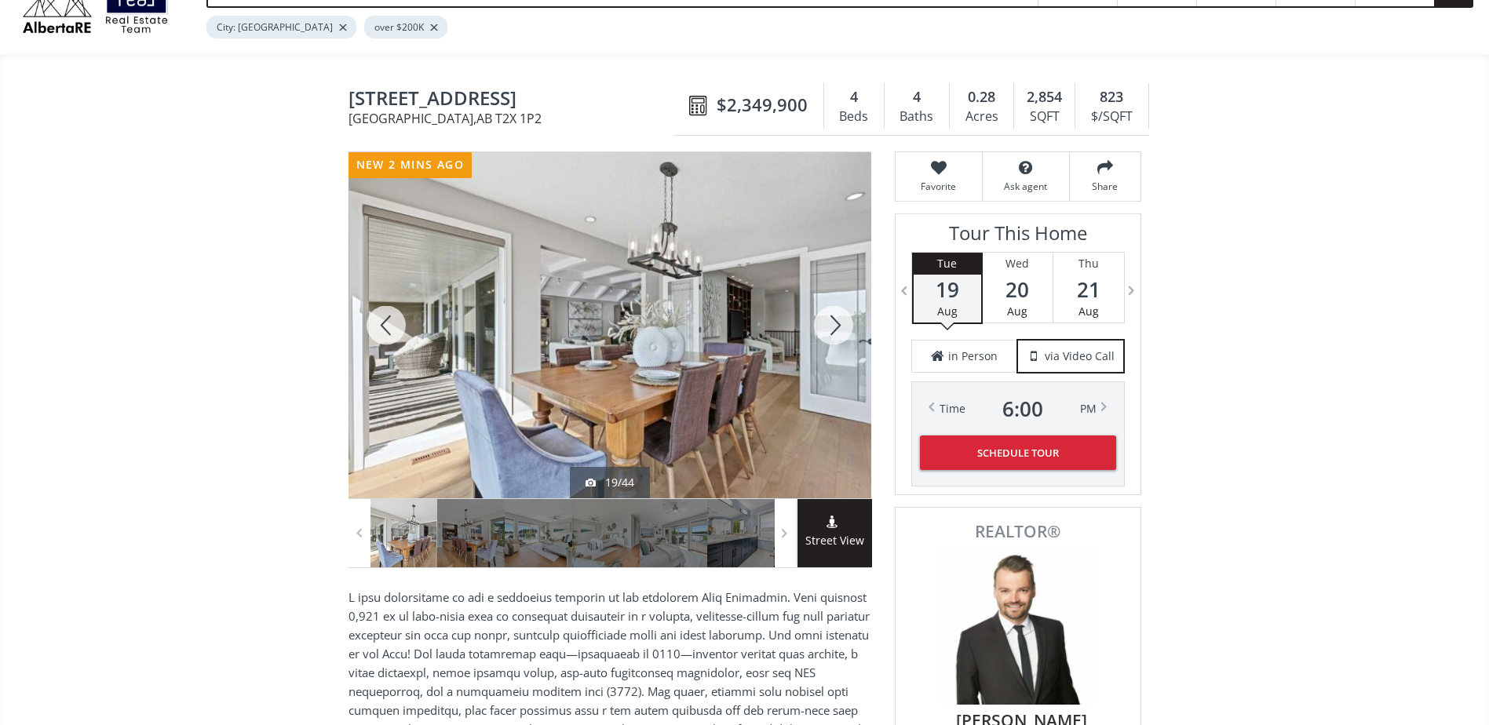
click at [837, 322] on div at bounding box center [833, 325] width 75 height 346
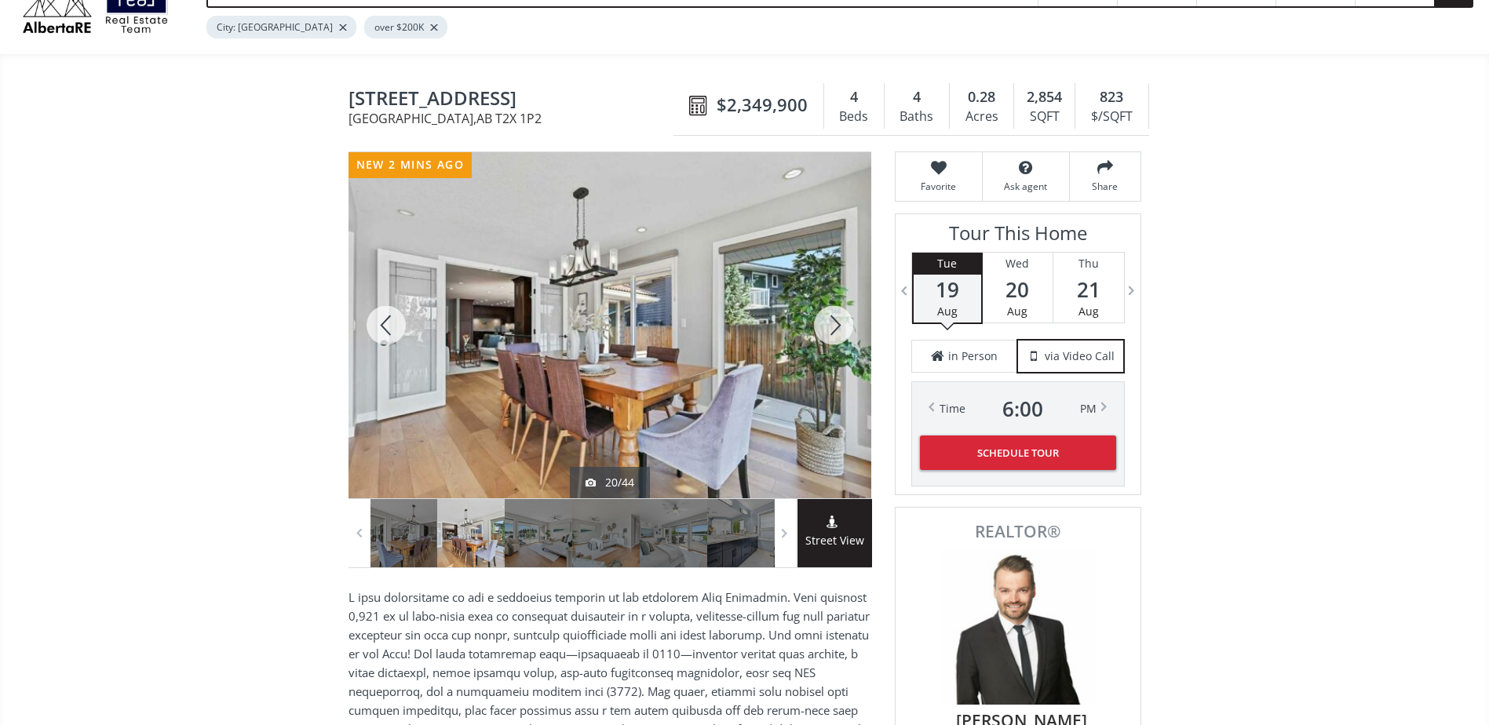
click at [837, 322] on div at bounding box center [833, 325] width 75 height 346
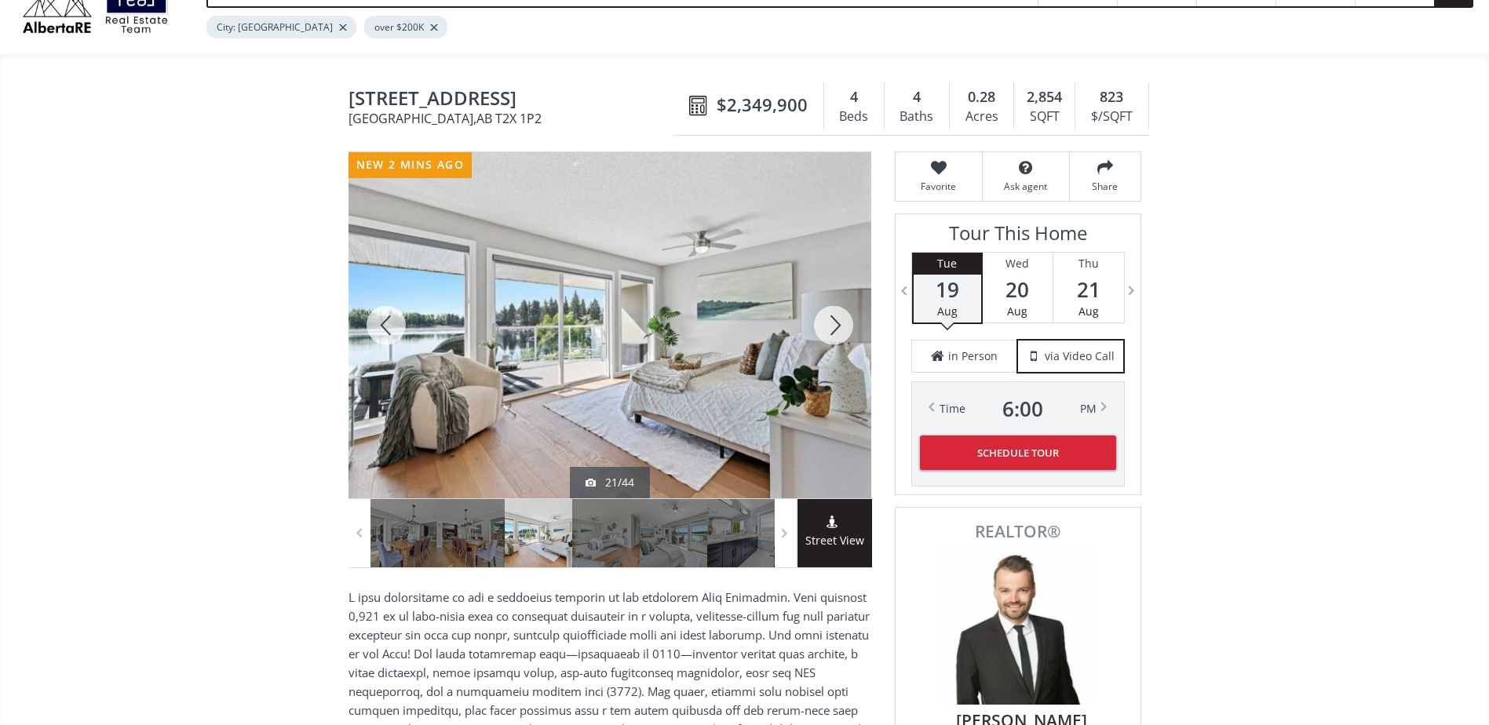
click at [837, 322] on div at bounding box center [833, 325] width 75 height 346
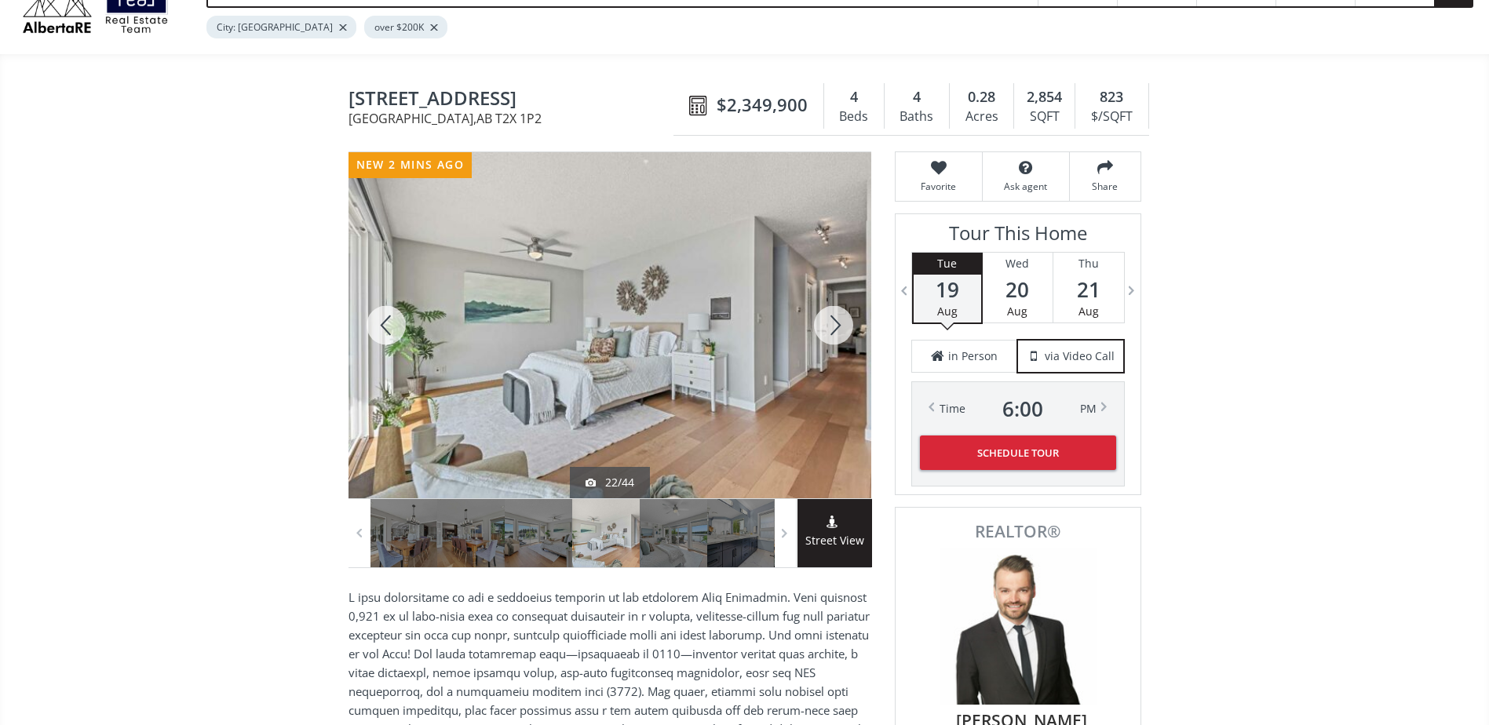
click at [837, 322] on div at bounding box center [833, 325] width 75 height 346
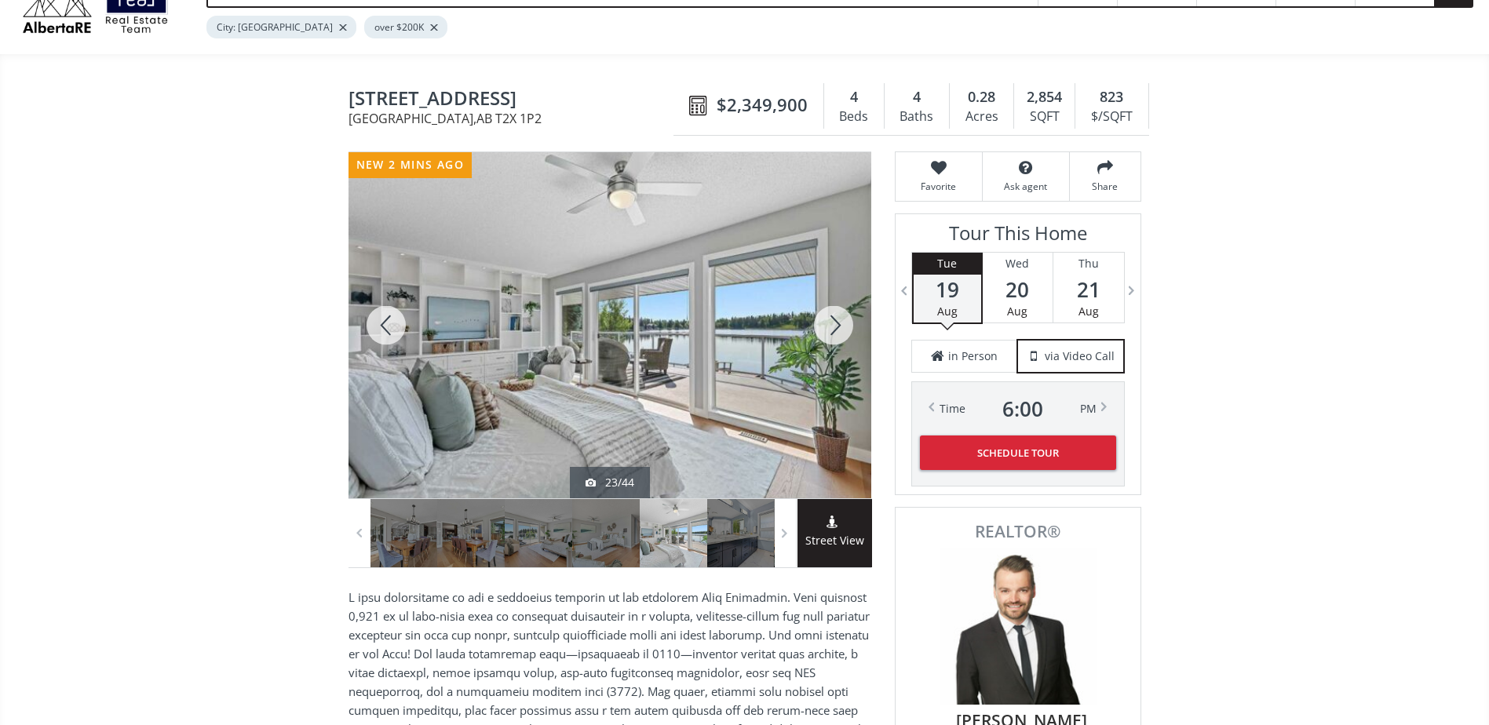
click at [837, 322] on div at bounding box center [833, 325] width 75 height 346
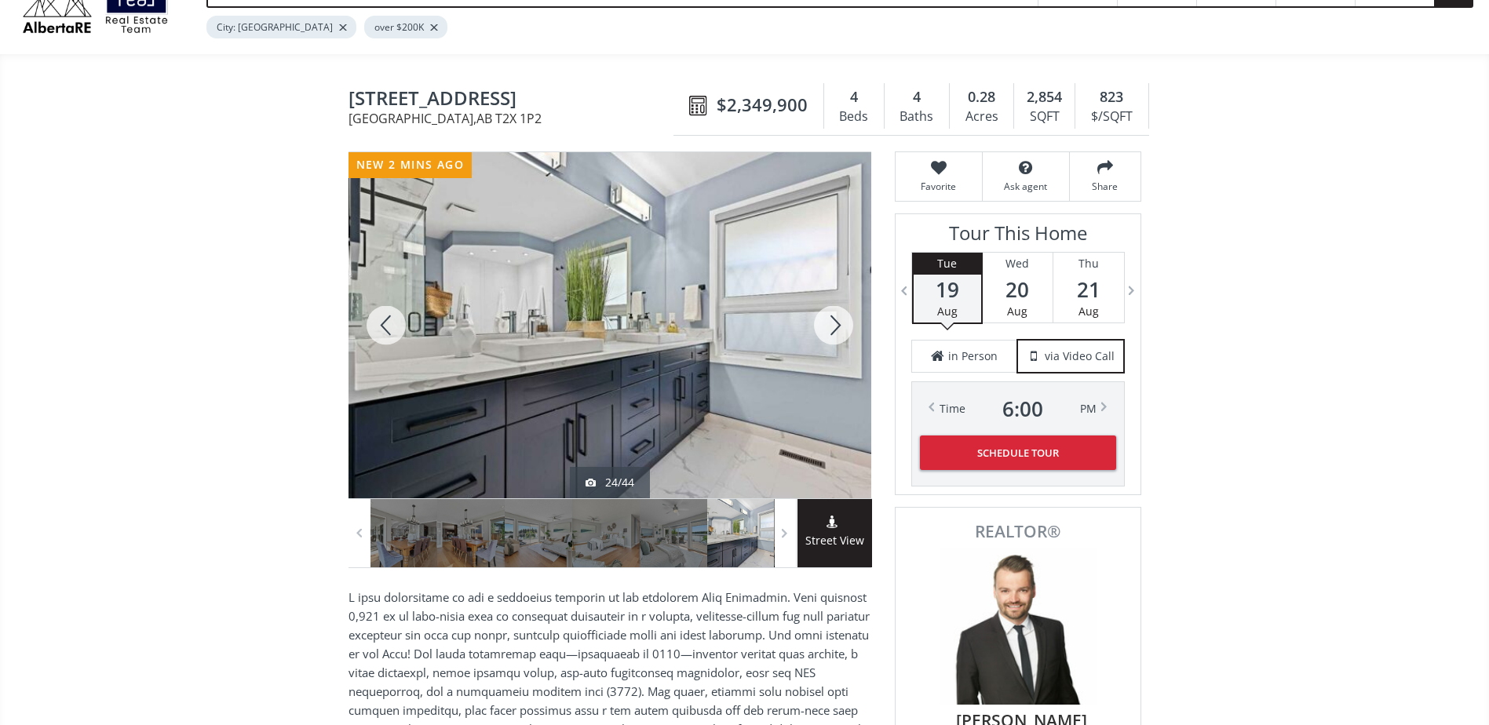
click at [837, 322] on div at bounding box center [833, 325] width 75 height 346
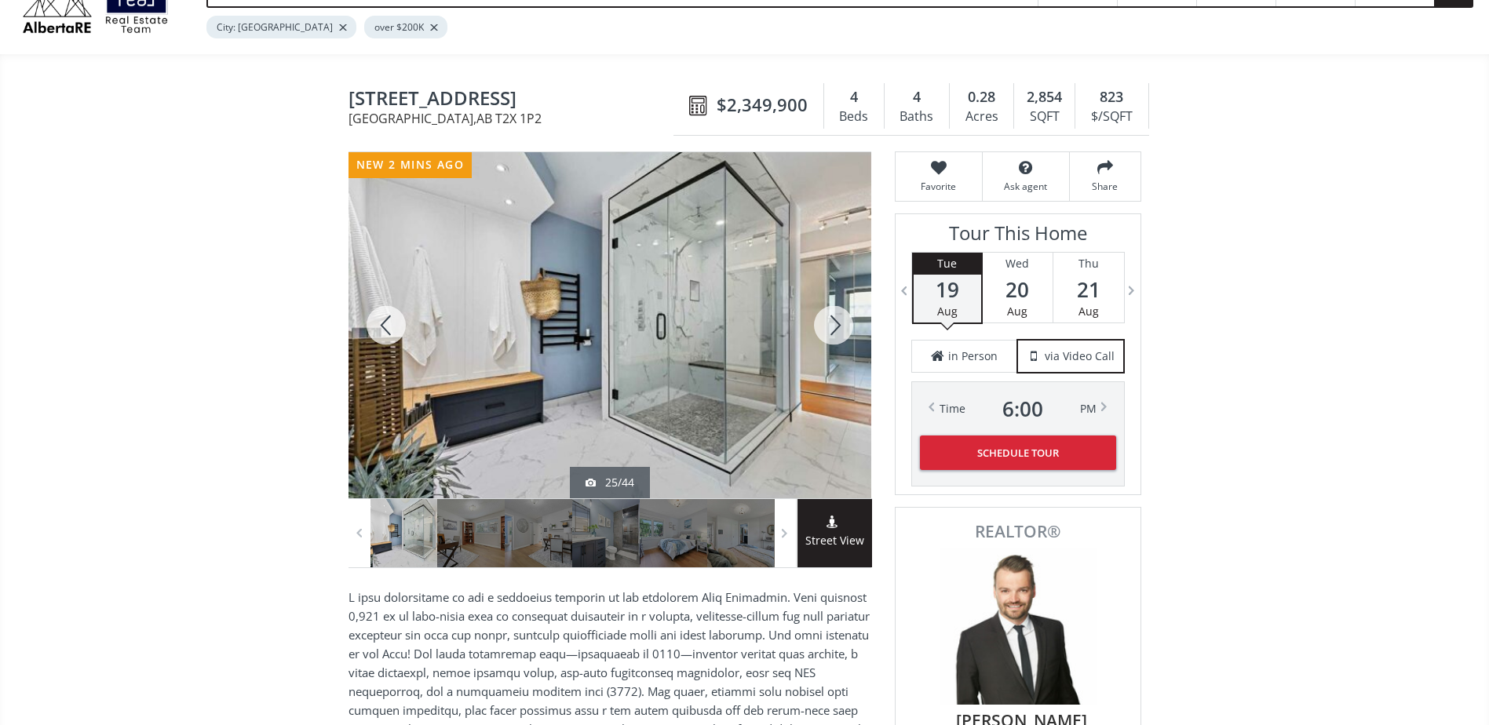
click at [837, 322] on div at bounding box center [833, 325] width 75 height 346
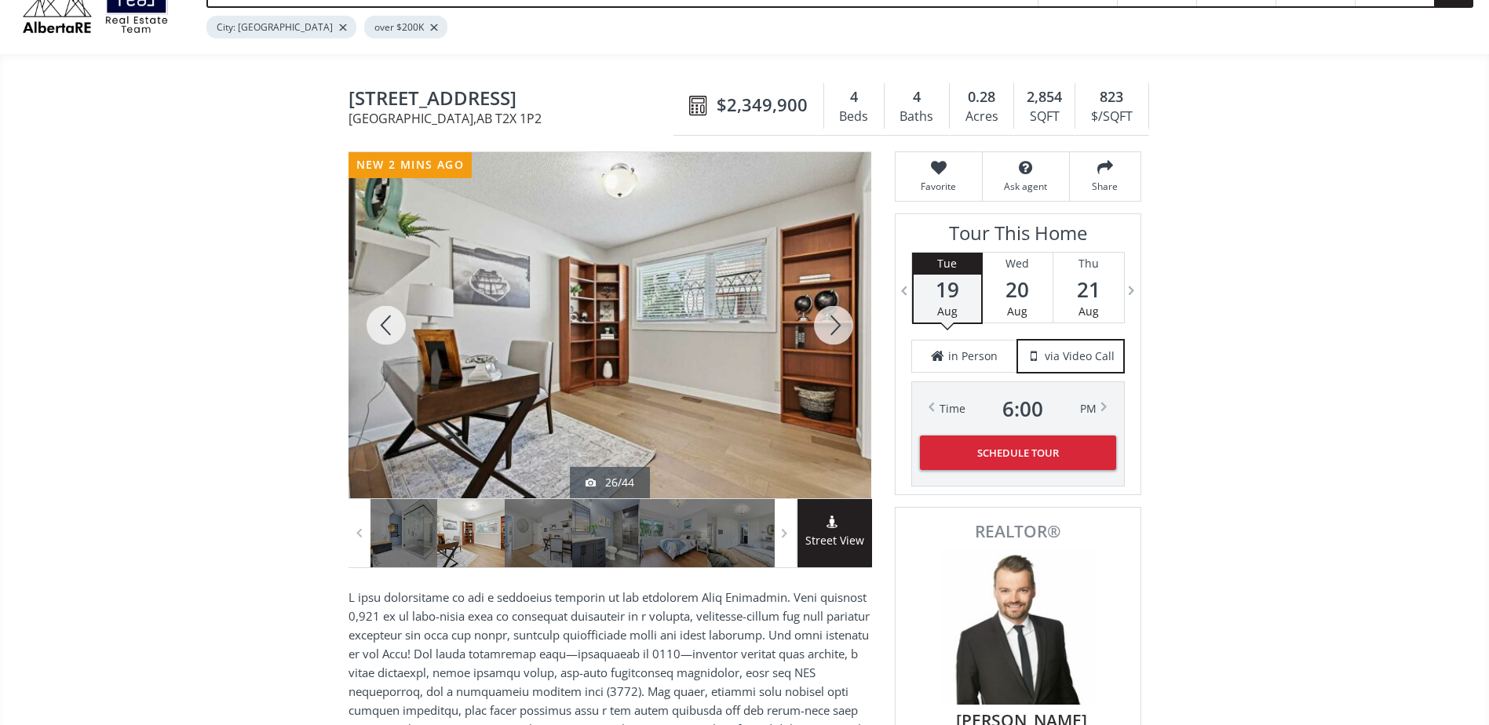
click at [837, 322] on div at bounding box center [833, 325] width 75 height 346
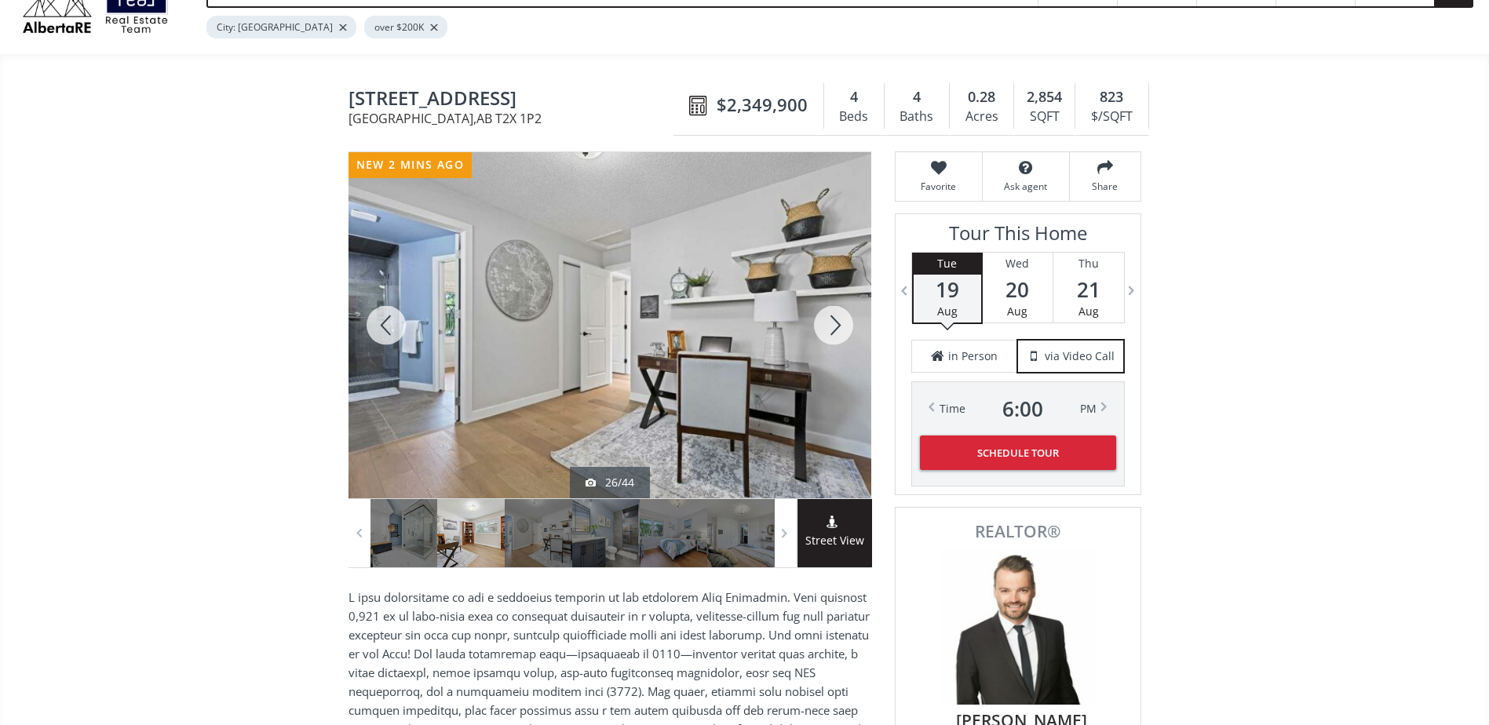
click at [837, 322] on div at bounding box center [833, 325] width 75 height 346
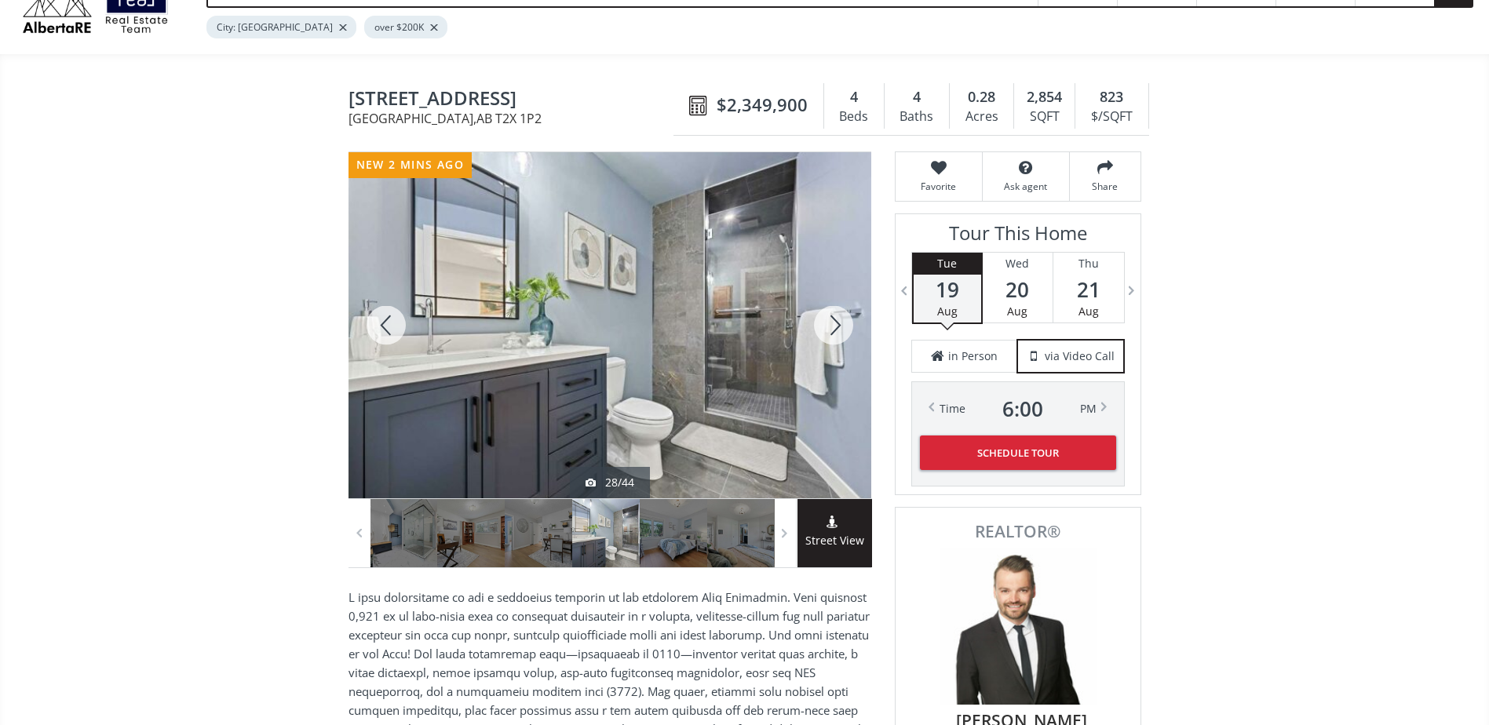
click at [837, 322] on div at bounding box center [833, 325] width 75 height 346
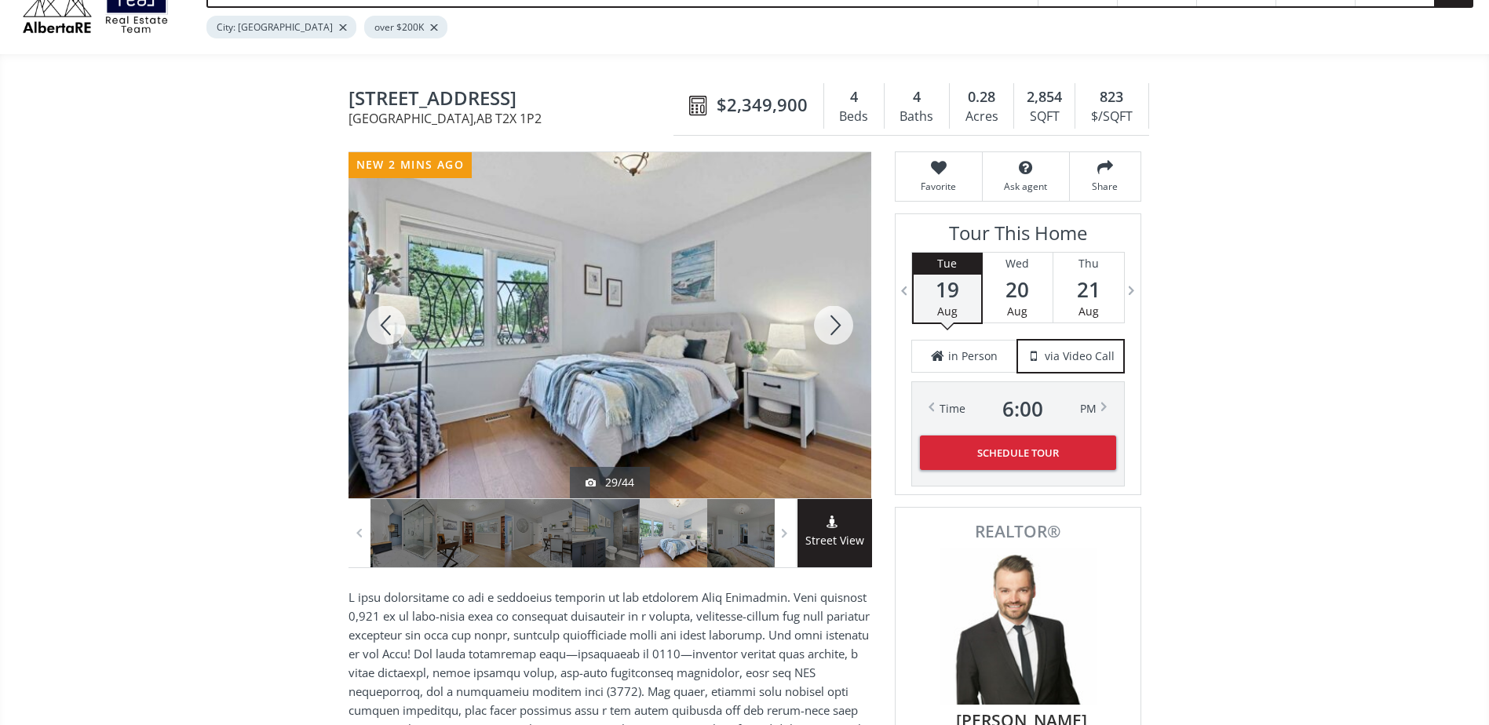
click at [837, 322] on div at bounding box center [833, 325] width 75 height 346
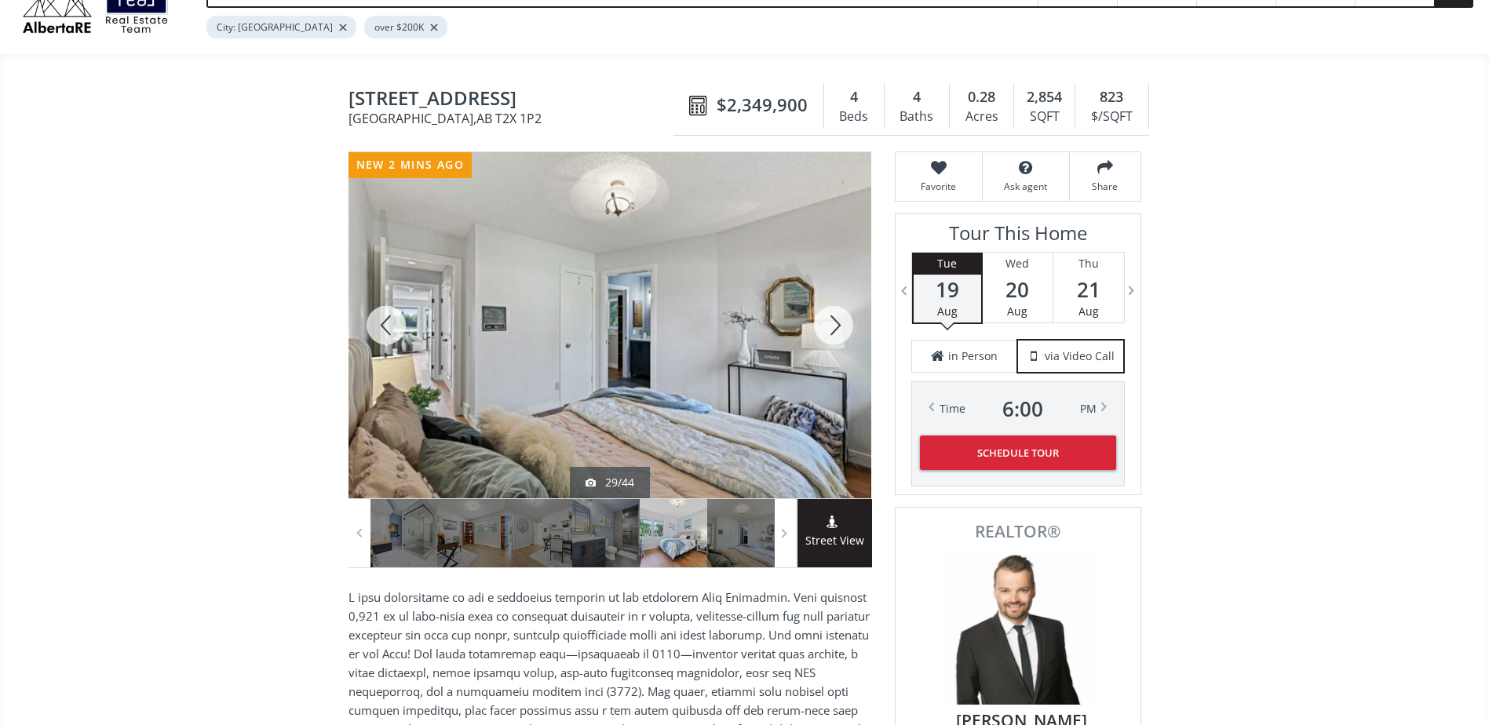
click at [837, 322] on div at bounding box center [833, 325] width 75 height 346
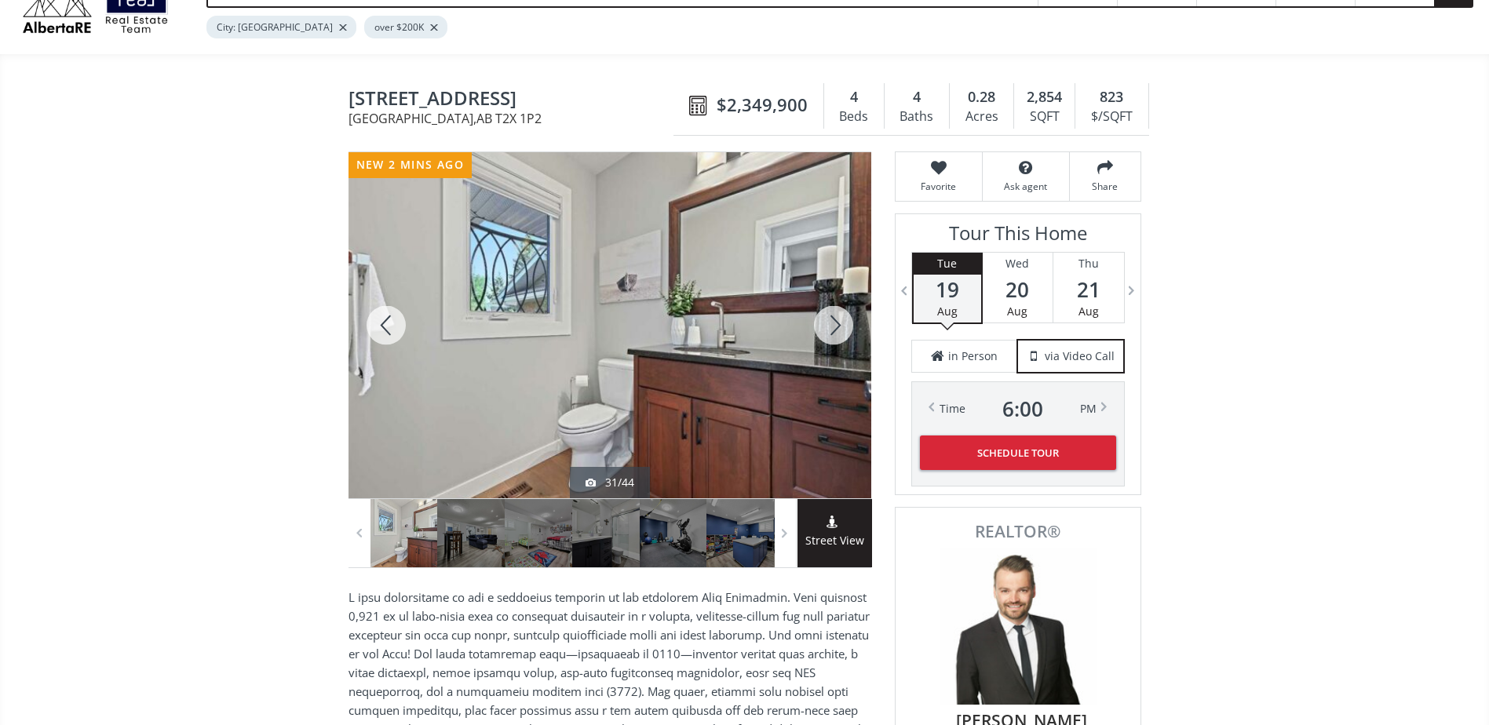
click at [837, 322] on div at bounding box center [833, 325] width 75 height 346
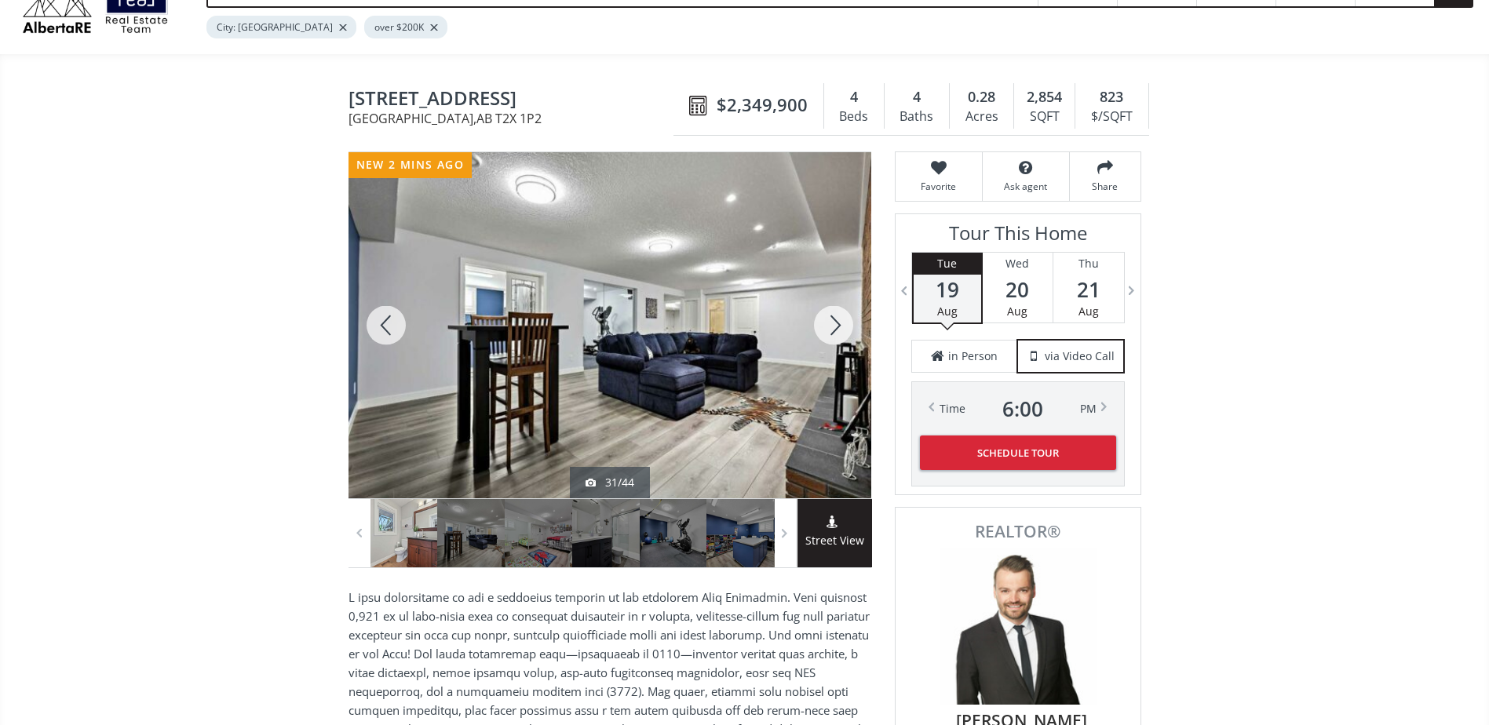
click at [837, 322] on div at bounding box center [833, 325] width 75 height 346
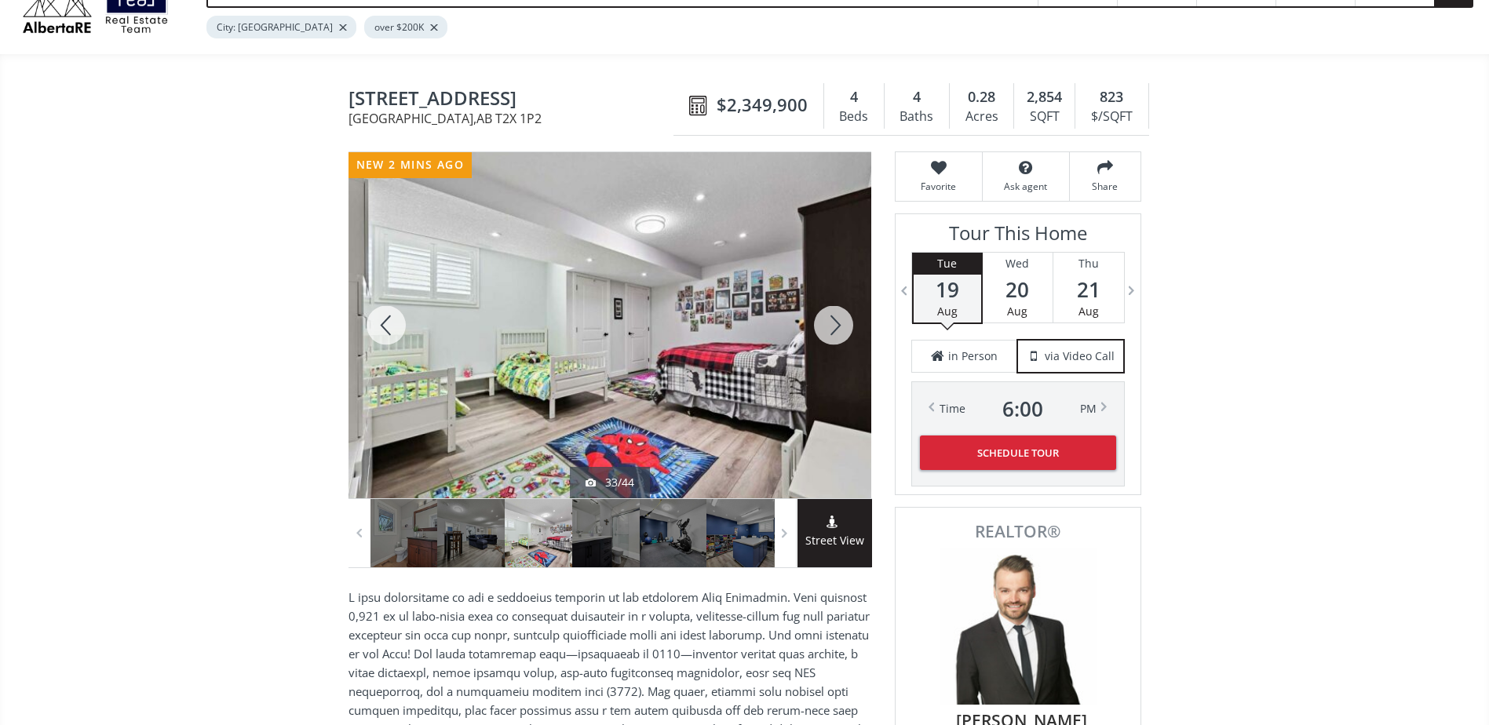
click at [837, 322] on div at bounding box center [833, 325] width 75 height 346
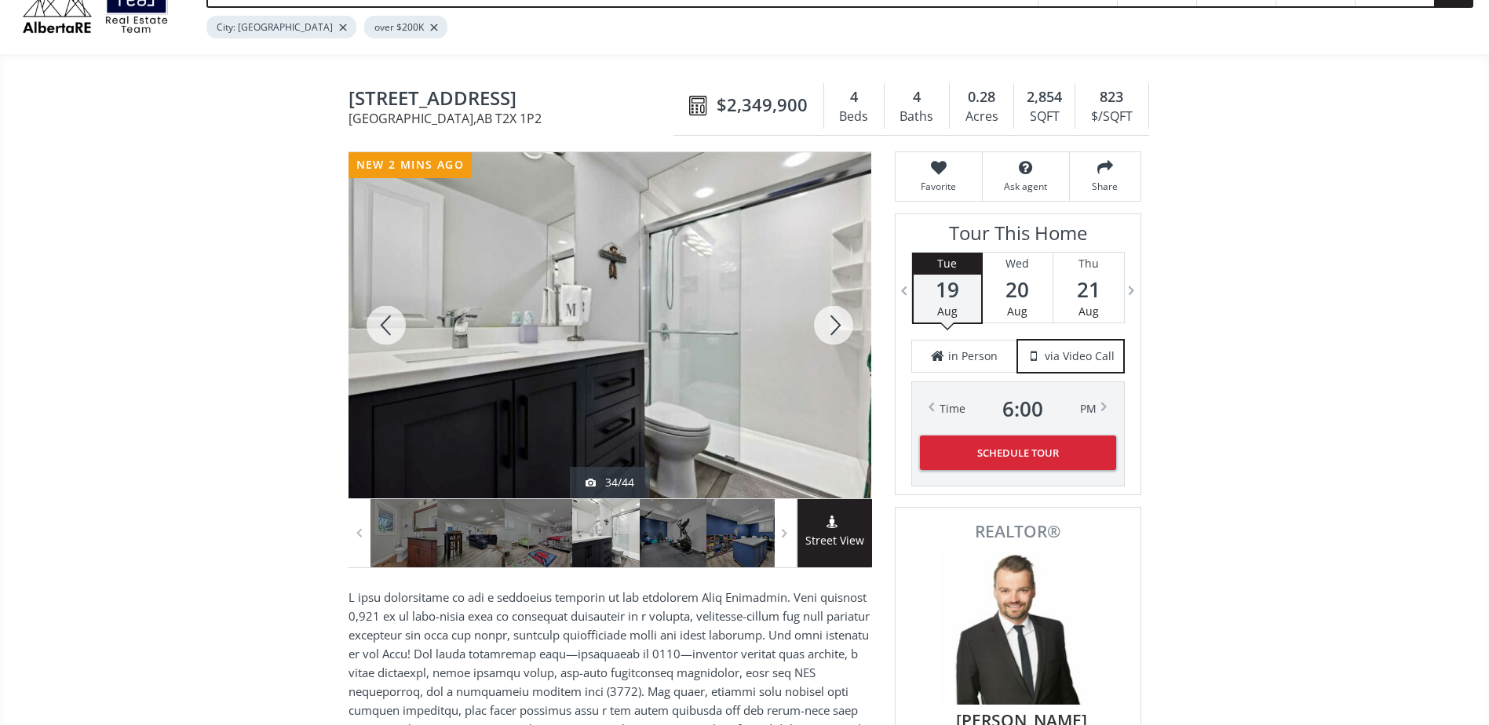
click at [837, 322] on div at bounding box center [833, 325] width 75 height 346
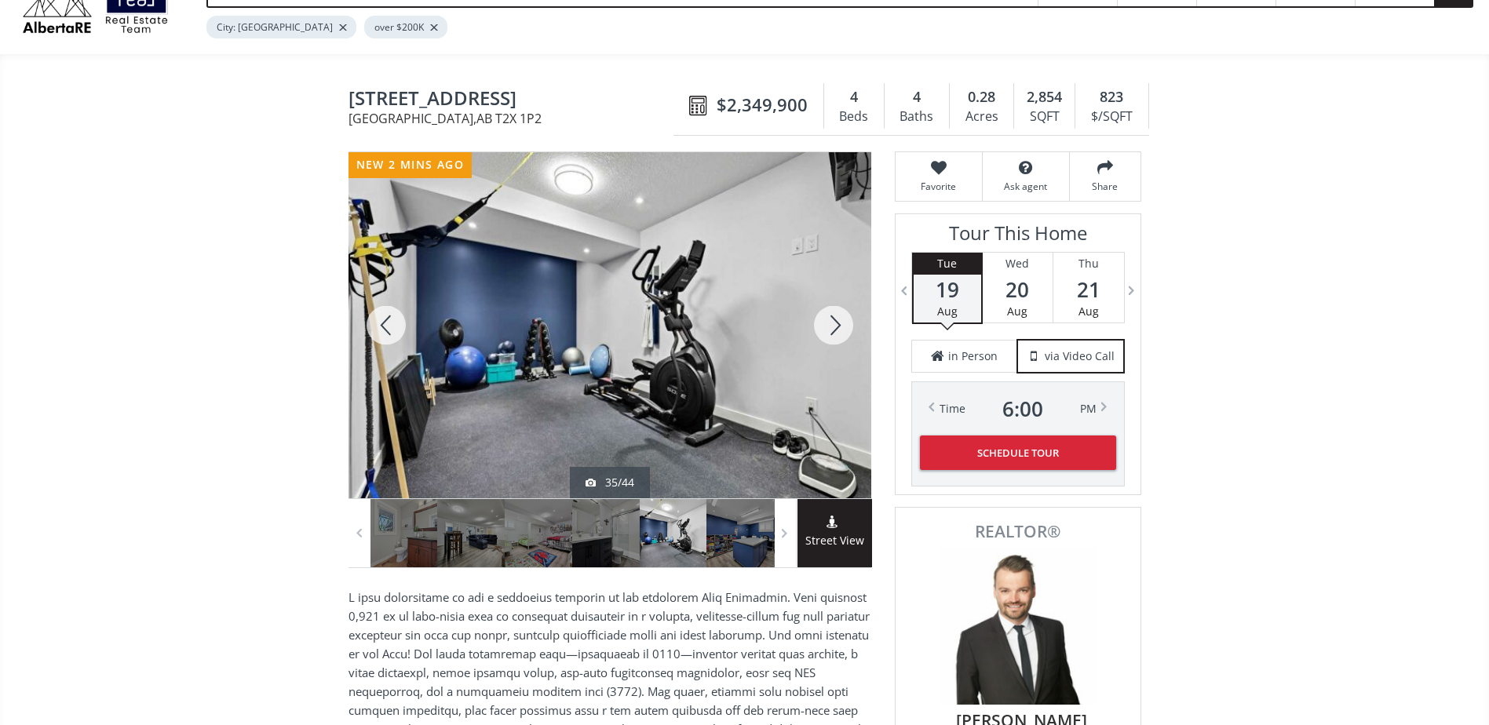
click at [837, 322] on div at bounding box center [833, 325] width 75 height 346
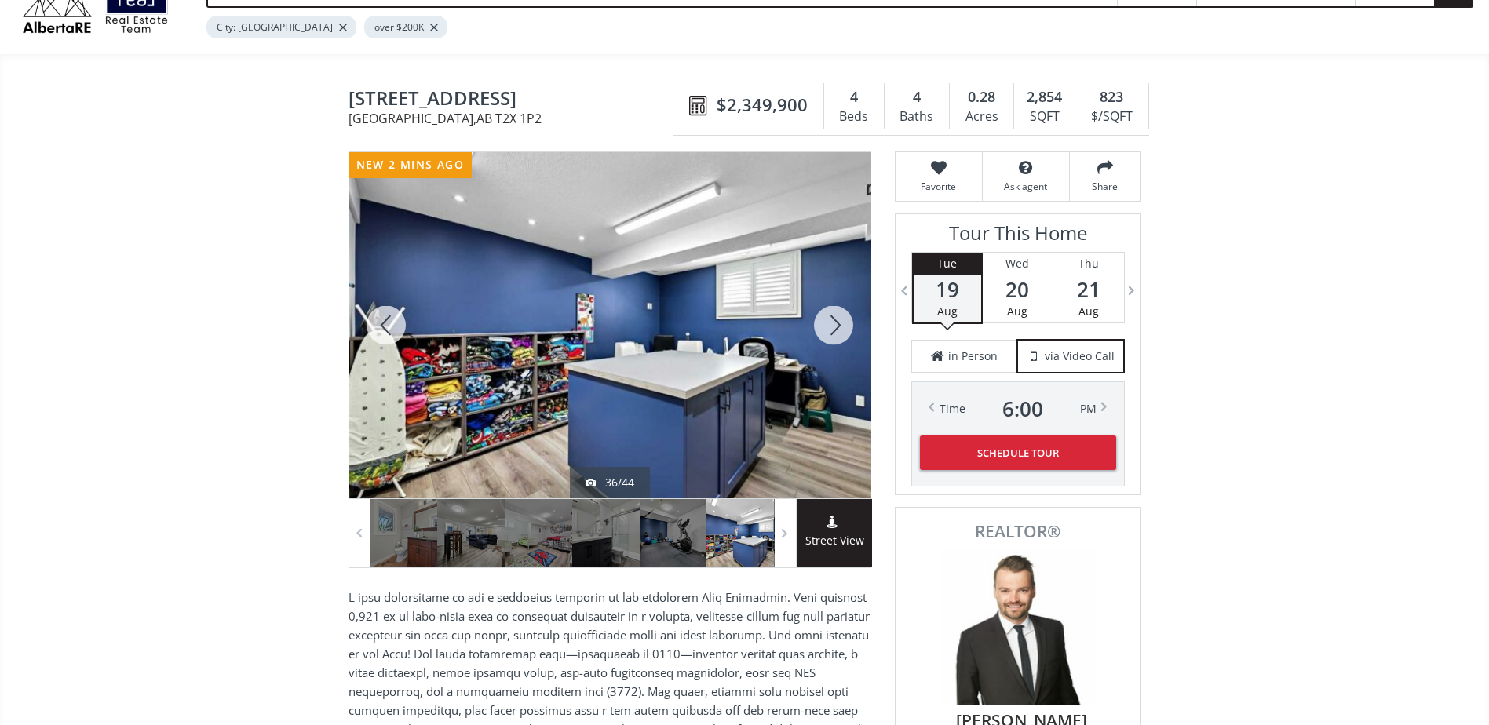
click at [837, 322] on div at bounding box center [833, 325] width 75 height 346
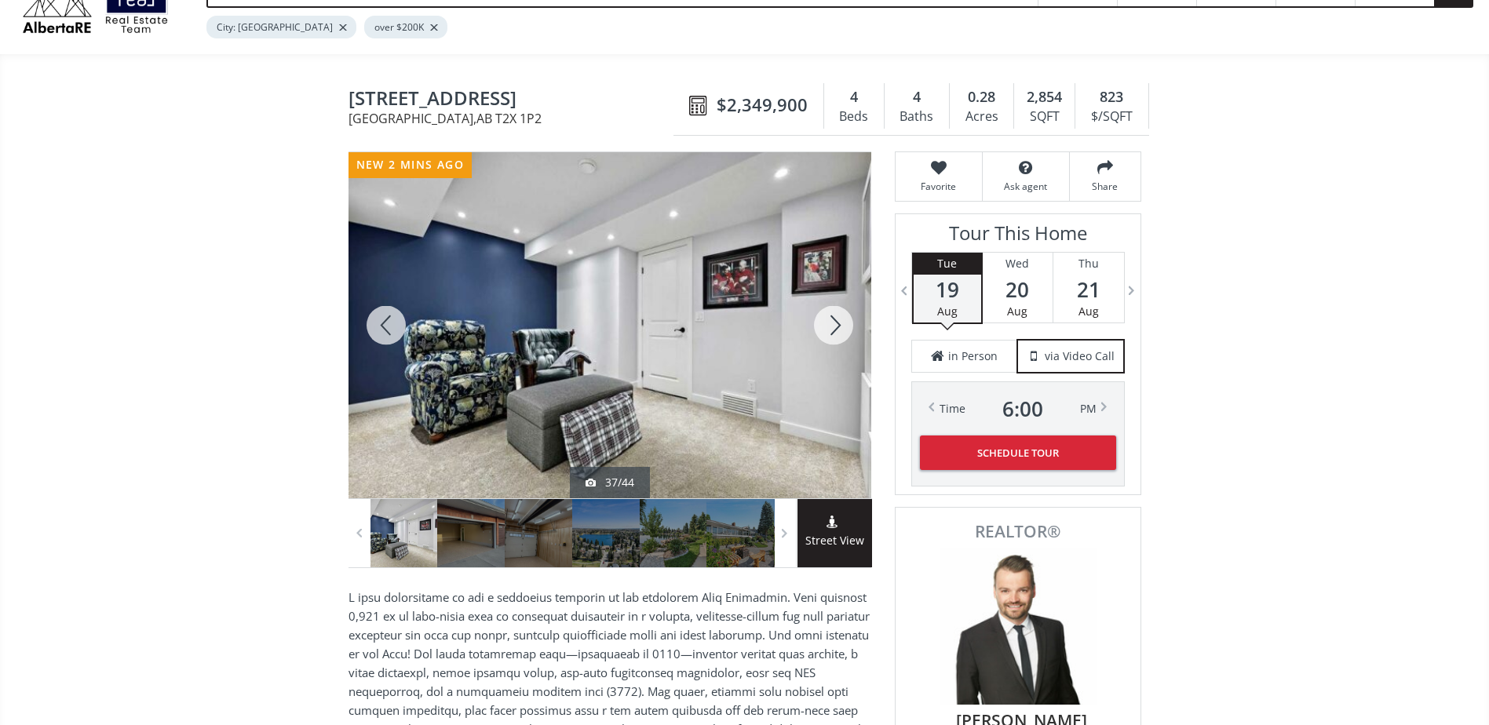
click at [837, 322] on div at bounding box center [833, 325] width 75 height 346
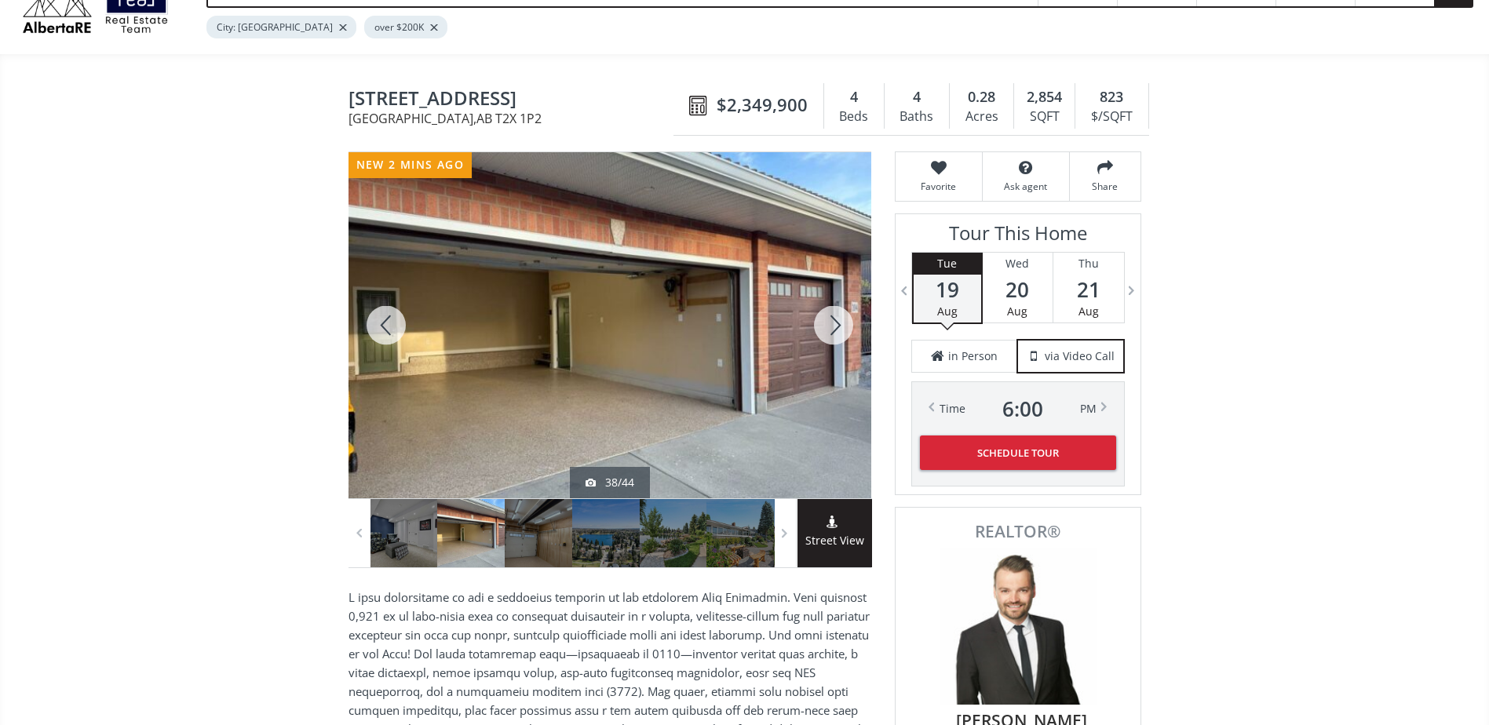
click at [837, 322] on div at bounding box center [833, 325] width 75 height 346
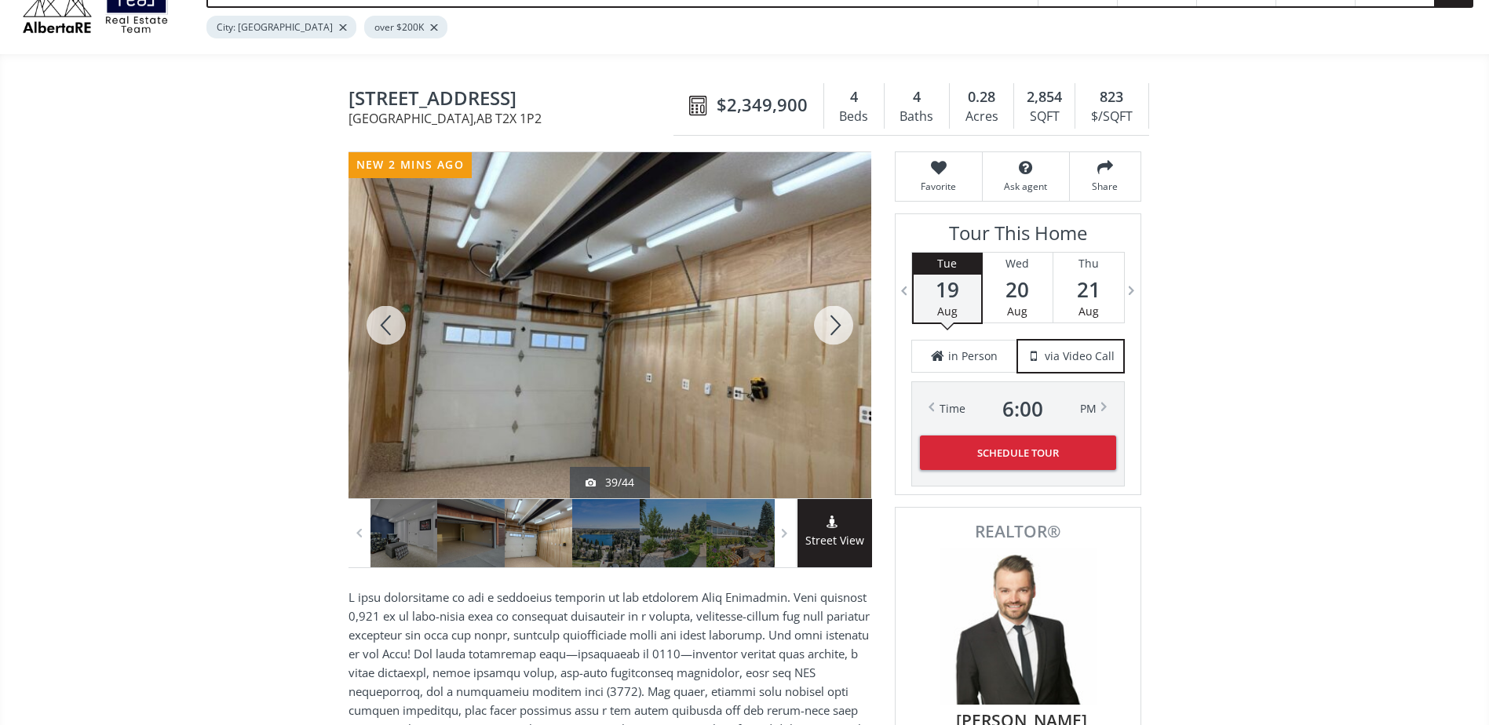
click at [837, 322] on div at bounding box center [833, 325] width 75 height 346
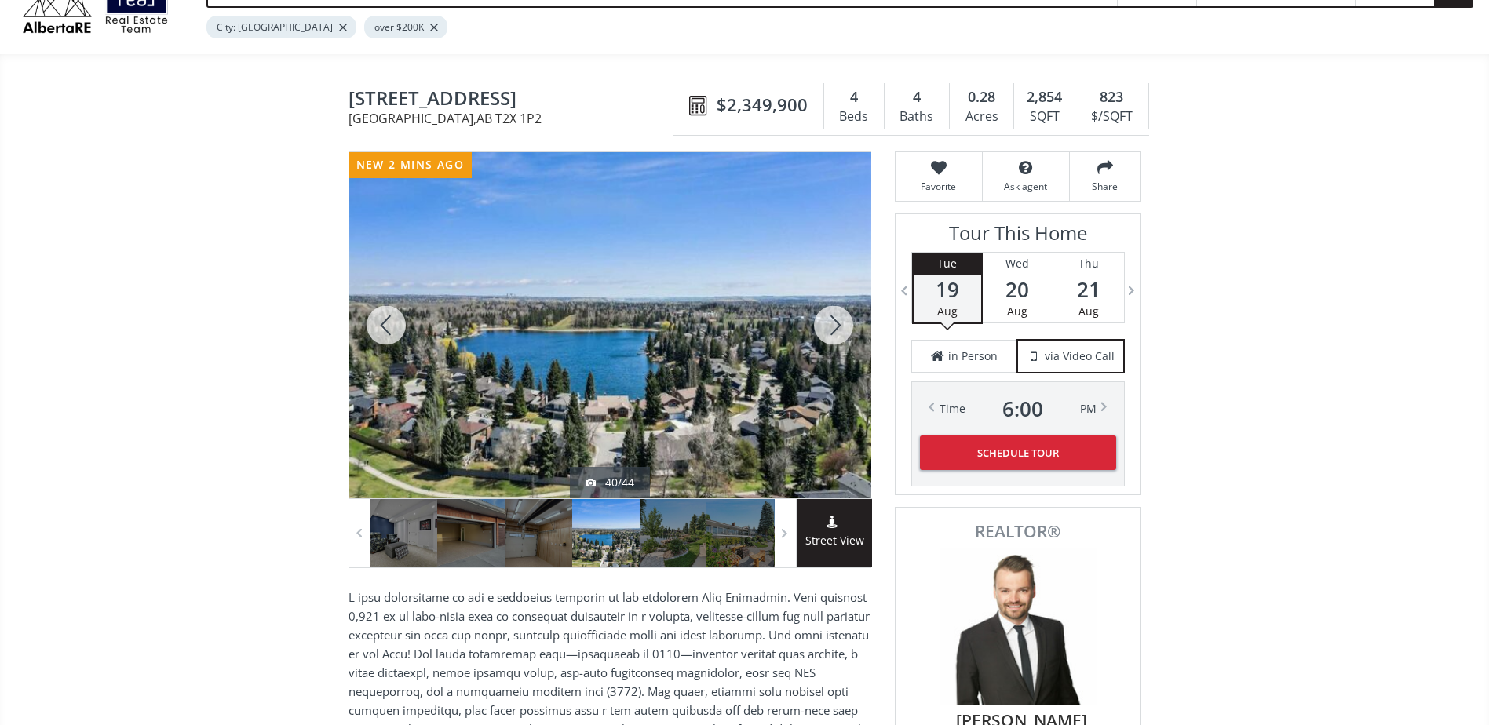
click at [837, 322] on div at bounding box center [833, 325] width 75 height 346
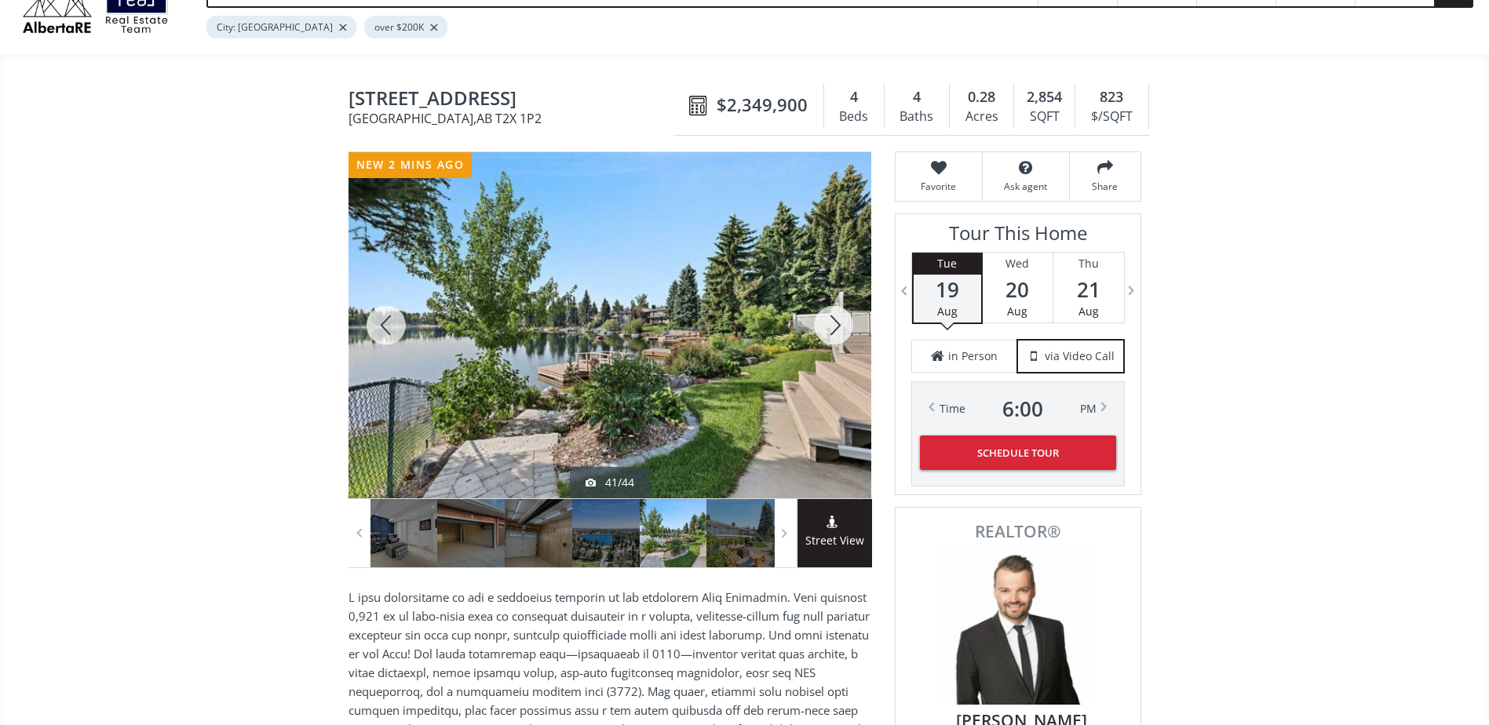
click at [837, 322] on div at bounding box center [833, 325] width 75 height 346
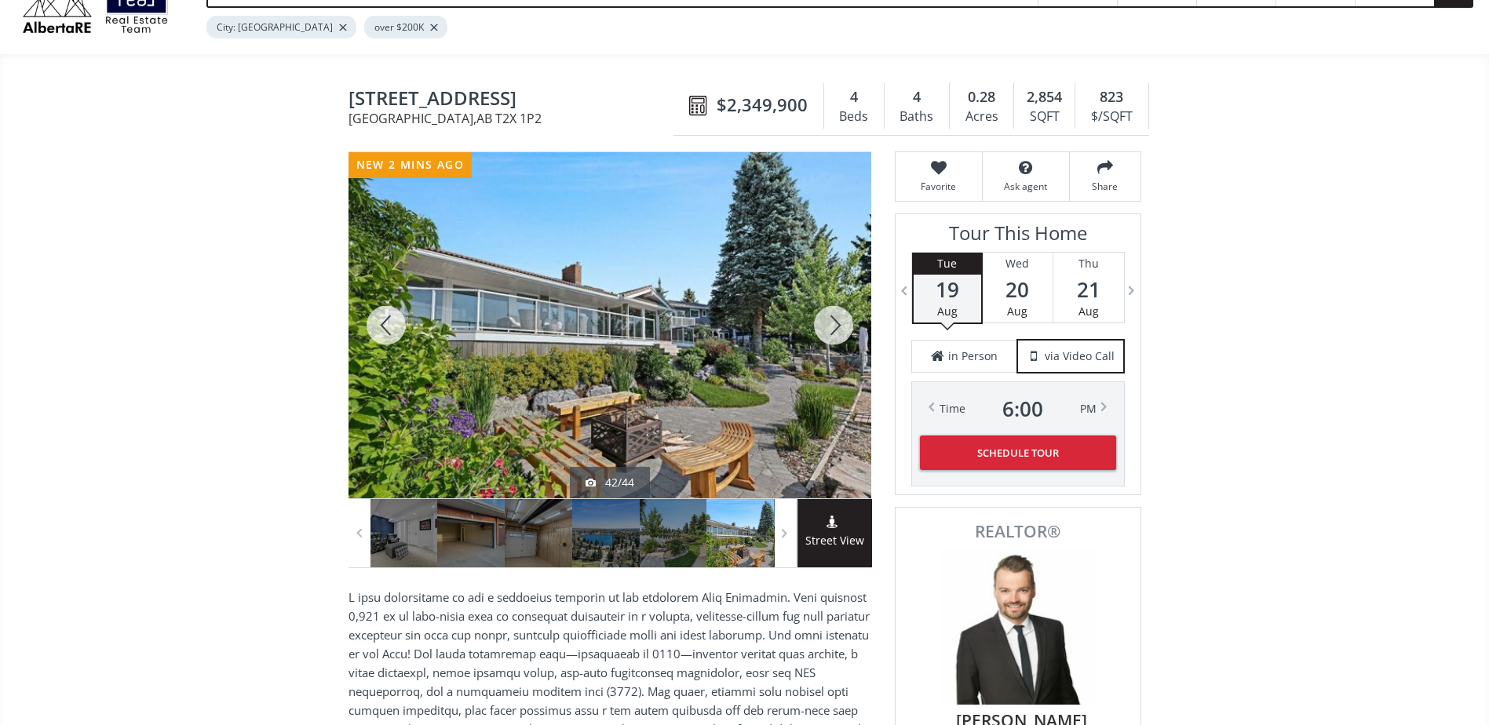
click at [837, 322] on div at bounding box center [833, 325] width 75 height 346
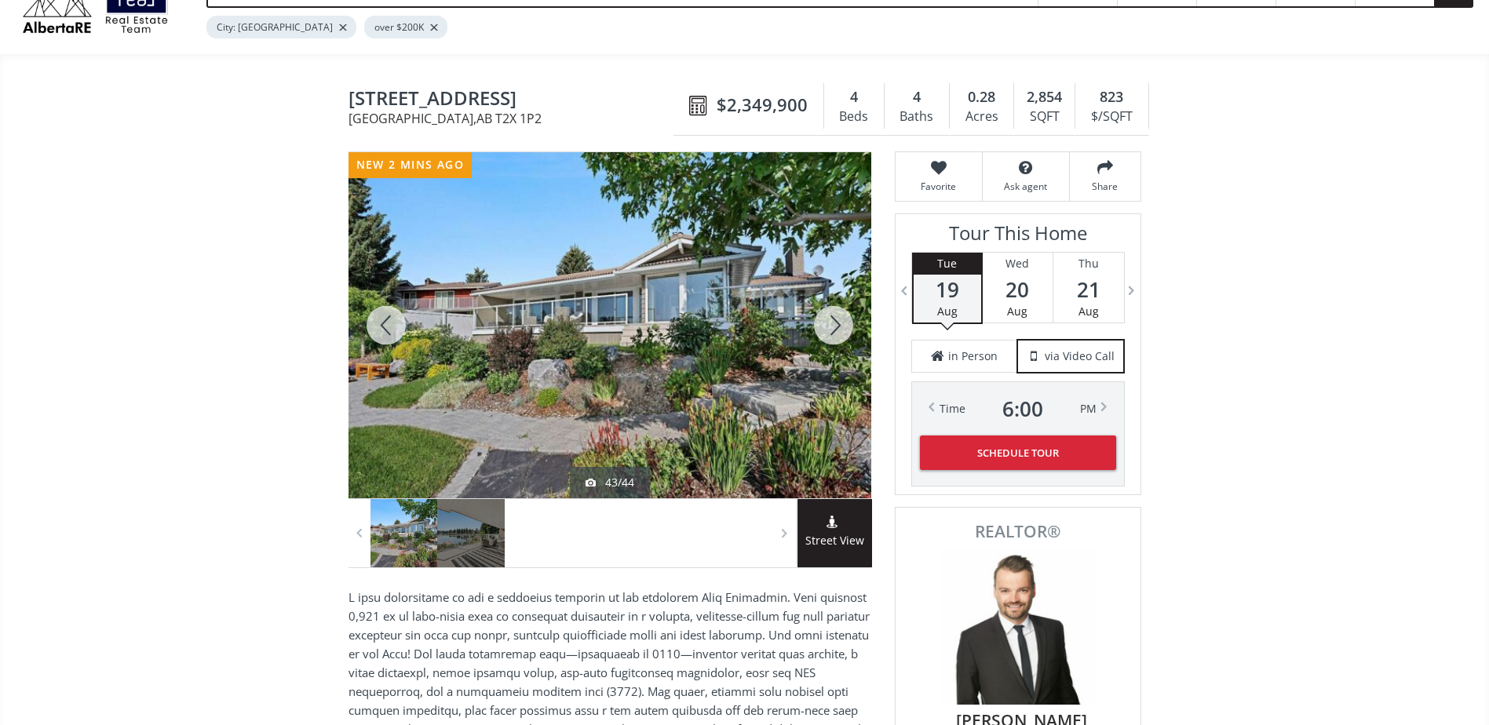
click at [837, 322] on div at bounding box center [833, 325] width 75 height 346
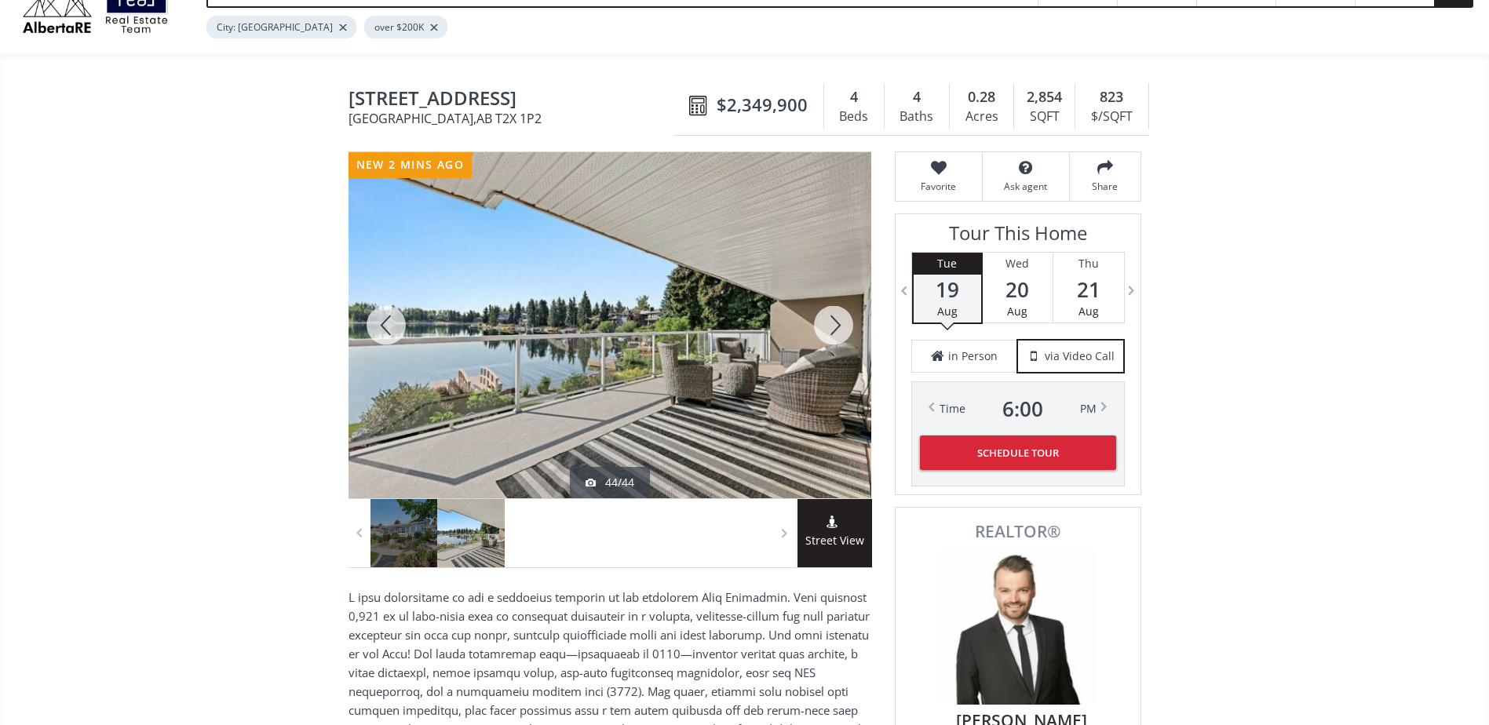
click at [838, 321] on div at bounding box center [833, 325] width 75 height 346
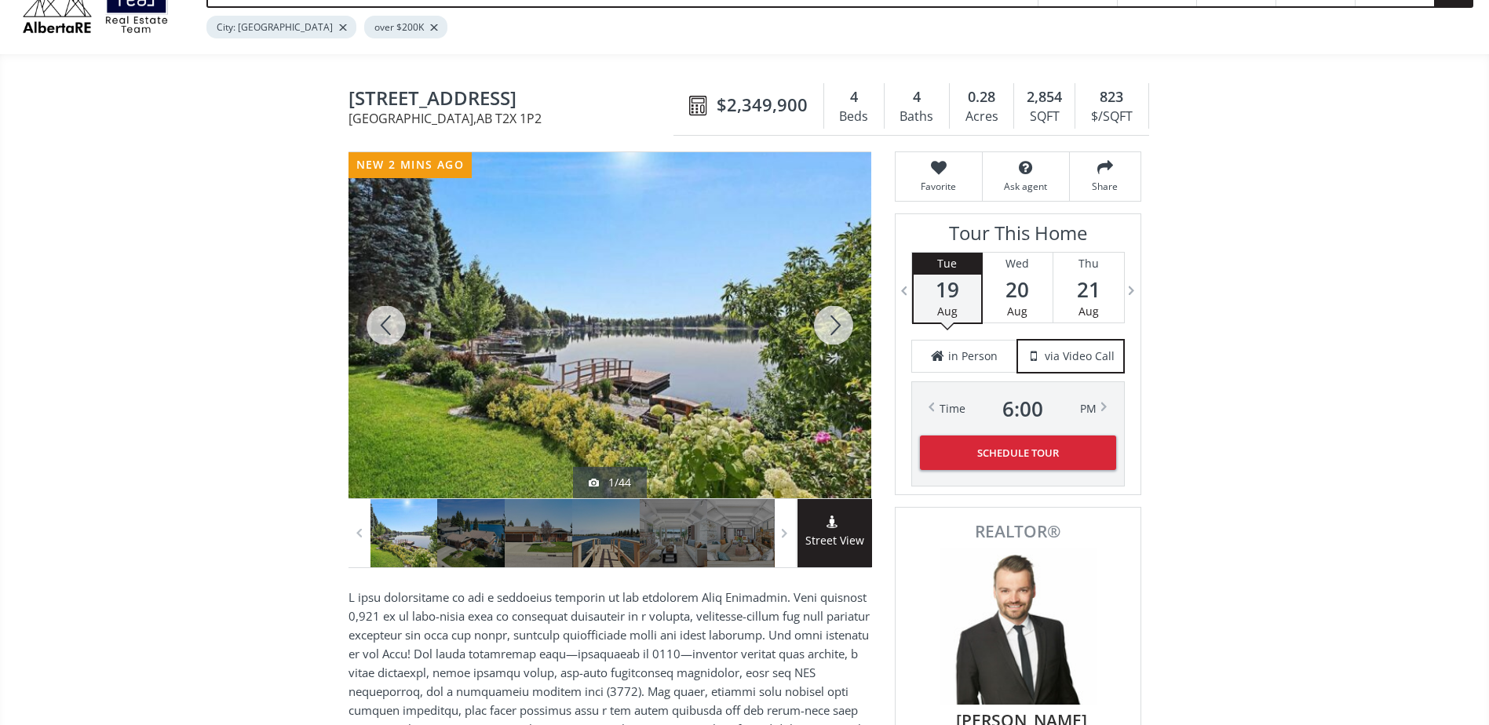
click at [839, 320] on div at bounding box center [833, 325] width 75 height 346
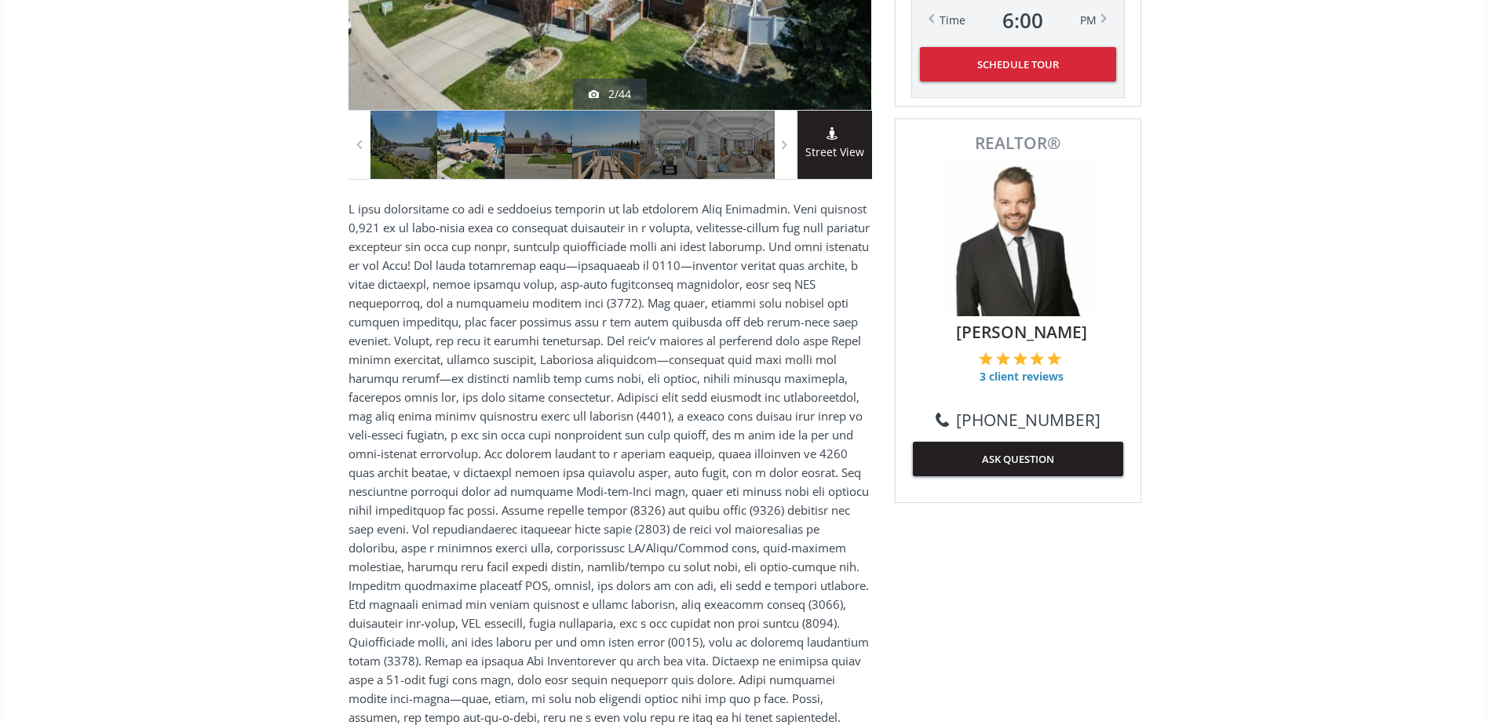
scroll to position [471, 0]
